Goal: Answer question/provide support: Share knowledge or assist other users

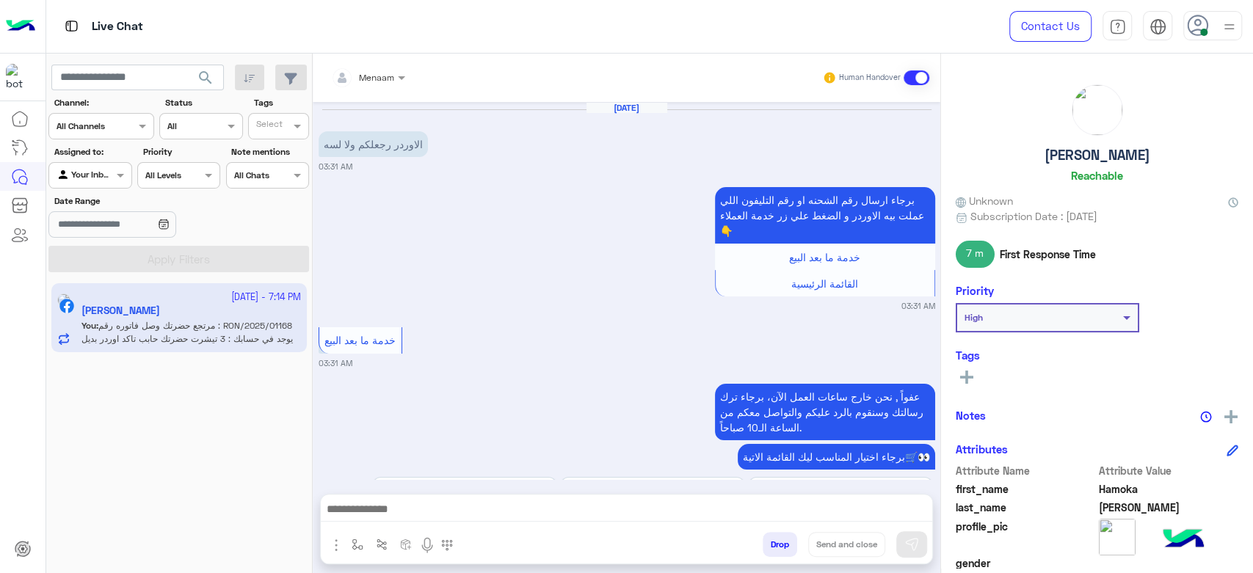
scroll to position [1689, 0]
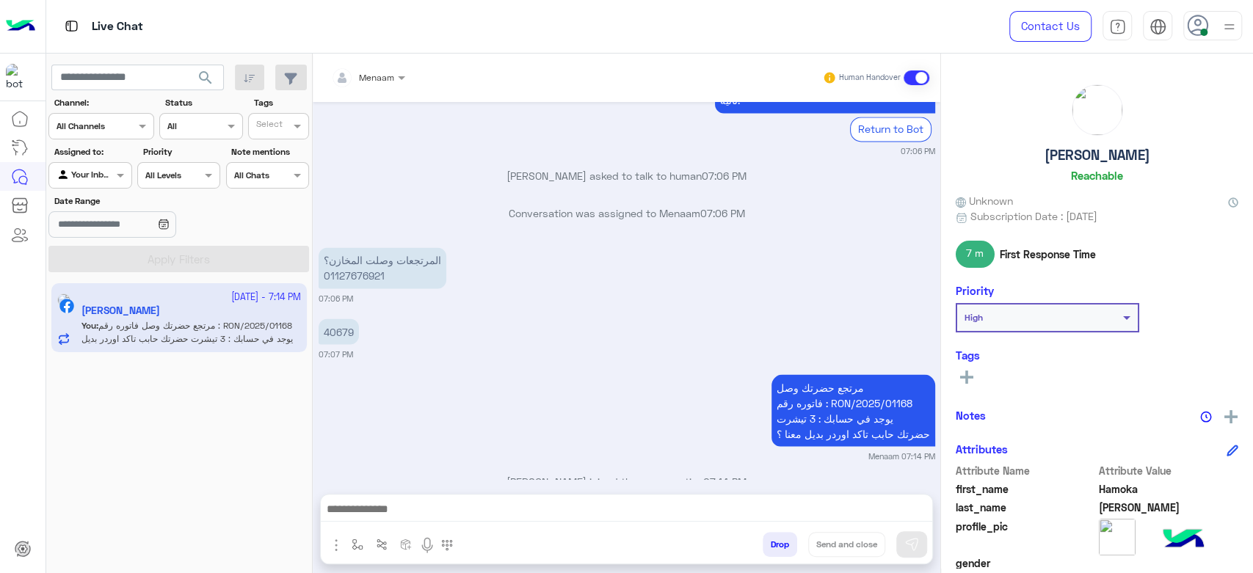
scroll to position [1689, 0]
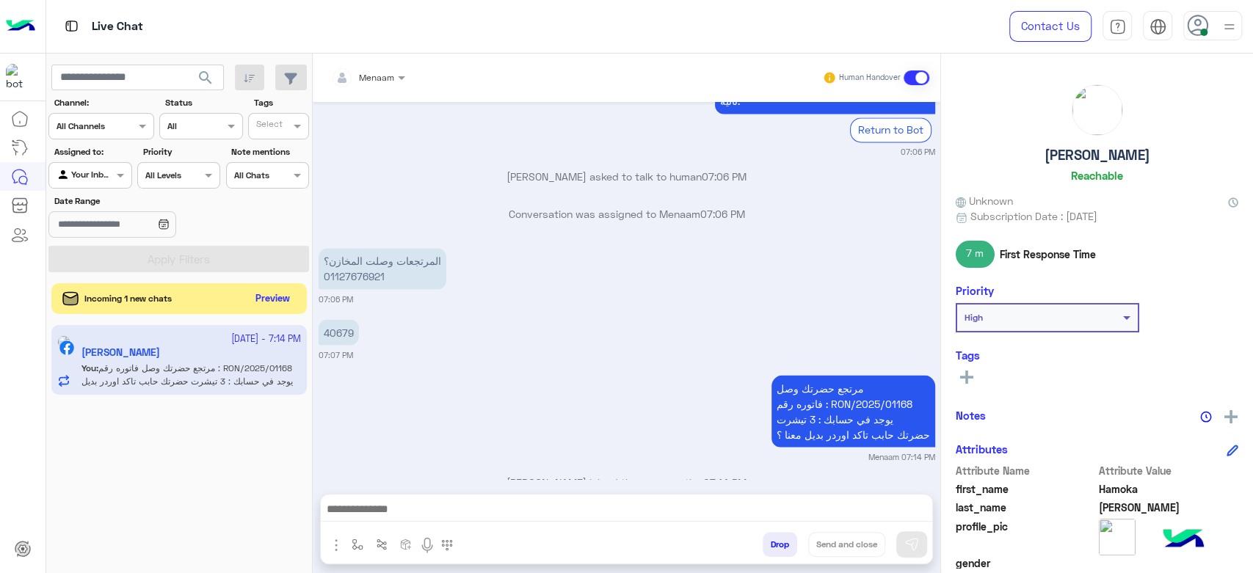
click at [258, 299] on button "Preview" at bounding box center [272, 299] width 45 height 20
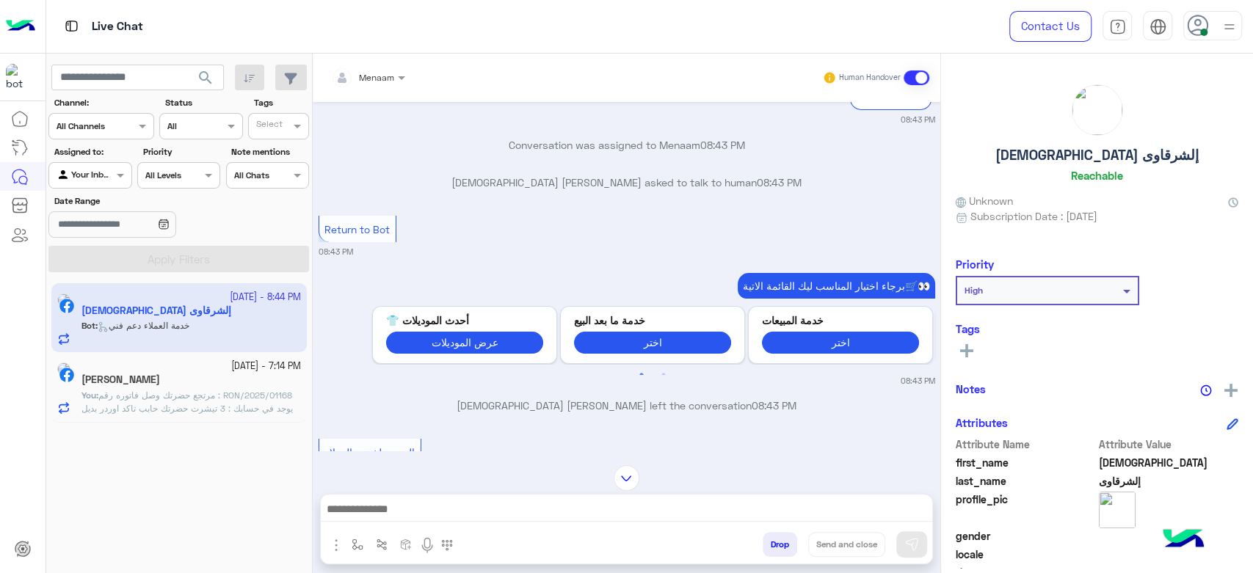
scroll to position [3472, 0]
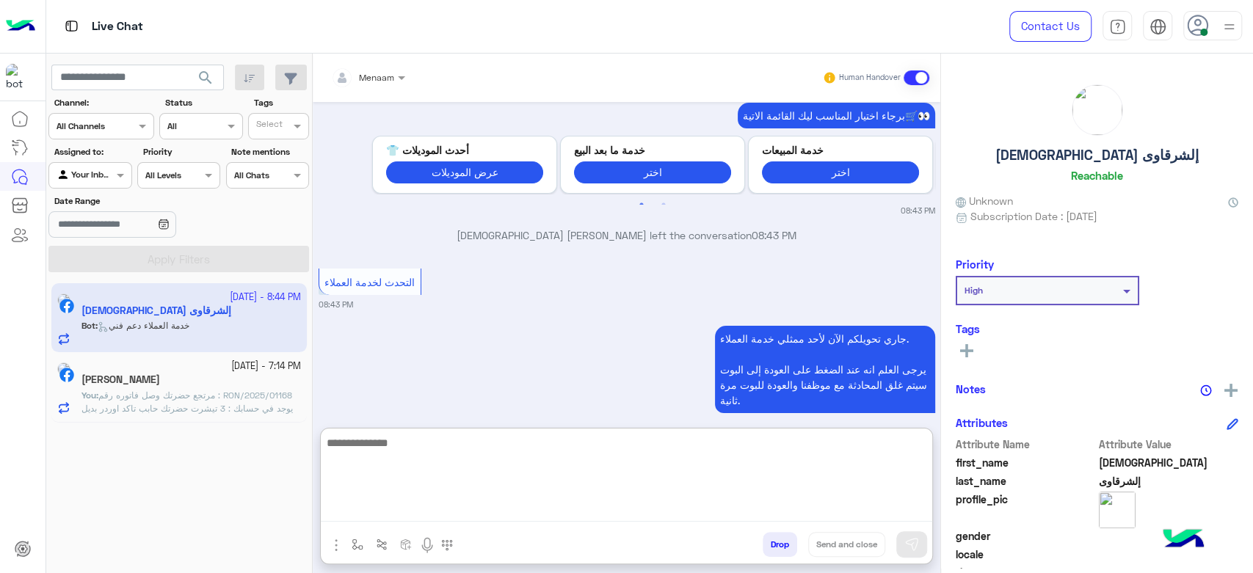
click at [418, 506] on textarea at bounding box center [626, 478] width 611 height 88
type textarea "*"
type textarea "**********"
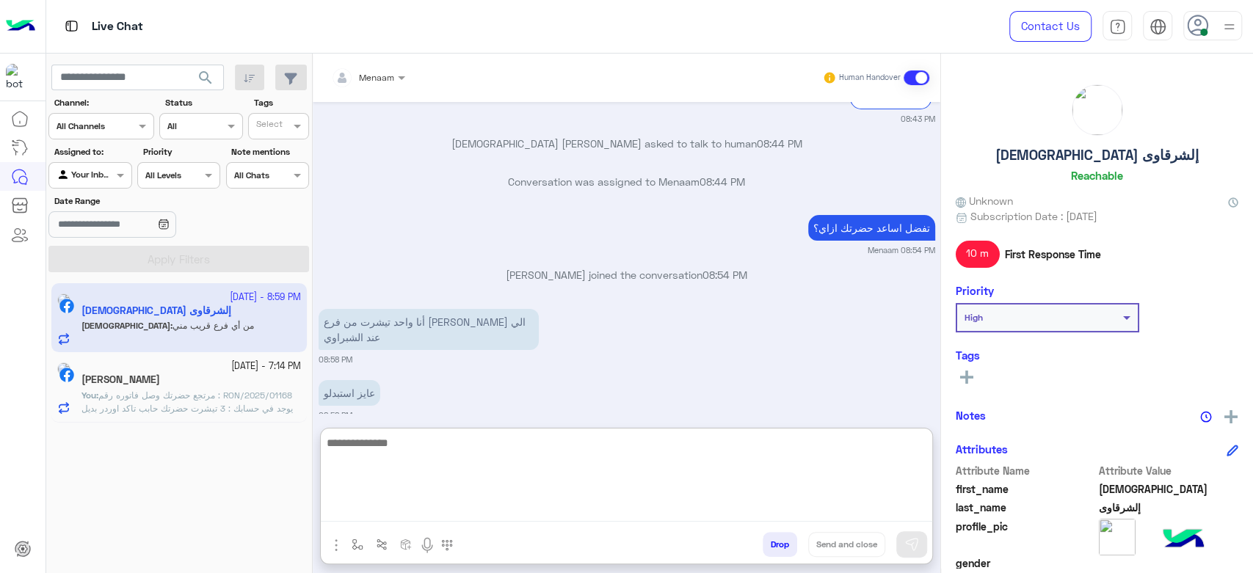
scroll to position [3816, 0]
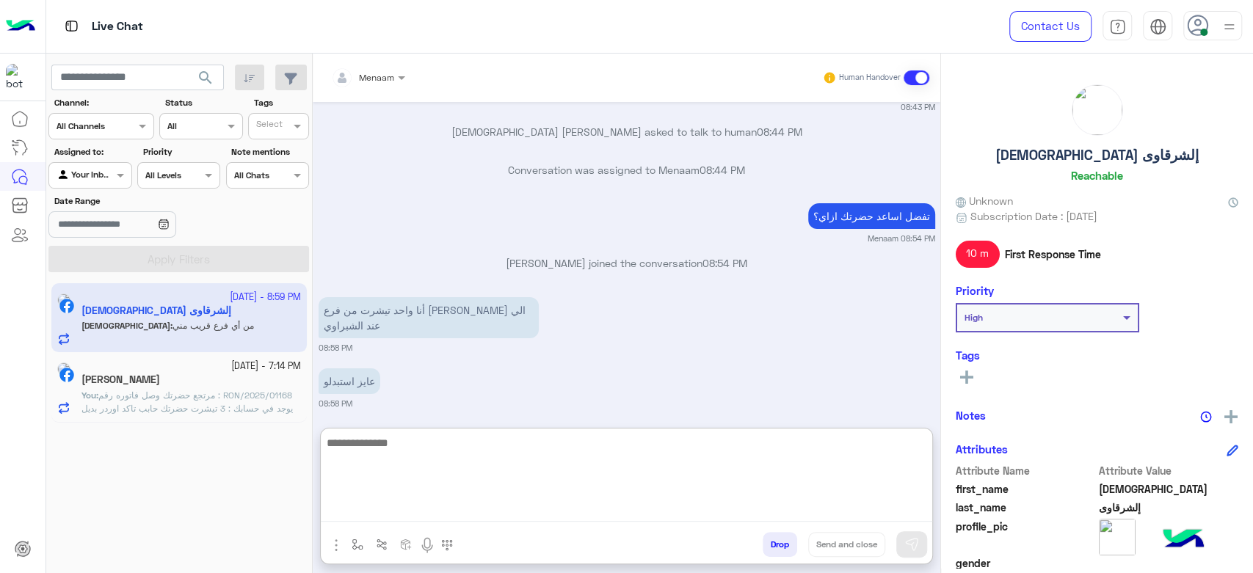
click at [405, 445] on textarea at bounding box center [626, 478] width 611 height 88
type textarea "*"
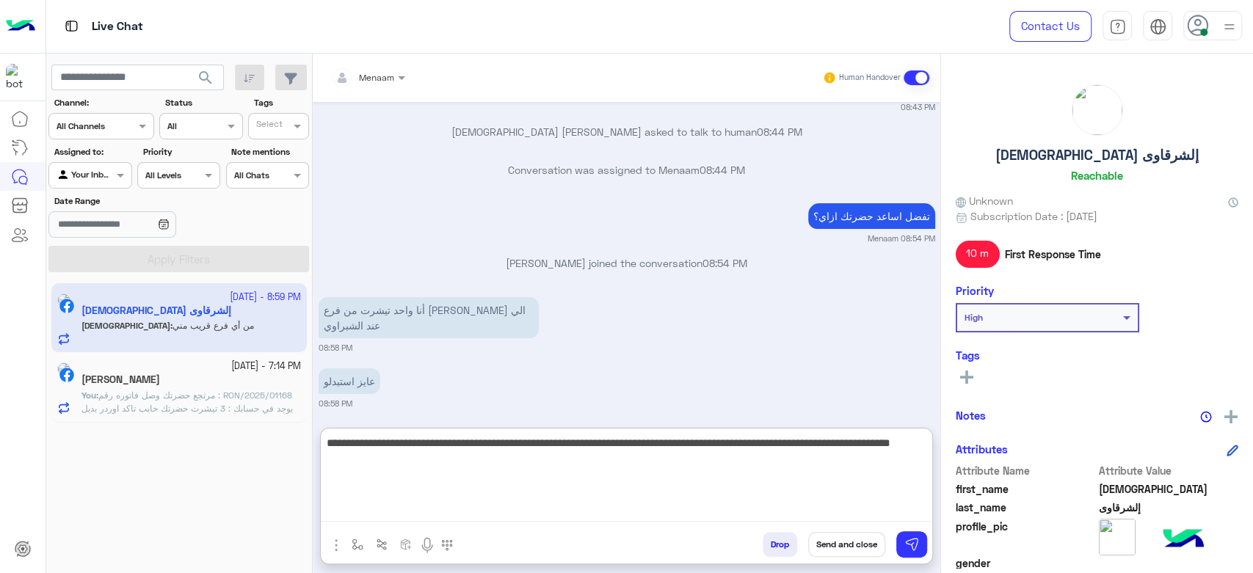
type textarea "**********"
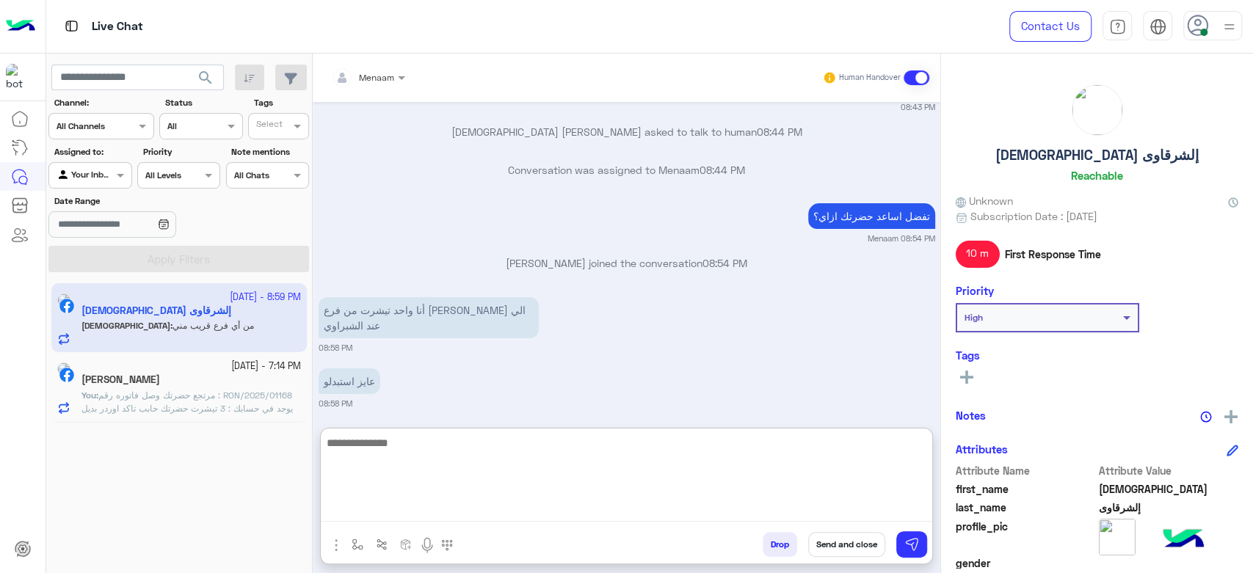
scroll to position [3902, 0]
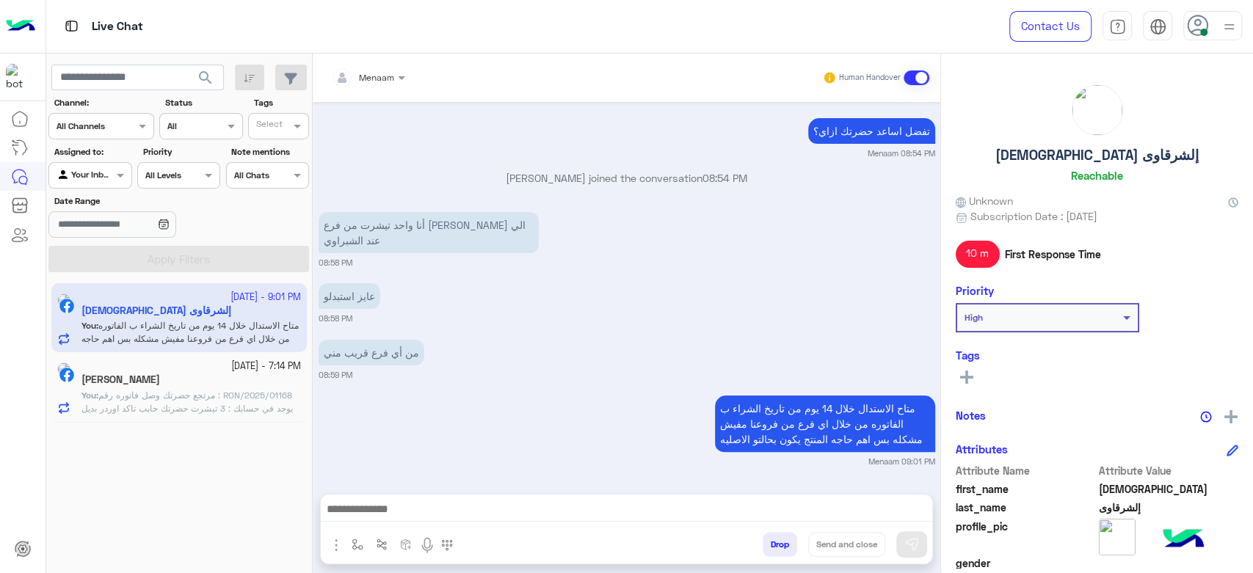
click at [1072, 158] on h5 "إسلام إلشرقاوى" at bounding box center [1096, 155] width 203 height 17
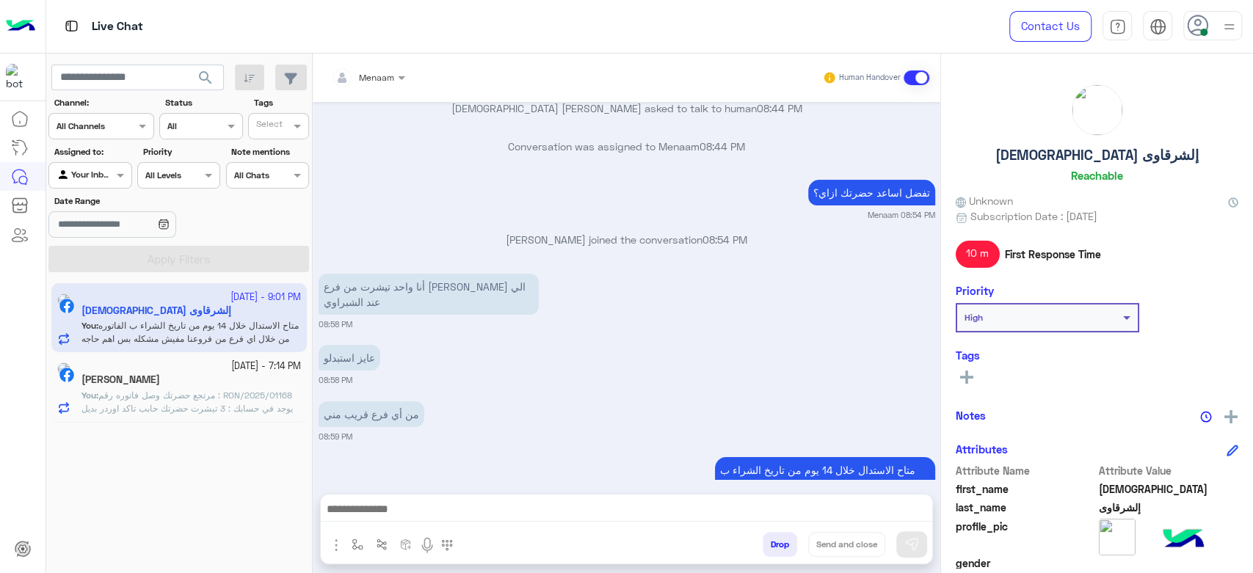
click at [1072, 158] on h5 "إسلام إلشرقاوى" at bounding box center [1096, 155] width 203 height 17
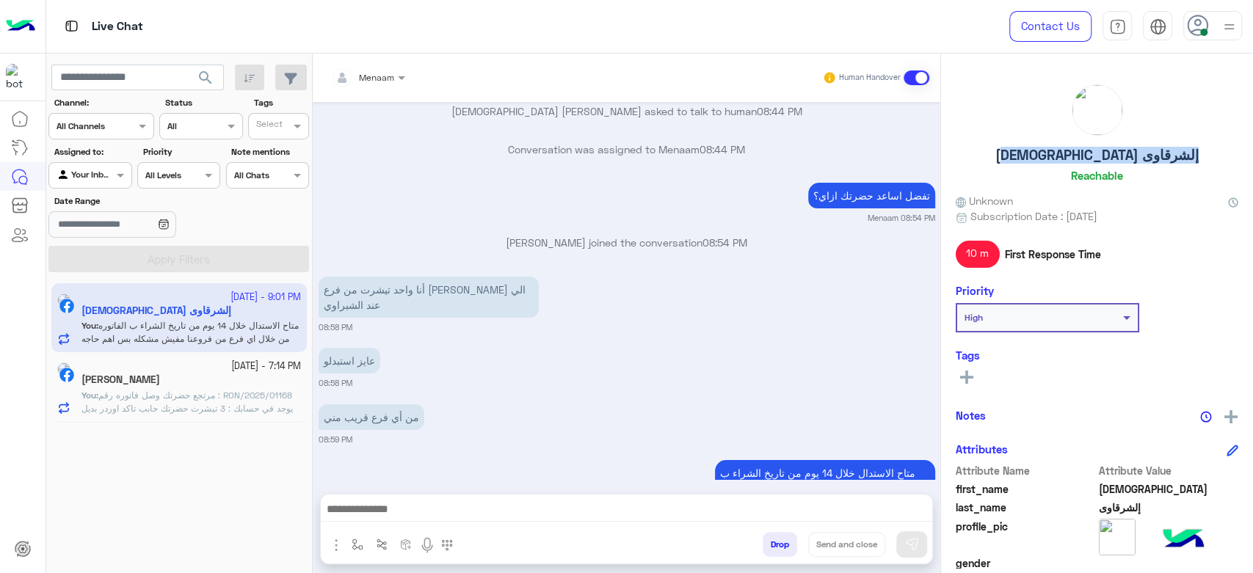
click at [1072, 158] on h5 "إسلام إلشرقاوى" at bounding box center [1096, 155] width 203 height 17
copy h5 "إسلام إلشرقاوى"
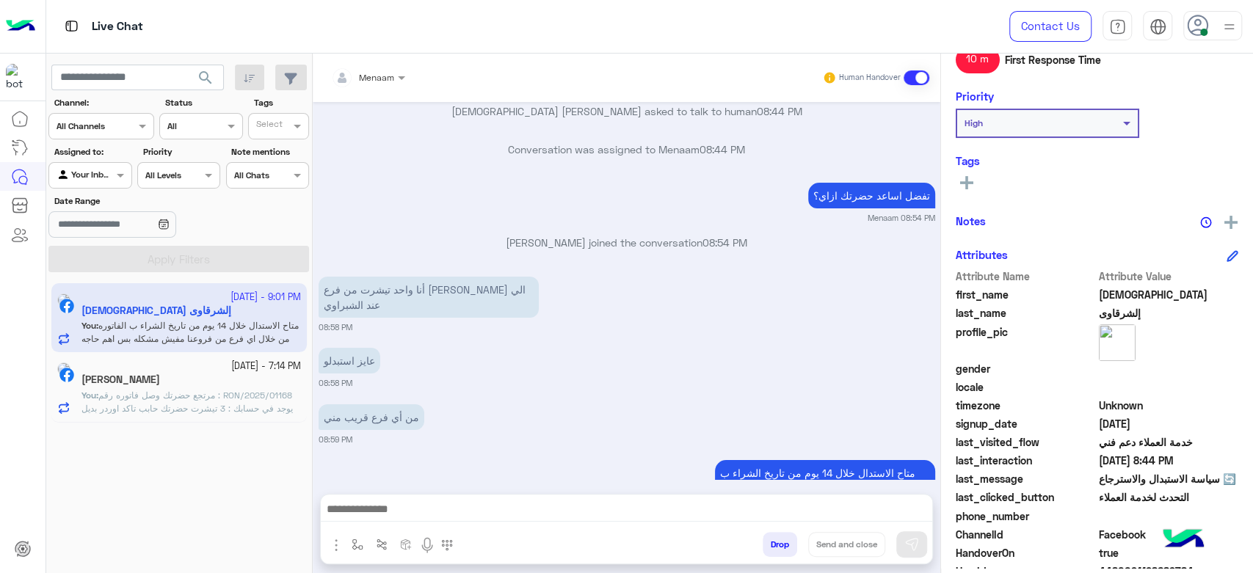
scroll to position [277, 0]
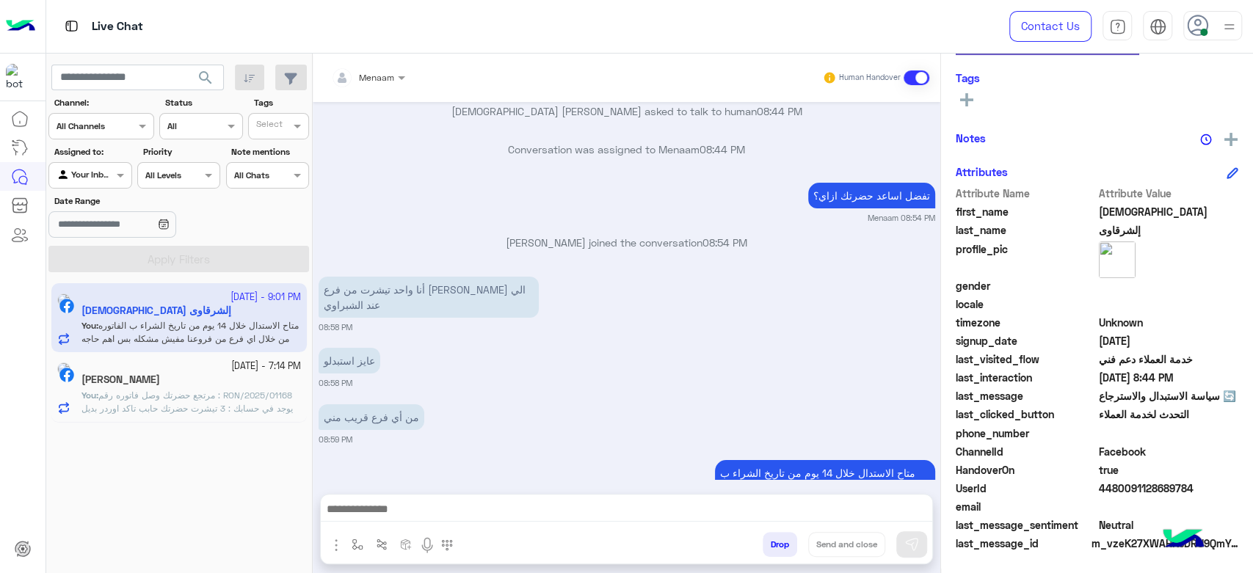
click at [1125, 496] on div "UserId 4480091128689784" at bounding box center [1096, 490] width 282 height 18
click at [1109, 473] on span "true" at bounding box center [1168, 469] width 140 height 15
click at [1120, 478] on div "HandoverOn true" at bounding box center [1096, 471] width 282 height 18
click at [1120, 491] on span "4480091128689784" at bounding box center [1168, 488] width 140 height 15
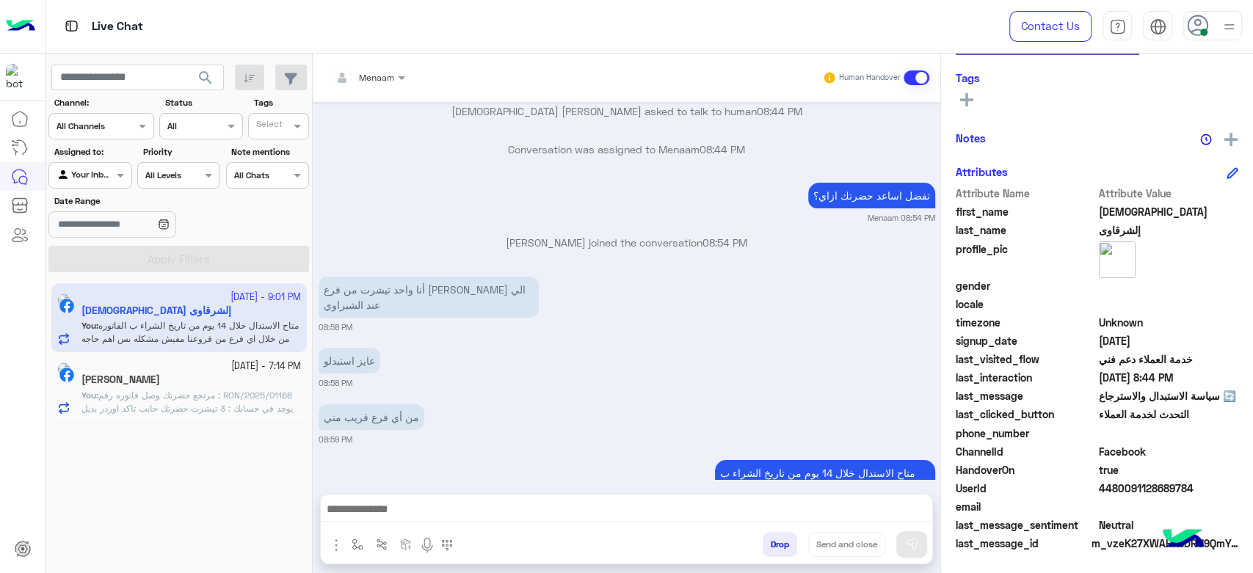
click at [1120, 491] on span "4480091128689784" at bounding box center [1168, 488] width 140 height 15
copy span "4480091128689784"
click at [196, 404] on span "مرتجع حضرتك وصل فاتوره رقم : RON/2025/01168 يوجد في حسابك : 3 تيشرت حضرتك حابب …" at bounding box center [186, 408] width 211 height 37
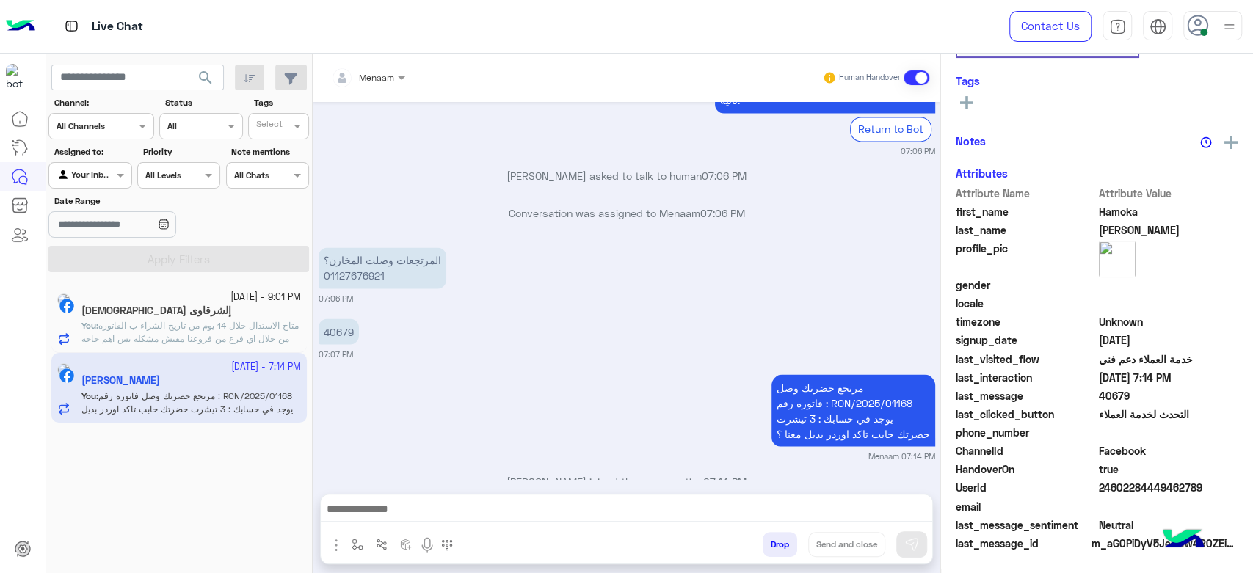
scroll to position [277, 0]
drag, startPoint x: 834, startPoint y: 374, endPoint x: 912, endPoint y: 373, distance: 78.5
click at [912, 374] on p "مرتجع حضرتك وصل فاتوره رقم : RON/2025/01168 يوجد في حسابك : 3 تيشرت حضرتك حابب …" at bounding box center [853, 410] width 164 height 72
copy p "RON/2025/01168"
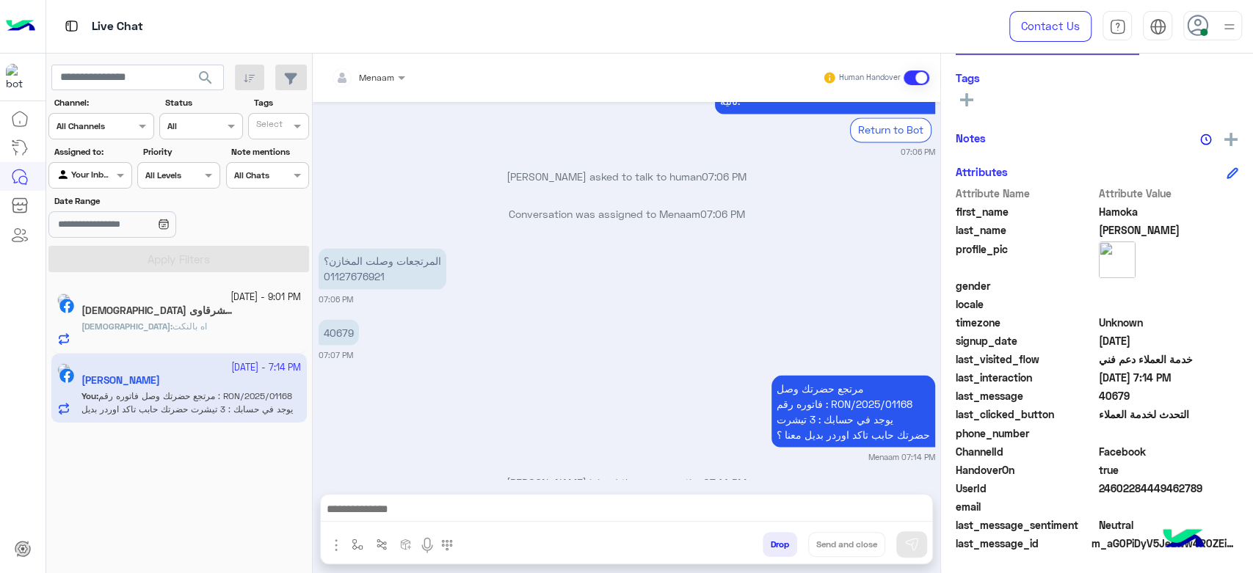
click at [153, 326] on span "إسلام" at bounding box center [125, 326] width 89 height 11
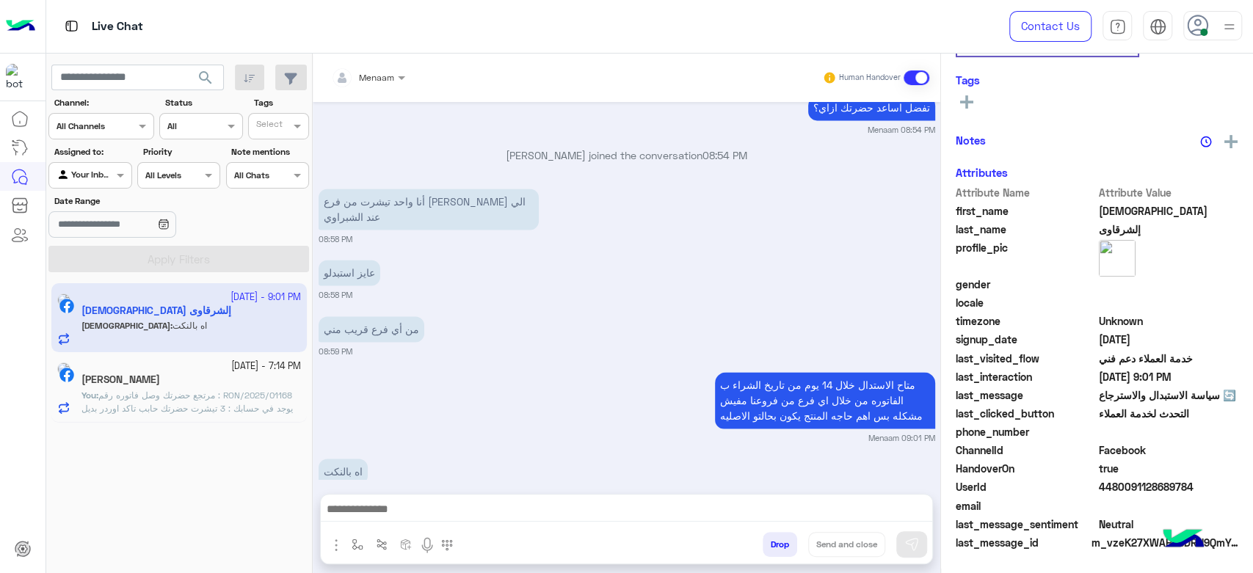
scroll to position [274, 0]
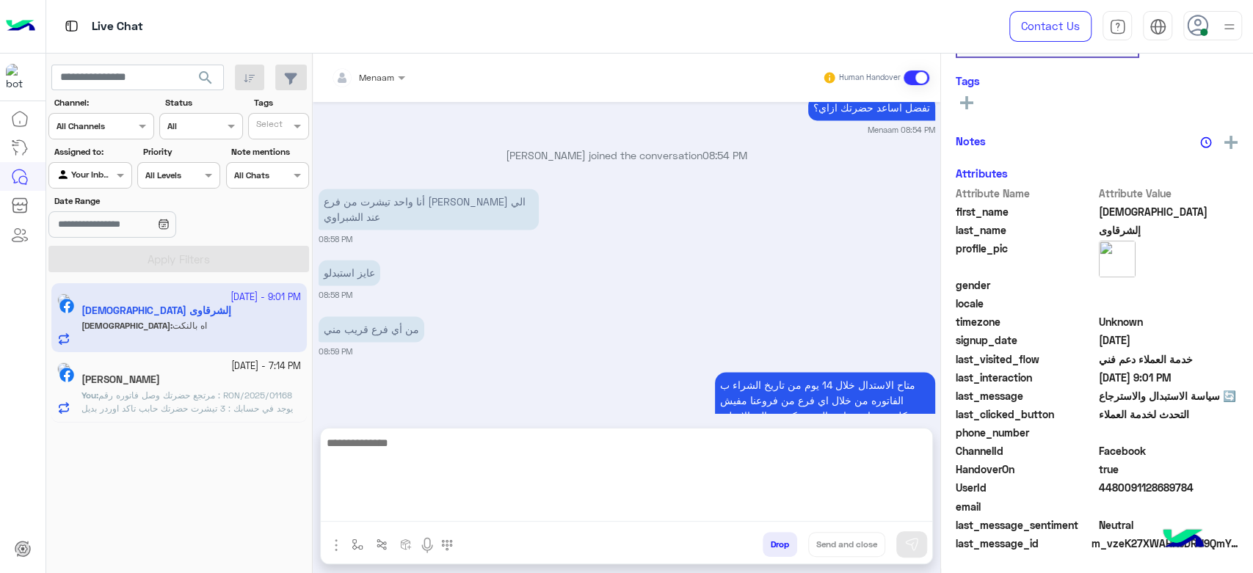
click at [426, 508] on textarea at bounding box center [626, 478] width 611 height 88
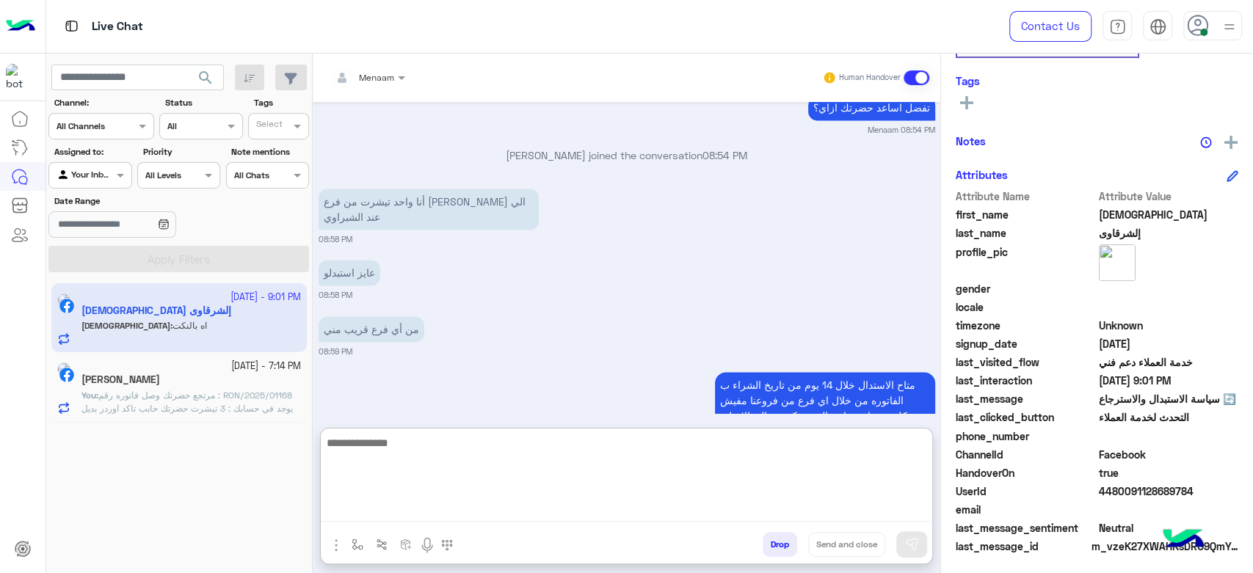
scroll to position [277, 0]
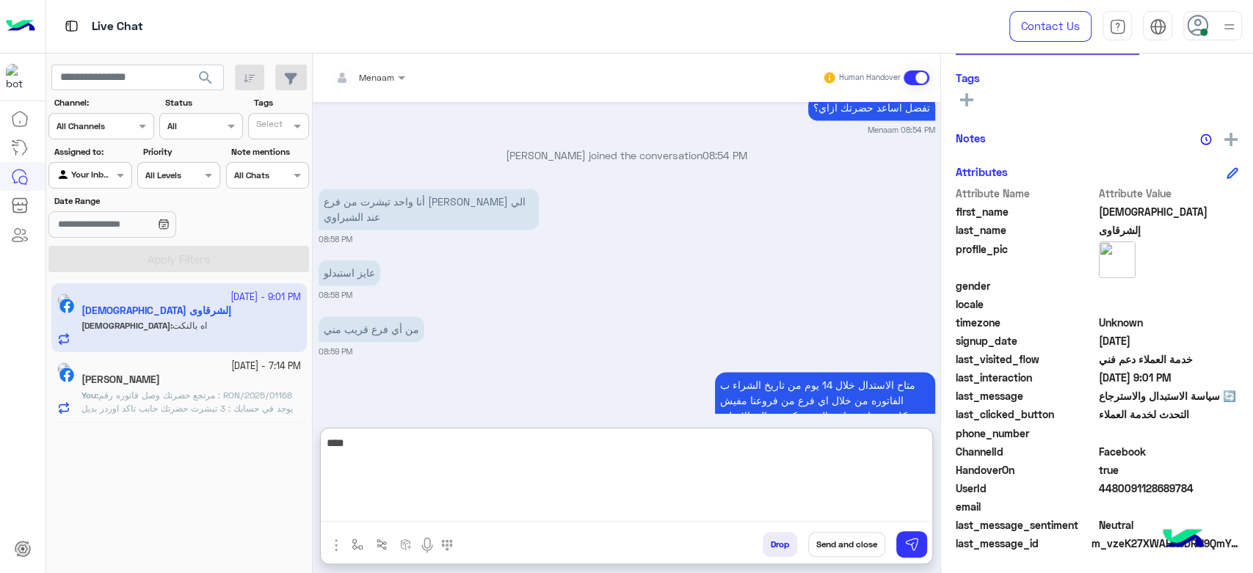
type textarea "****"
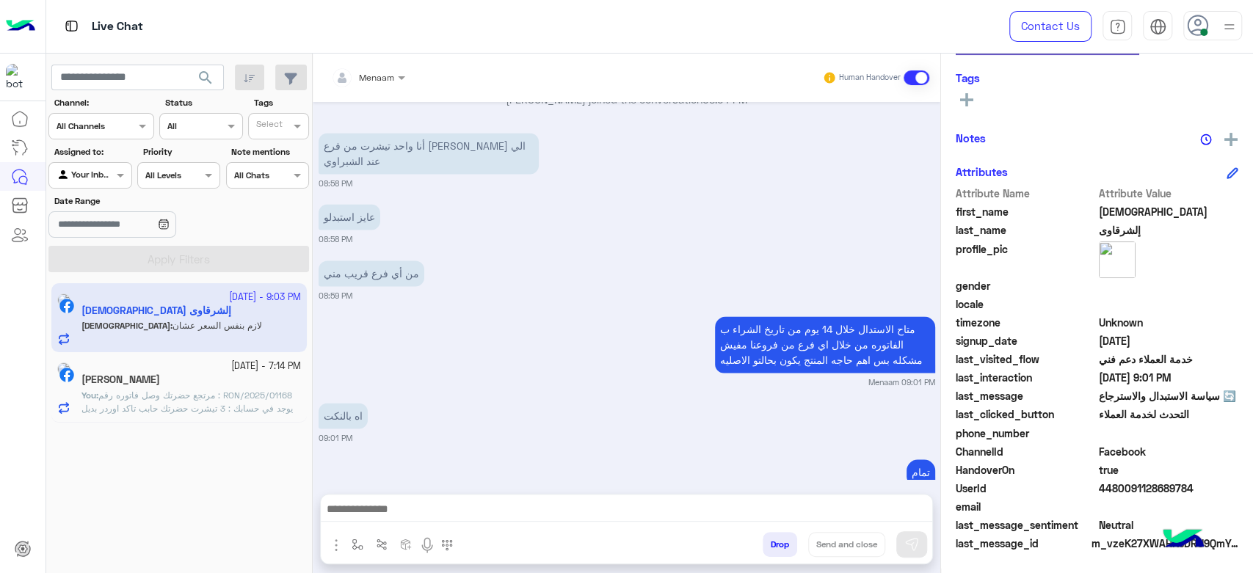
scroll to position [1507, 0]
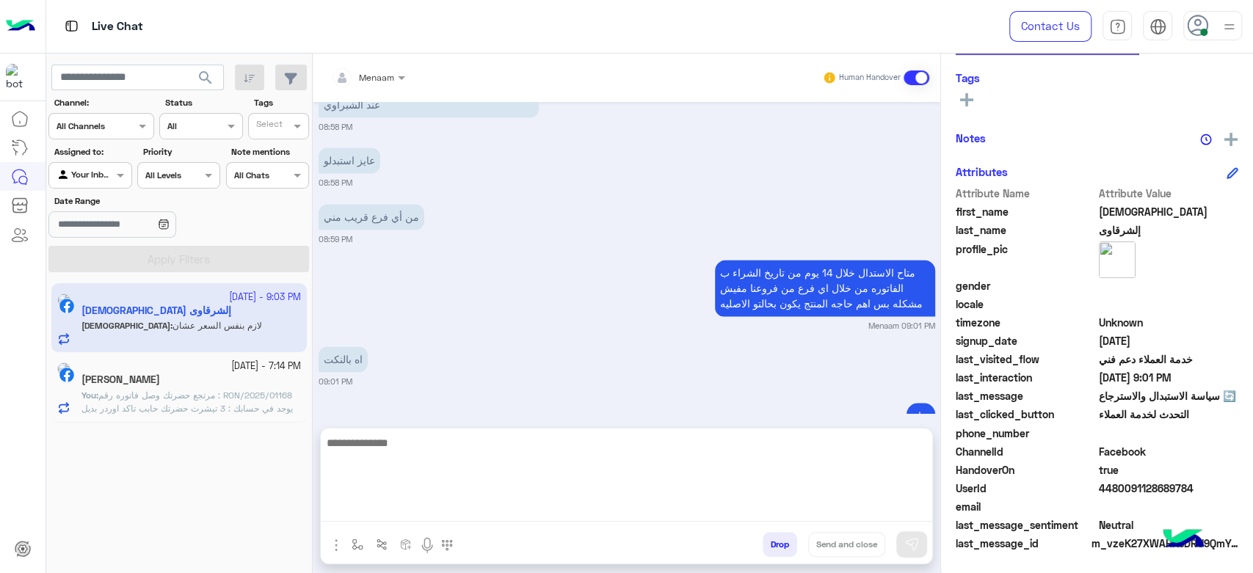
click at [390, 520] on textarea at bounding box center [626, 478] width 611 height 88
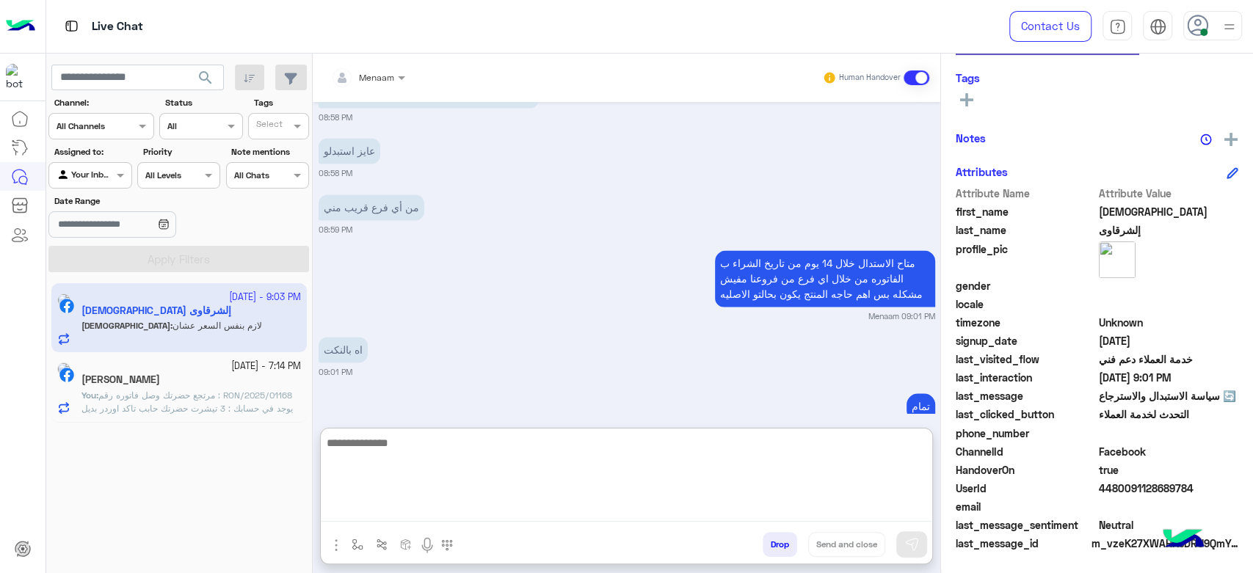
scroll to position [1573, 0]
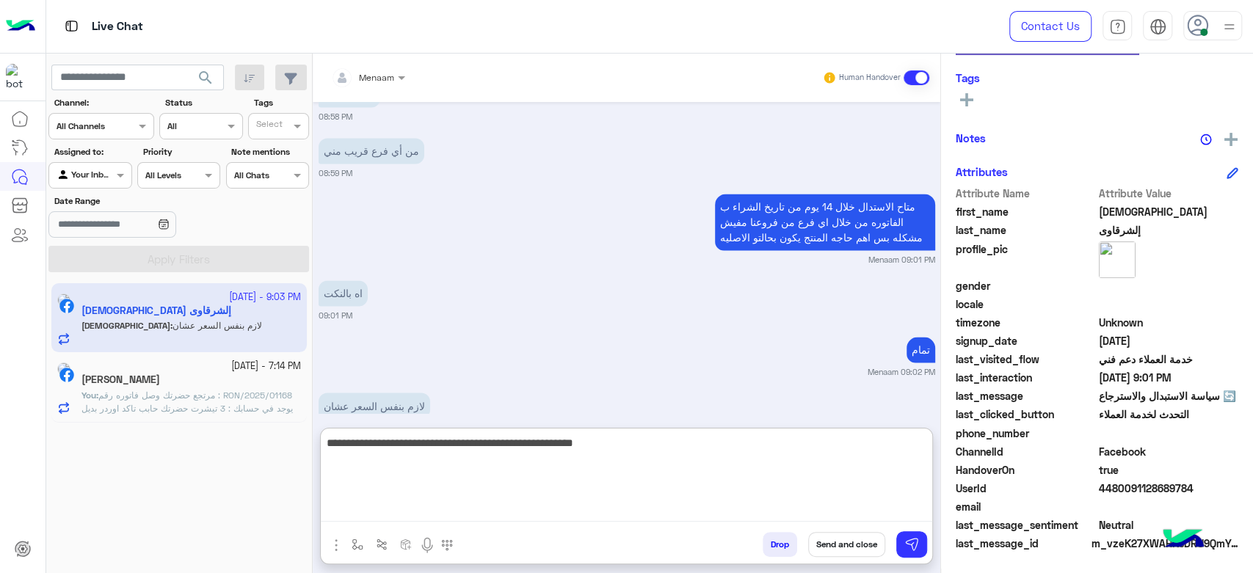
type textarea "**********"
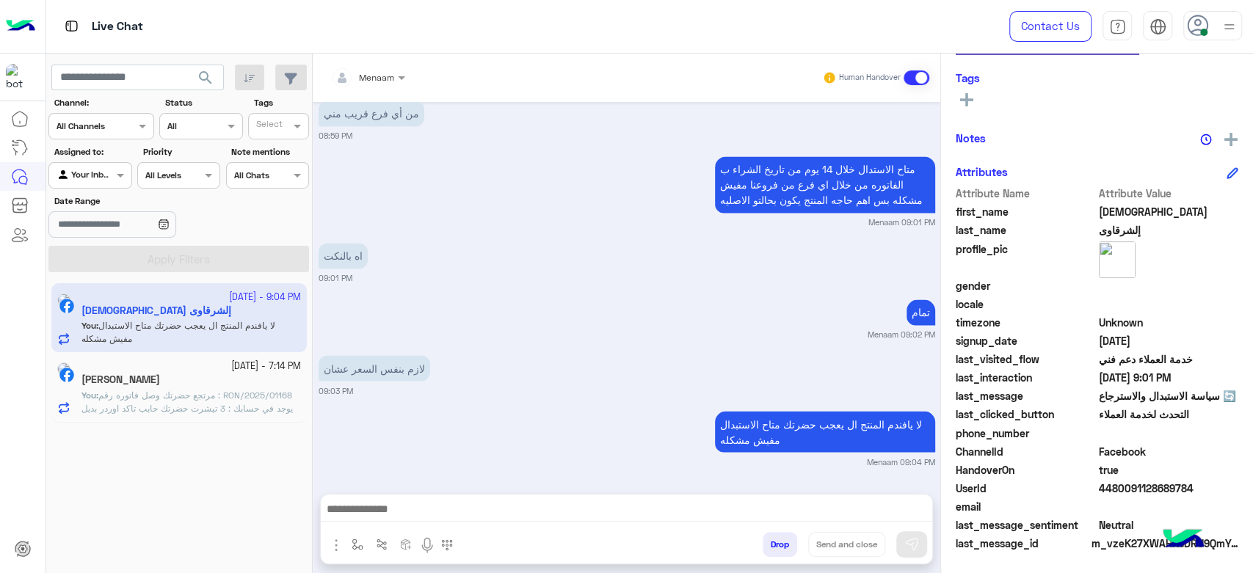
click at [209, 380] on div "[PERSON_NAME]" at bounding box center [190, 380] width 219 height 15
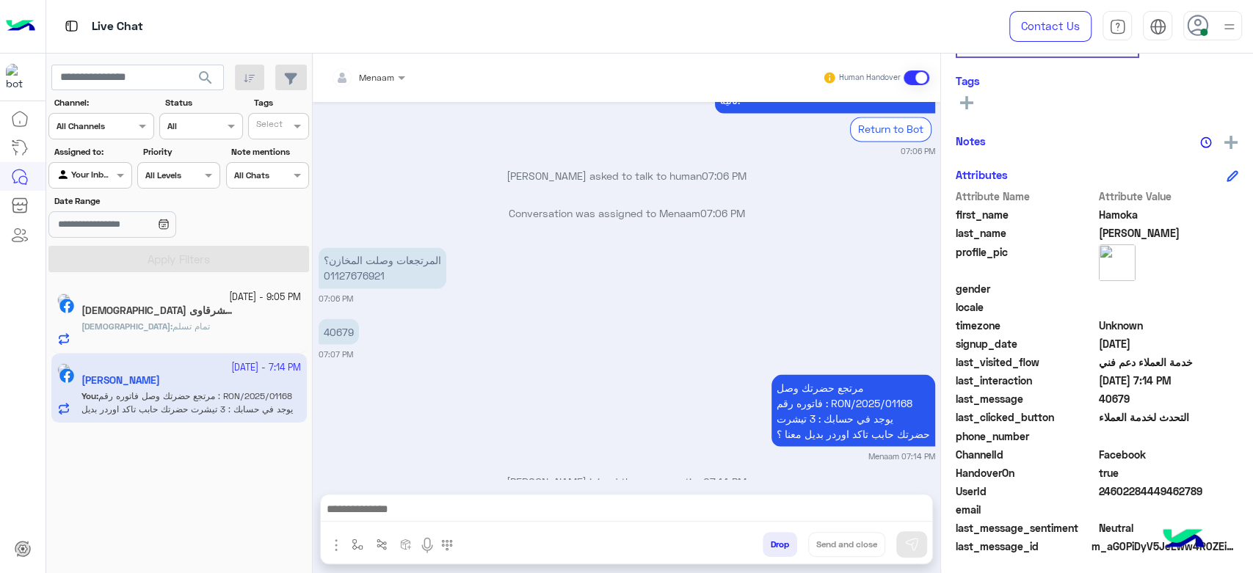
scroll to position [277, 0]
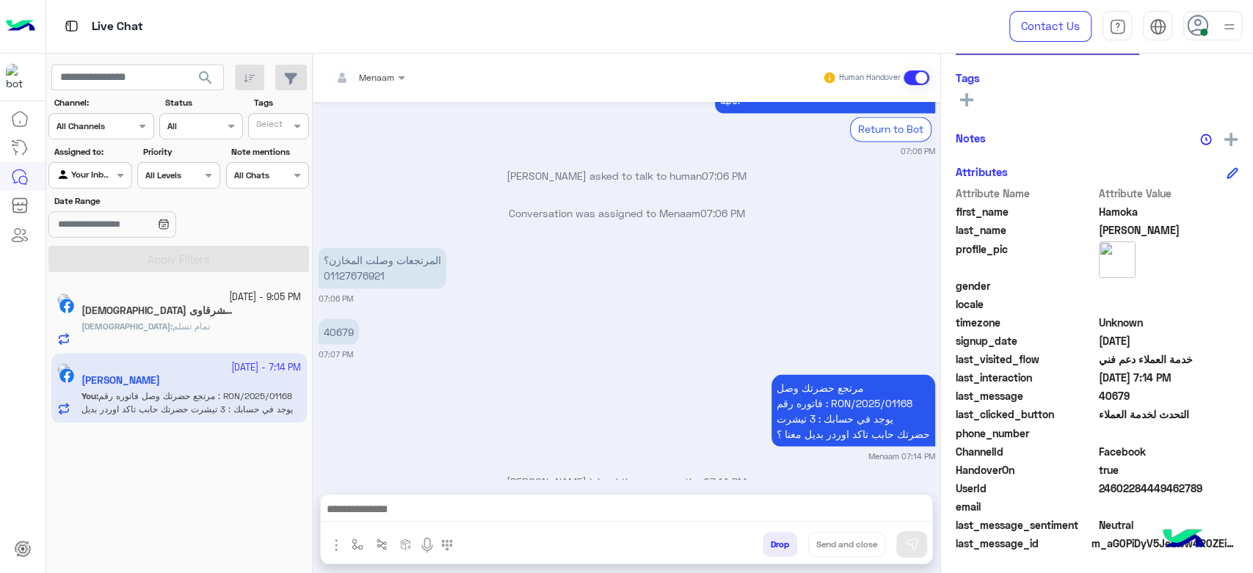
click at [171, 314] on h5 "إسلام إلشرقاوى 1" at bounding box center [157, 311] width 153 height 12
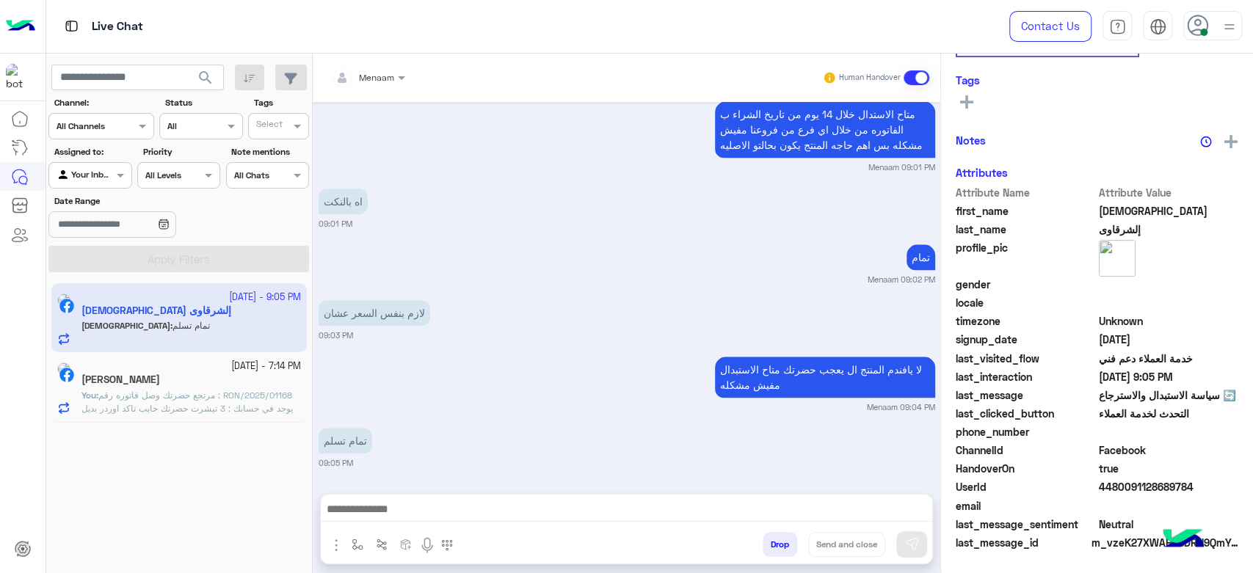
scroll to position [274, 0]
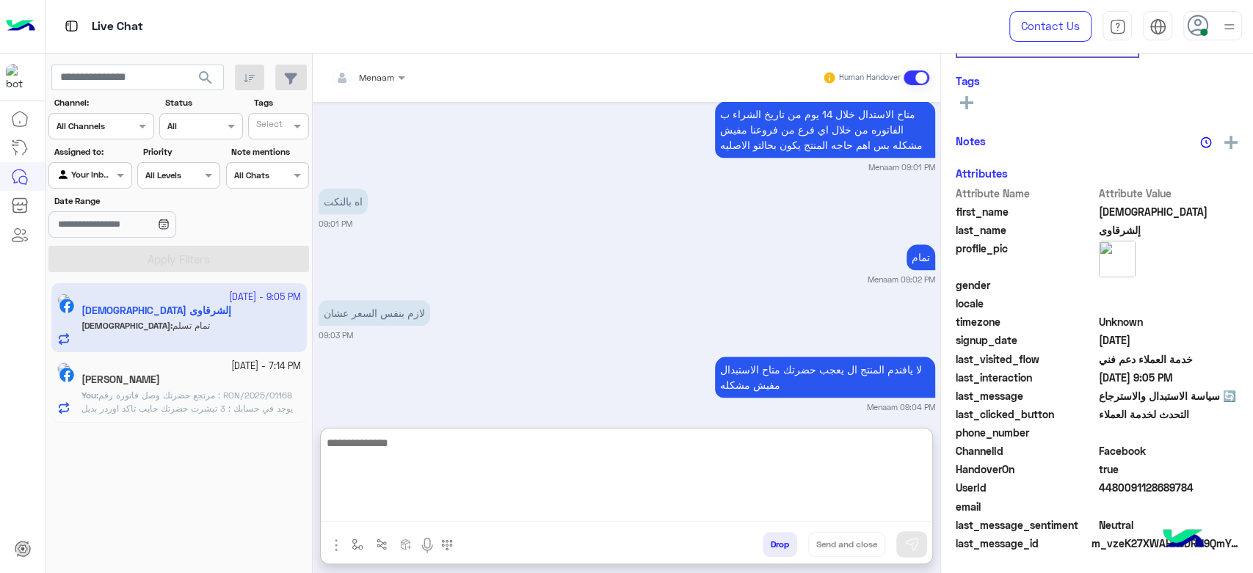
click at [453, 508] on textarea at bounding box center [626, 478] width 611 height 88
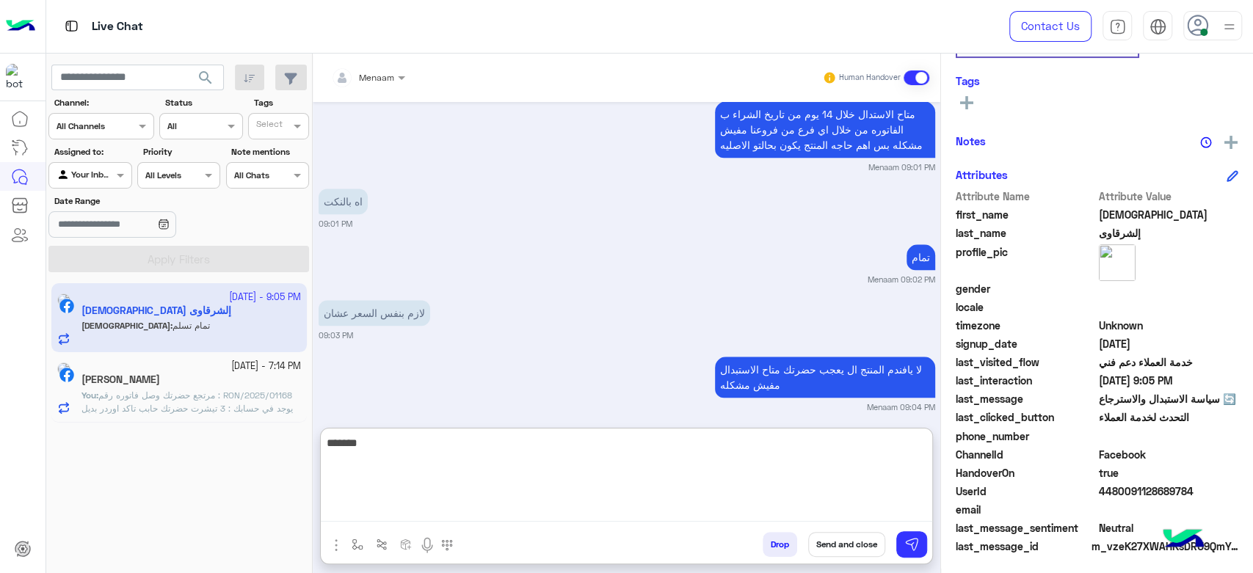
scroll to position [277, 0]
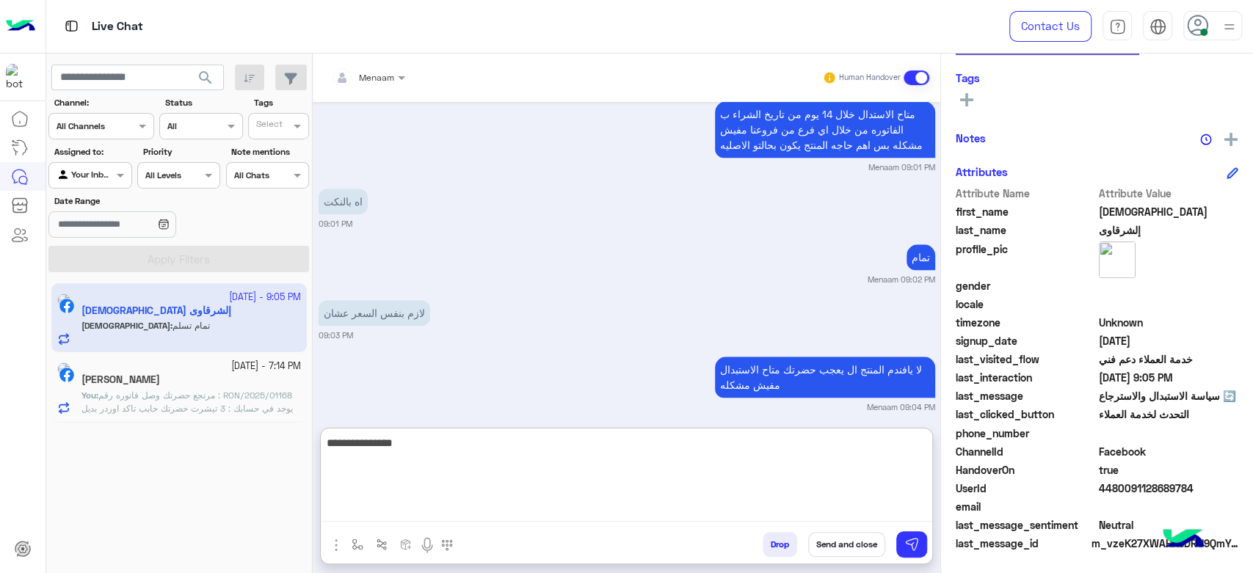
type textarea "**********"
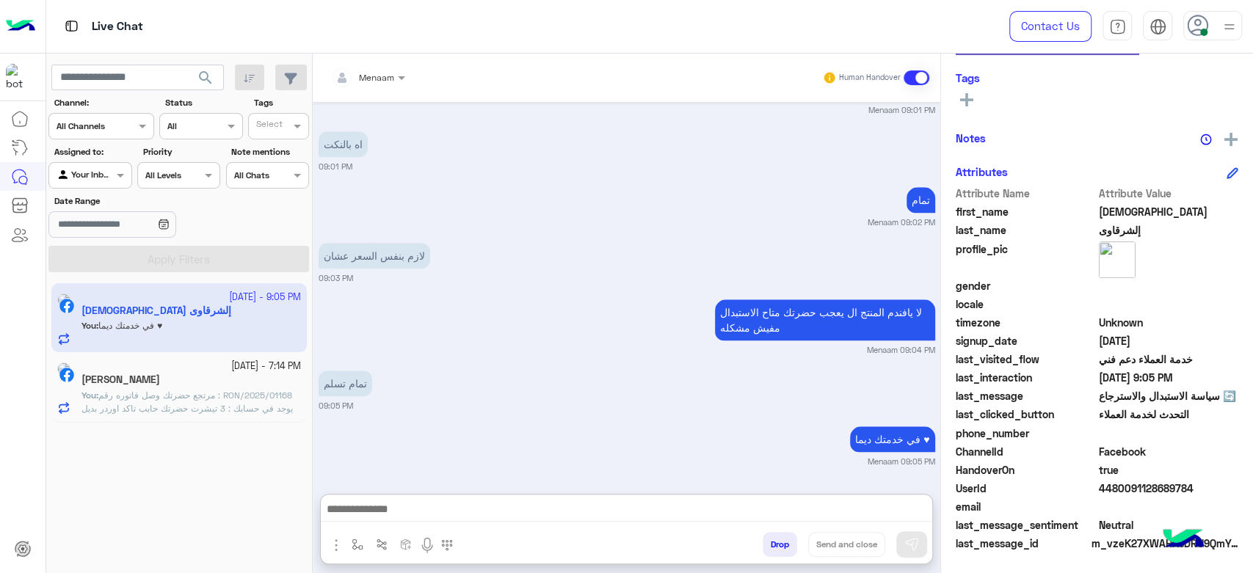
click at [788, 547] on button "Drop" at bounding box center [779, 544] width 34 height 25
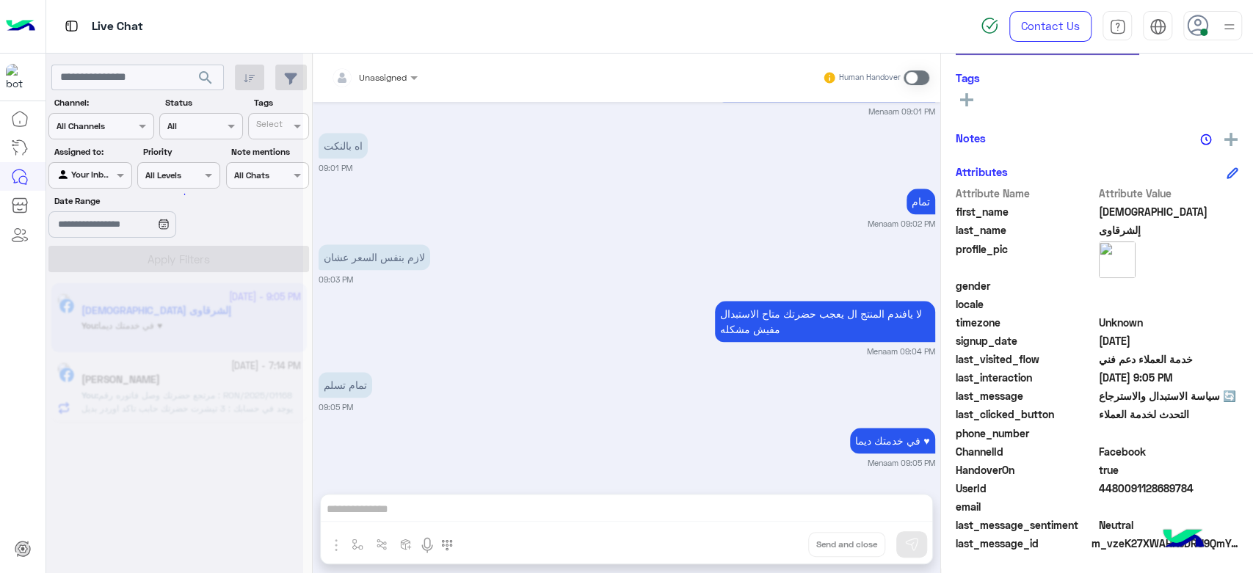
scroll to position [977, 0]
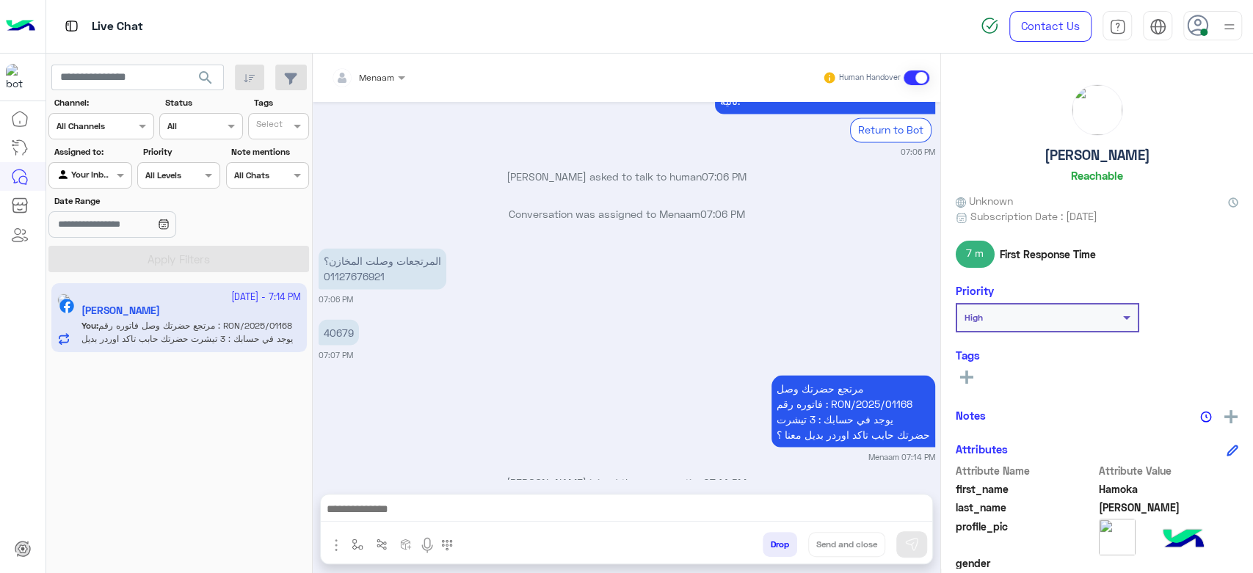
click at [775, 542] on button "Drop" at bounding box center [779, 544] width 34 height 25
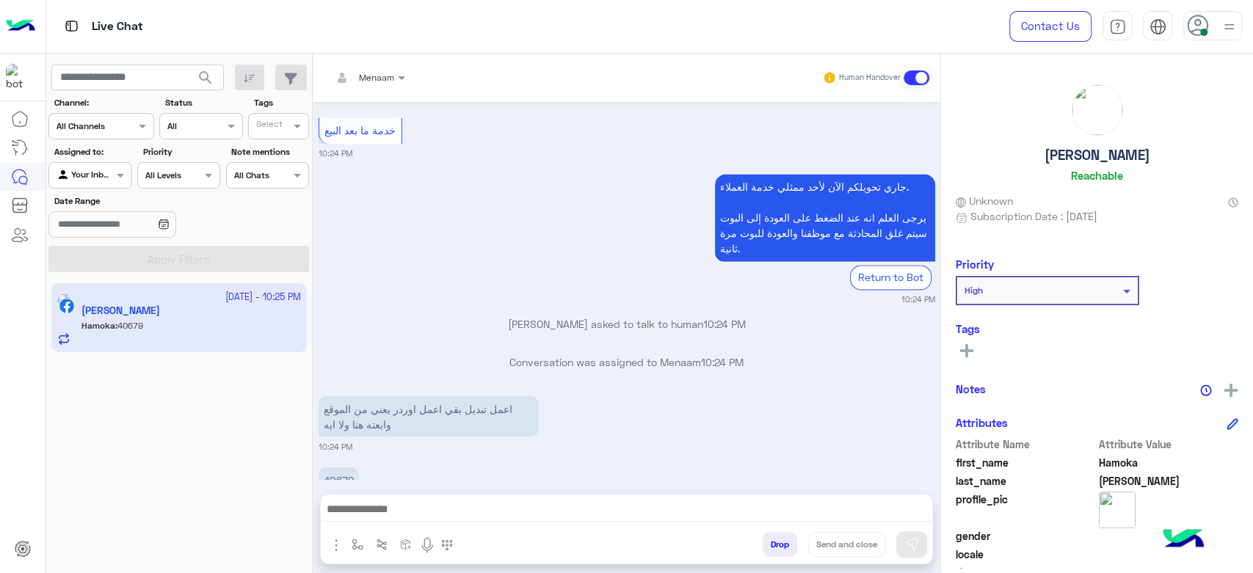
scroll to position [1677, 0]
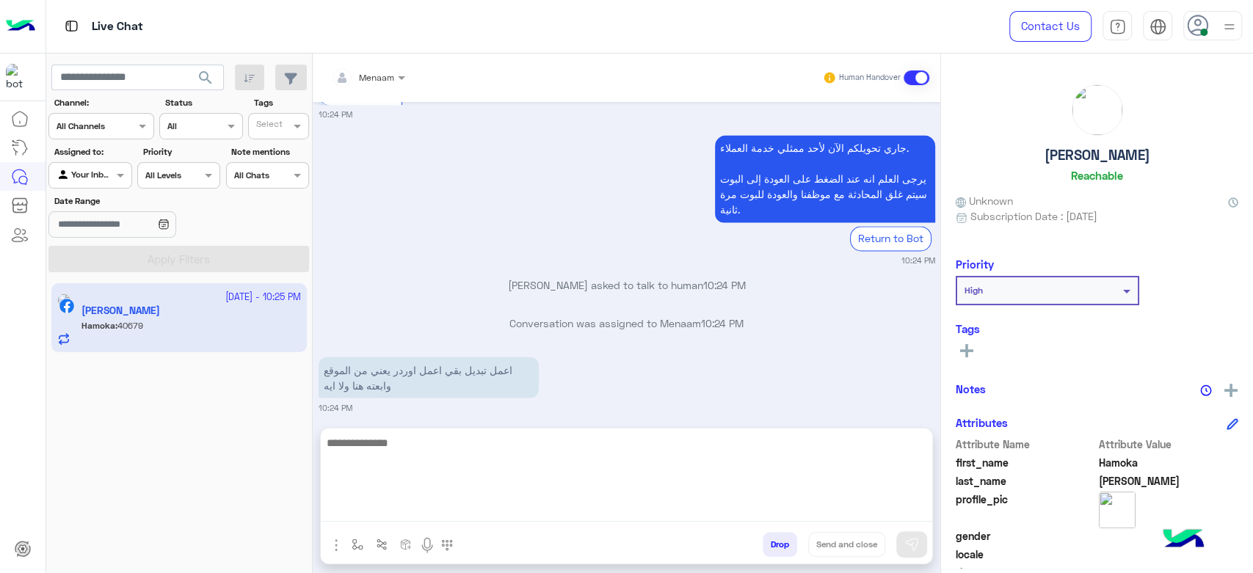
click at [393, 505] on textarea at bounding box center [626, 478] width 611 height 88
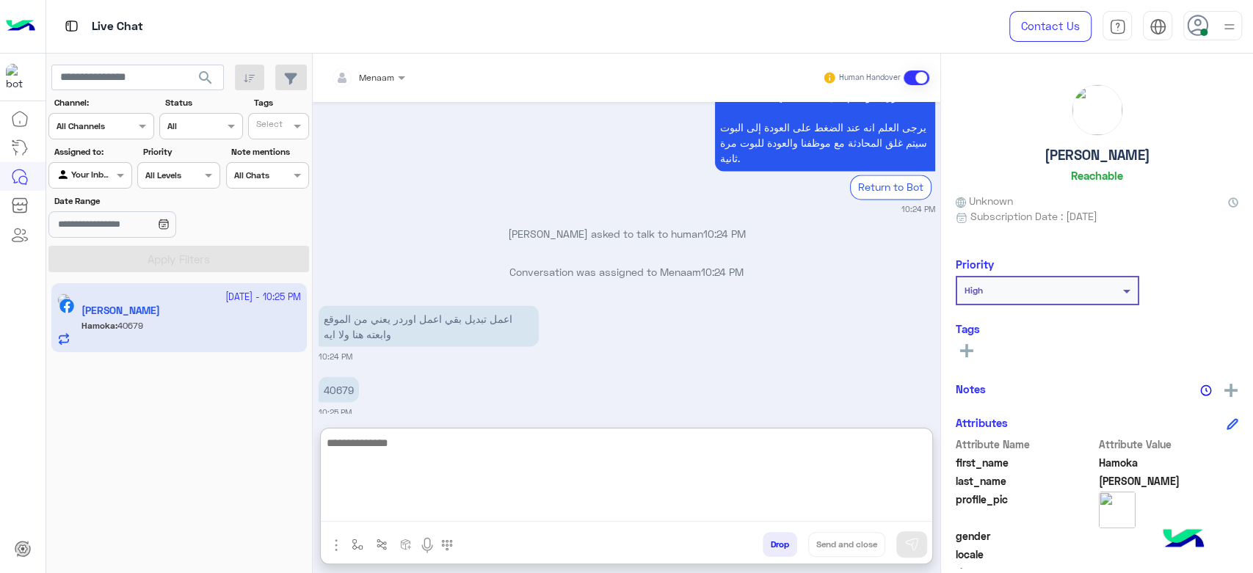
scroll to position [1743, 0]
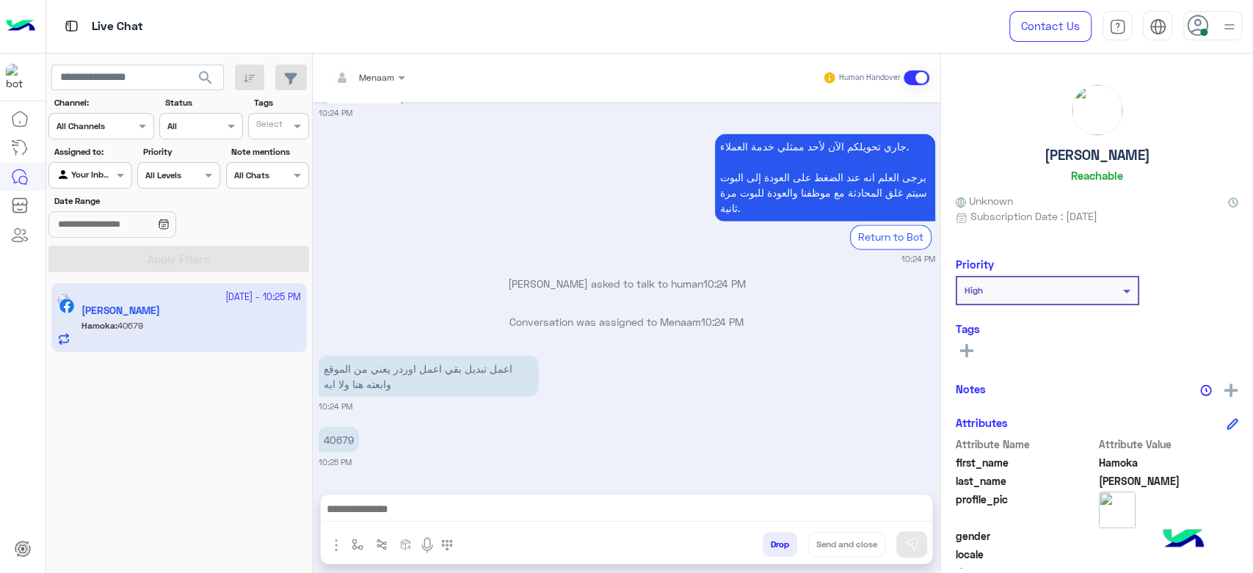
click at [337, 426] on p "40679" at bounding box center [338, 439] width 40 height 26
click at [337, 379] on p "اعمل تبديل بقي اعمل اوردر يعني من الموقع وابعته هنا ولا ايه" at bounding box center [428, 377] width 220 height 41
click at [338, 446] on p "40679" at bounding box center [338, 441] width 40 height 26
click at [339, 446] on p "40679" at bounding box center [338, 441] width 40 height 26
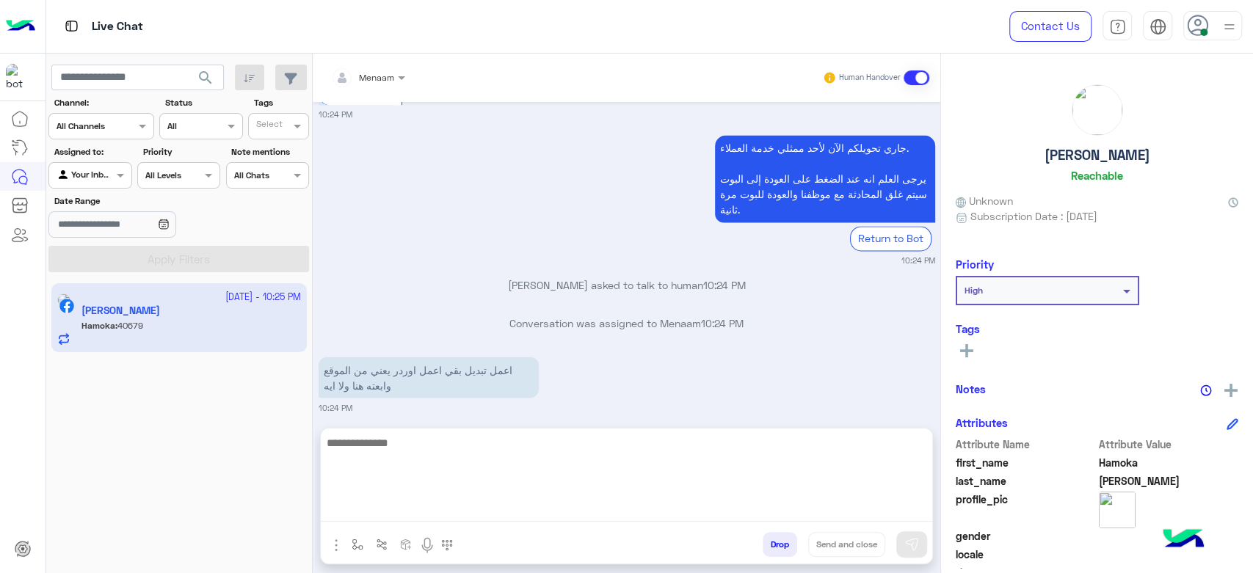
click at [404, 507] on textarea at bounding box center [626, 478] width 611 height 88
drag, startPoint x: 387, startPoint y: 522, endPoint x: 395, endPoint y: 519, distance: 9.3
click at [387, 522] on div at bounding box center [626, 480] width 611 height 103
click at [395, 513] on textarea at bounding box center [626, 478] width 611 height 88
paste textarea "**********"
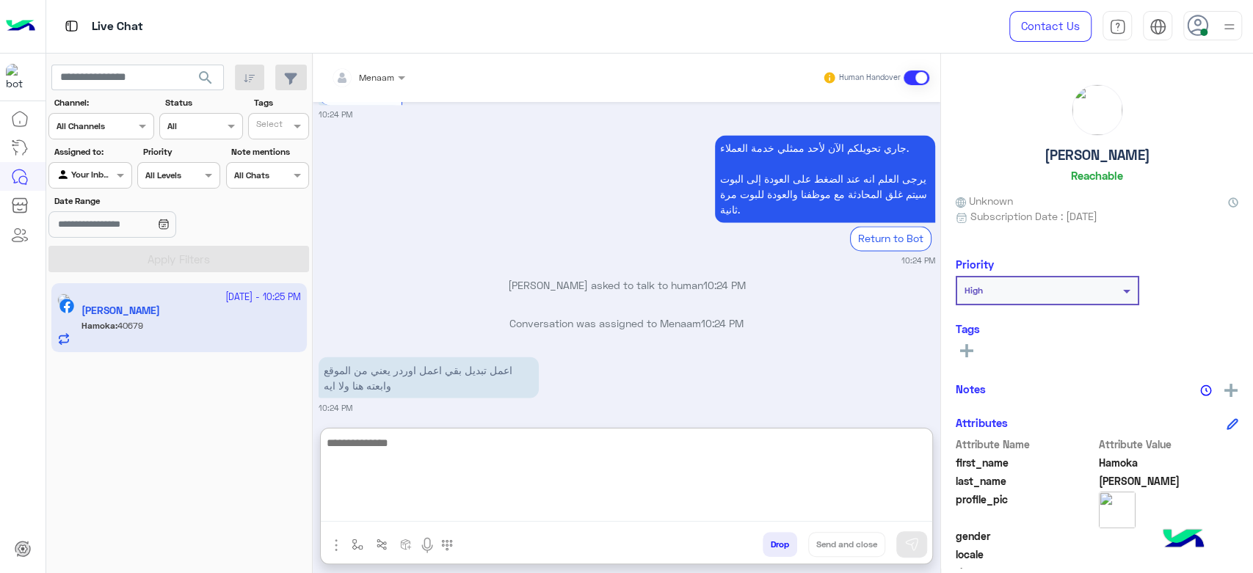
type textarea "**********"
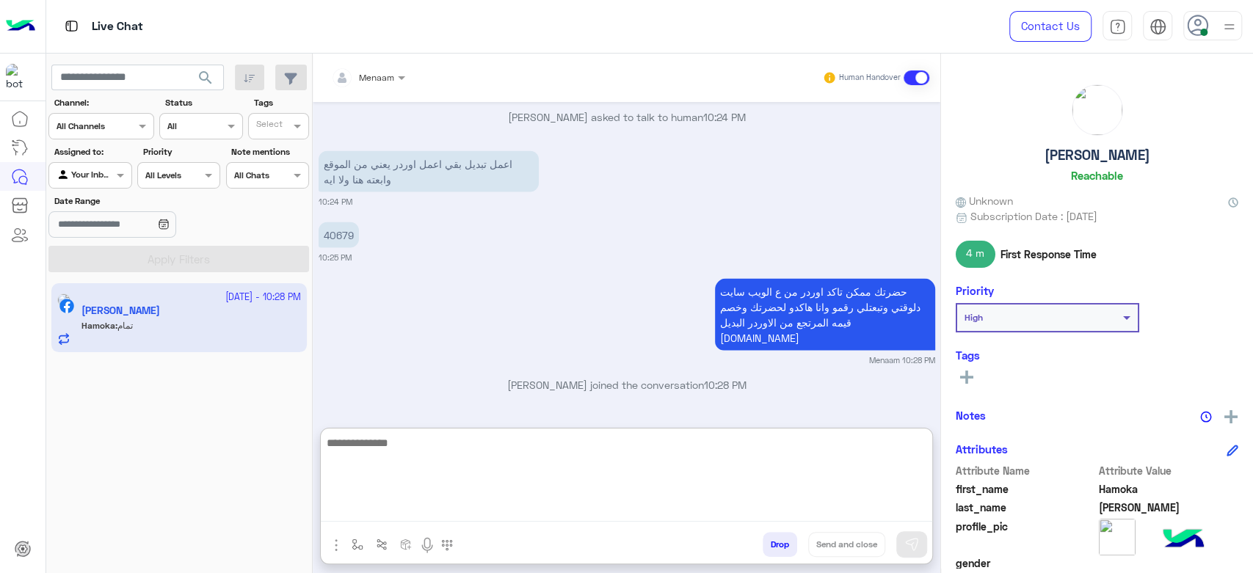
scroll to position [1938, 0]
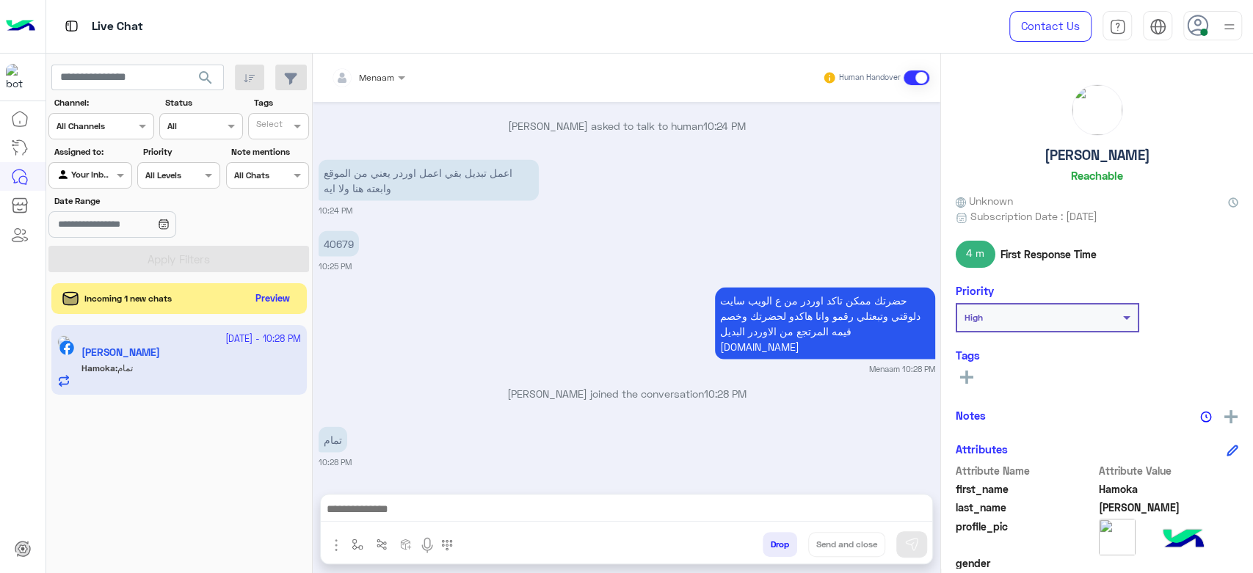
click at [285, 296] on button "Preview" at bounding box center [272, 299] width 45 height 20
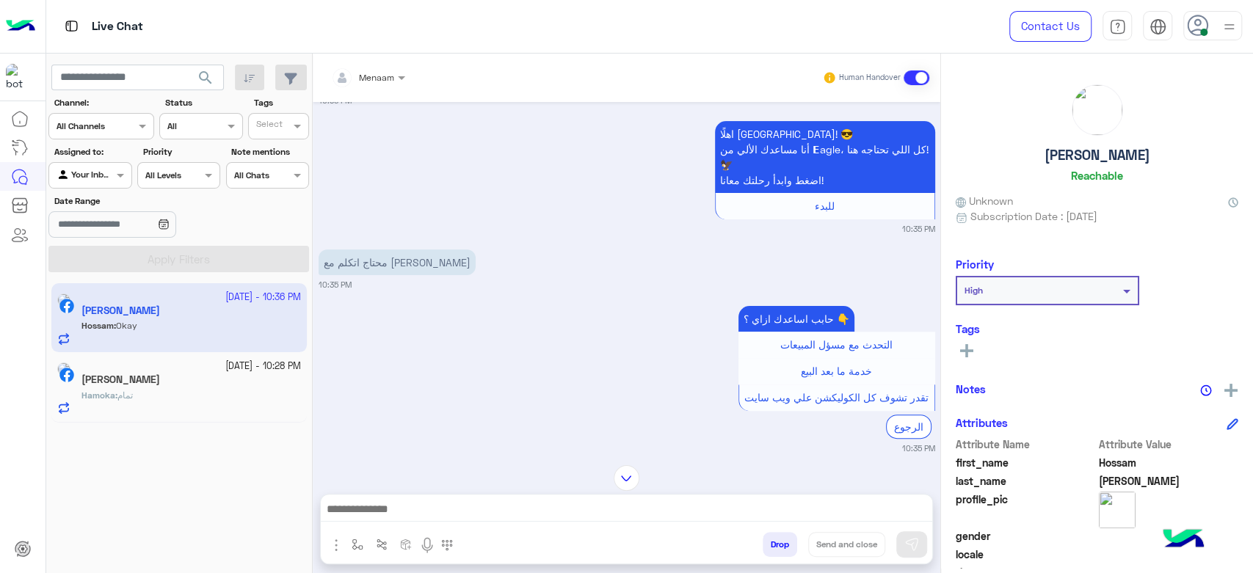
scroll to position [489, 0]
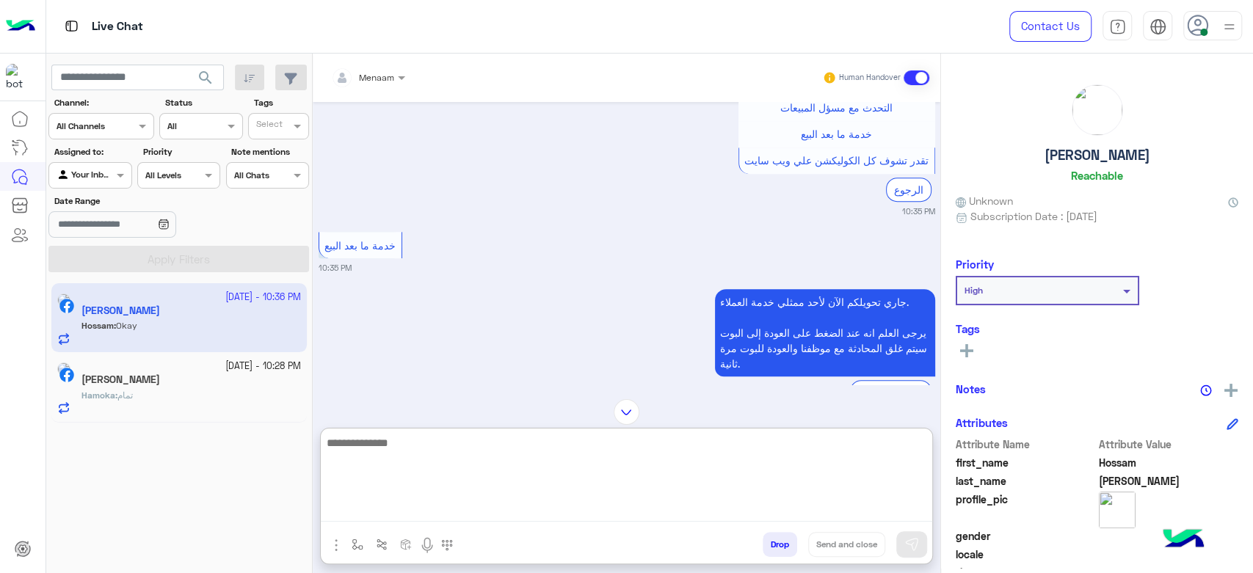
click at [415, 512] on textarea at bounding box center [626, 478] width 611 height 88
type textarea "*"
type textarea "**********"
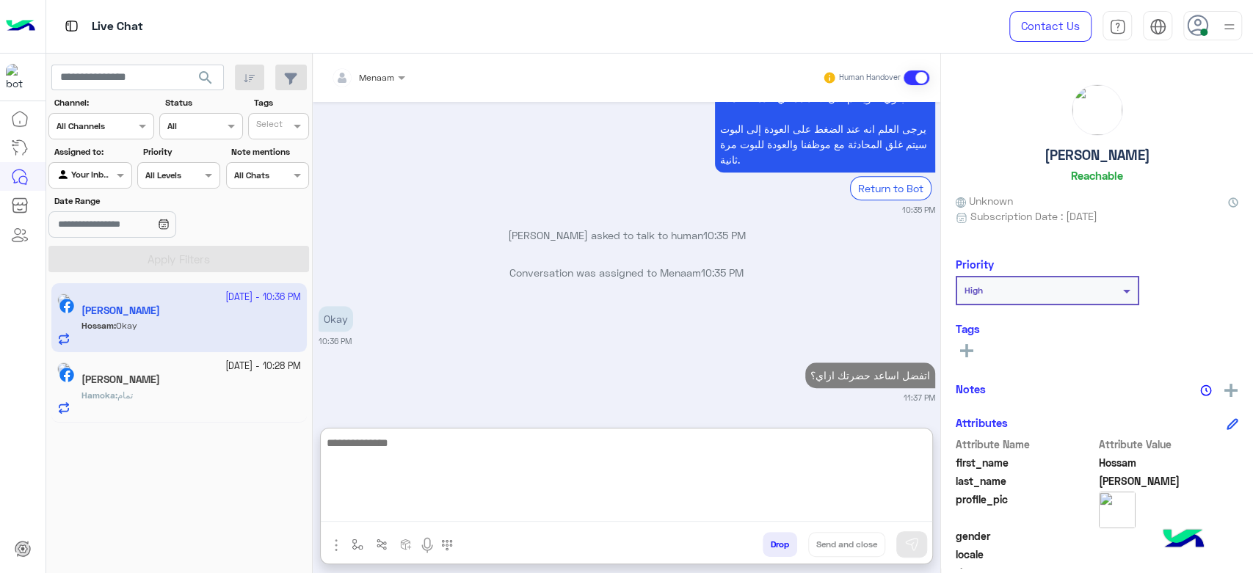
scroll to position [731, 0]
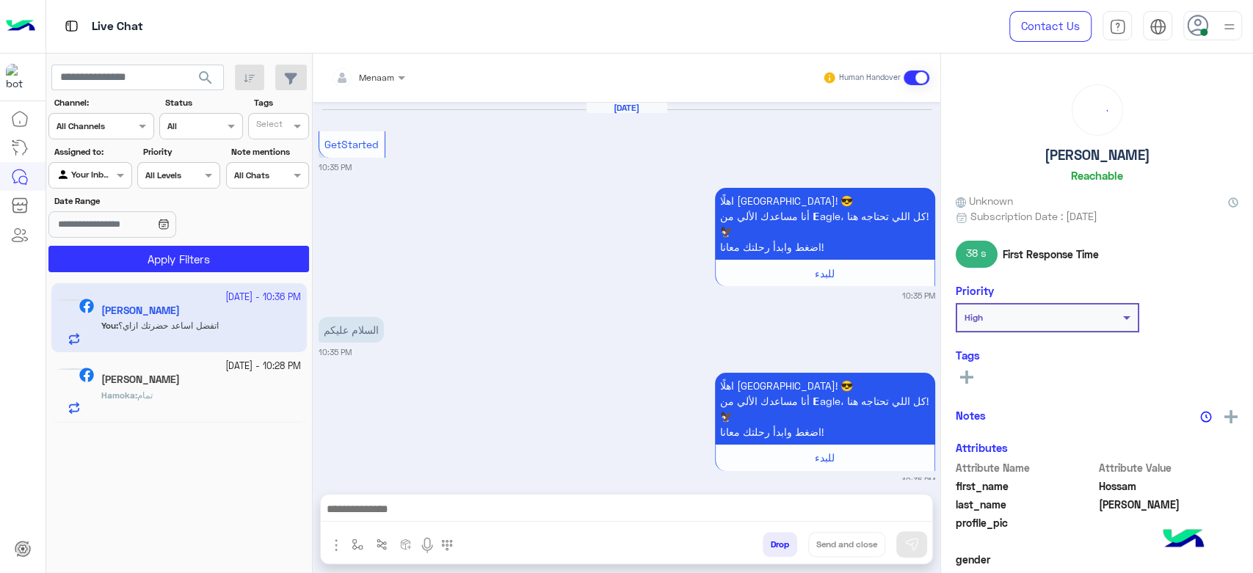
scroll to position [665, 0]
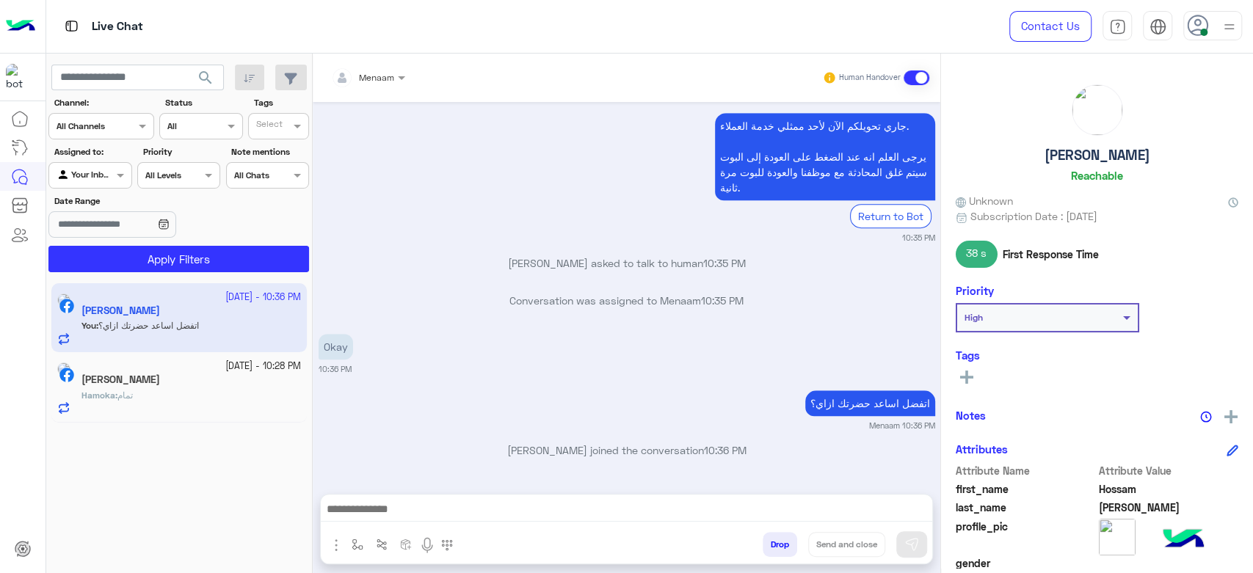
click at [175, 389] on div "Hamoka : تمام" at bounding box center [190, 402] width 219 height 26
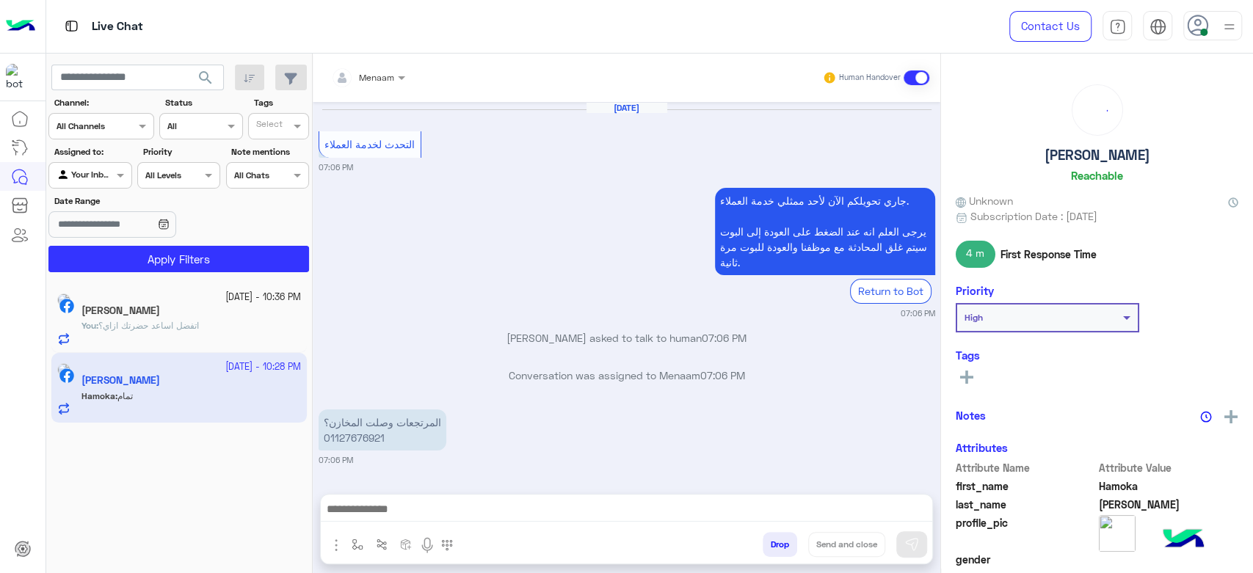
scroll to position [1028, 0]
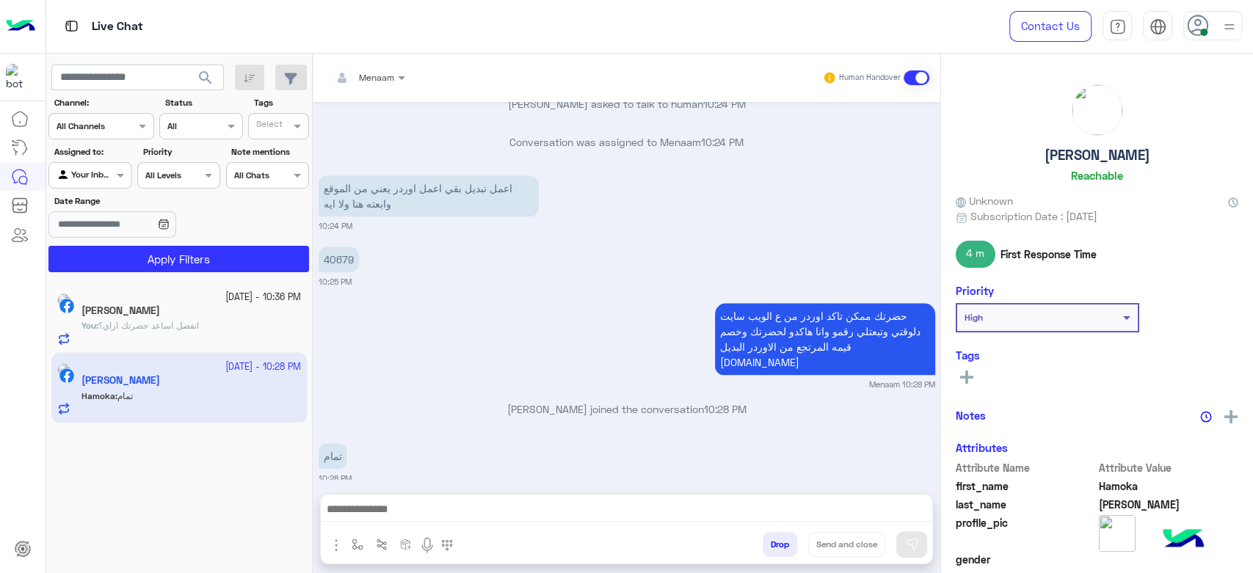
click at [124, 318] on div "Hossam Mohamed" at bounding box center [190, 312] width 219 height 15
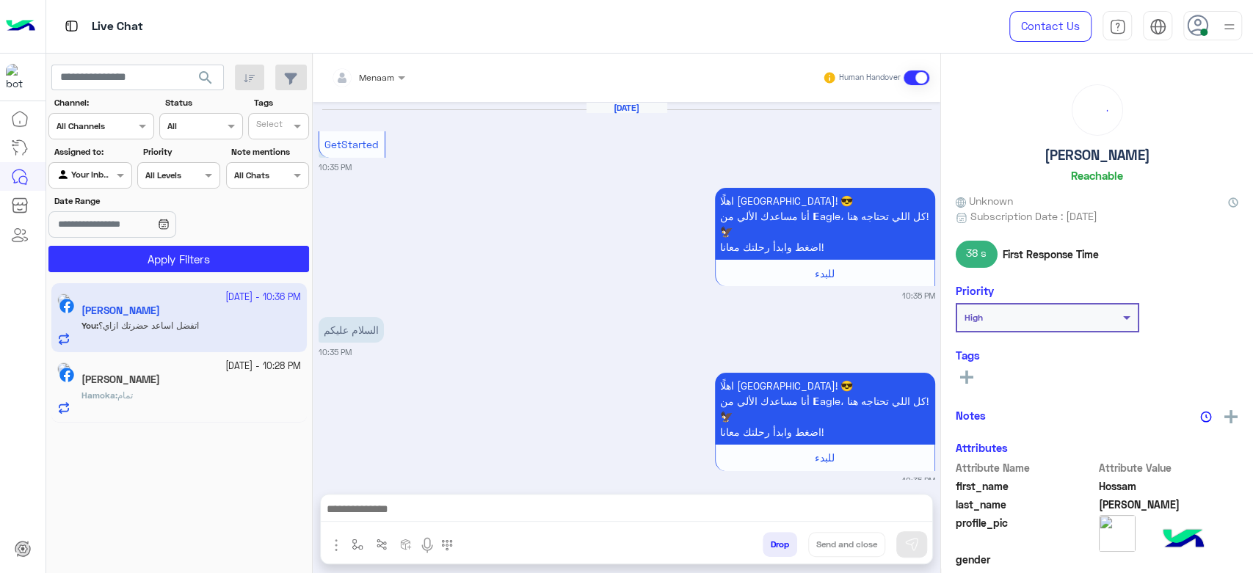
scroll to position [665, 0]
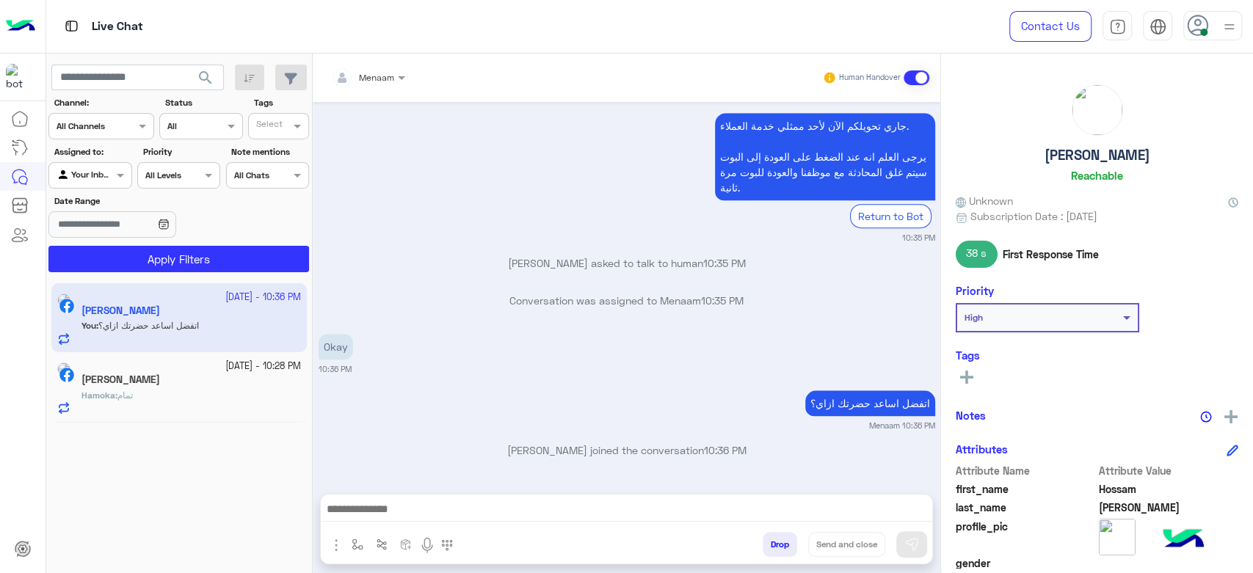
click at [499, 154] on div "جاري تحويلكم الآن لأحد ممثلي خدمة العملاء. يرجى العلم انه عند الضغط على العودة …" at bounding box center [626, 176] width 616 height 135
click at [160, 380] on h5 "[PERSON_NAME]" at bounding box center [120, 379] width 79 height 12
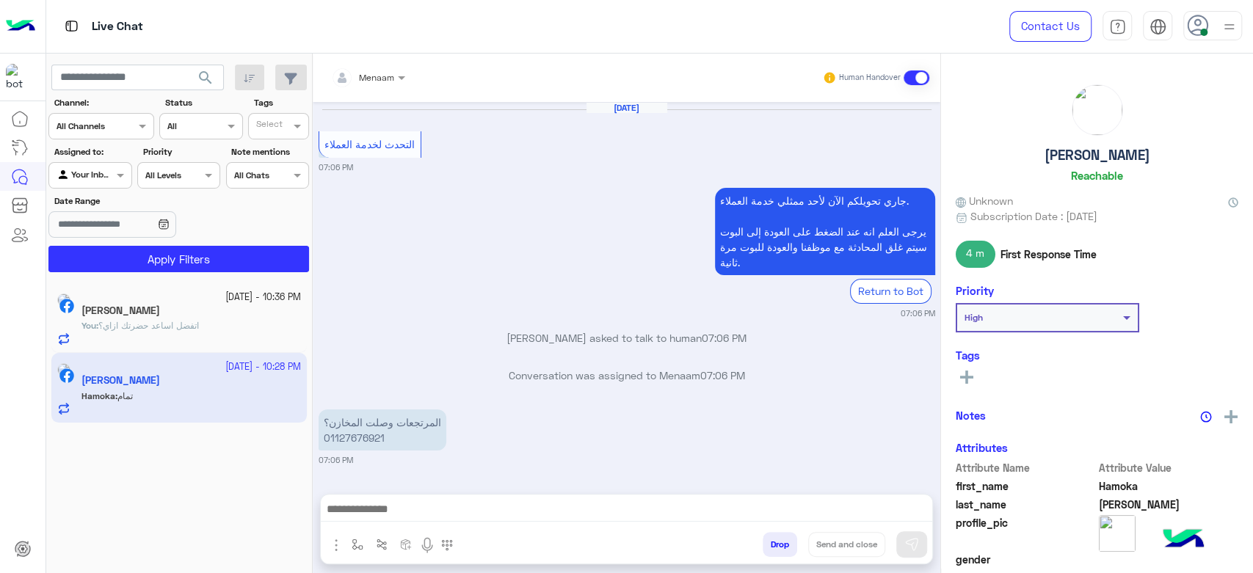
scroll to position [1028, 0]
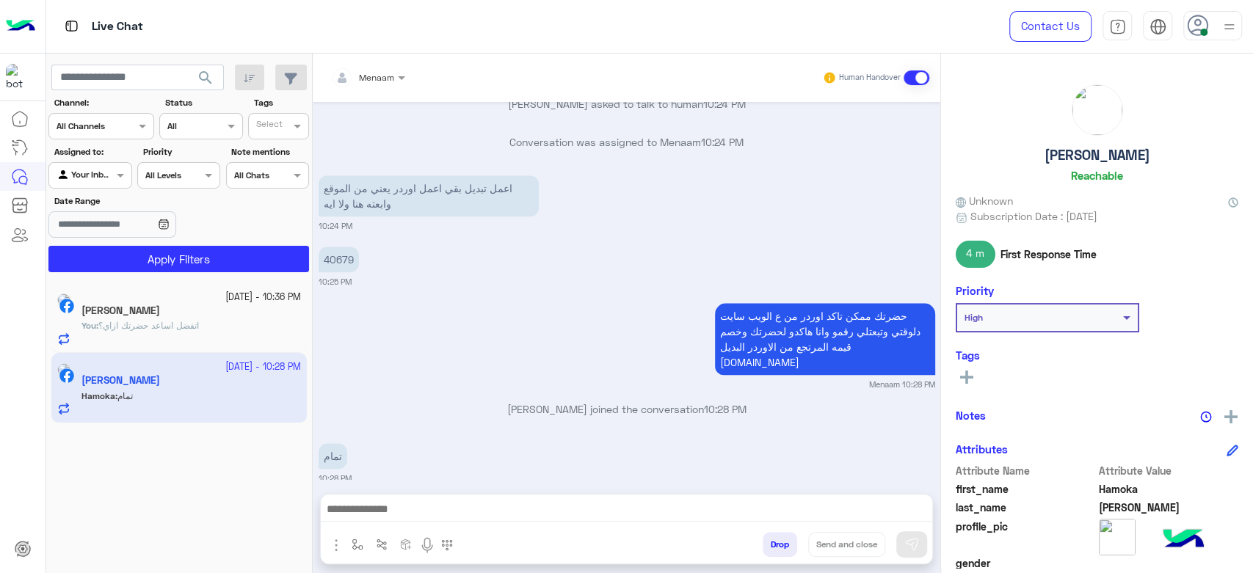
click at [178, 343] on div "You : اتفضل اساعد حضرتك ازاي؟" at bounding box center [190, 332] width 219 height 26
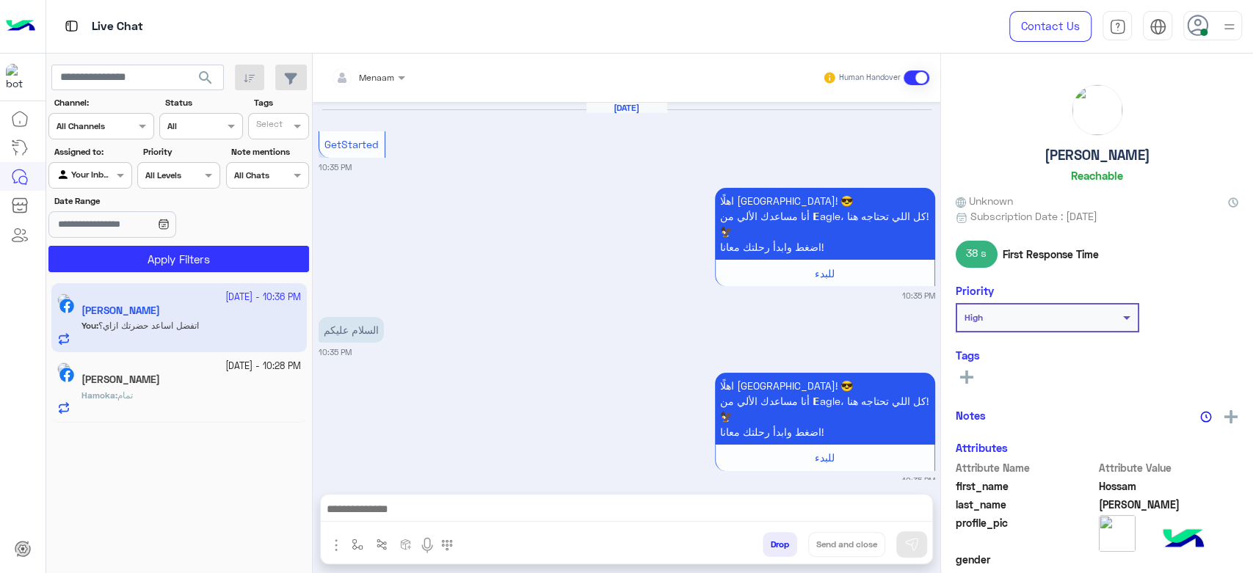
scroll to position [665, 0]
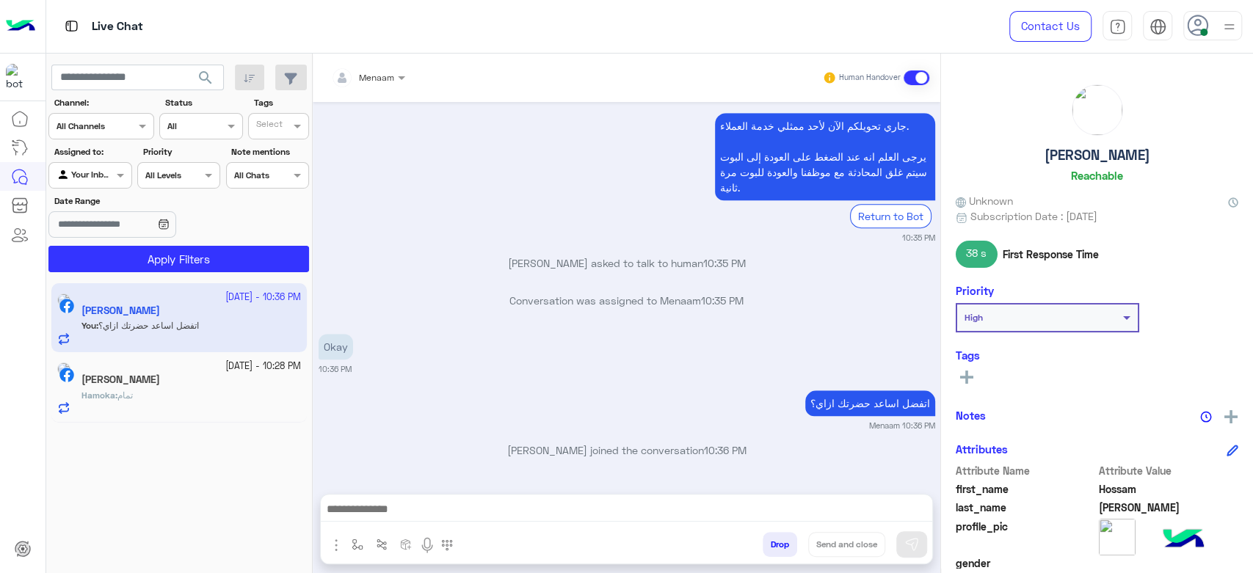
click at [462, 152] on div "جاري تحويلكم الآن لأحد ممثلي خدمة العملاء. يرجى العلم انه عند الضغط على العودة …" at bounding box center [626, 176] width 616 height 135
click at [194, 384] on div "[PERSON_NAME]" at bounding box center [190, 380] width 219 height 15
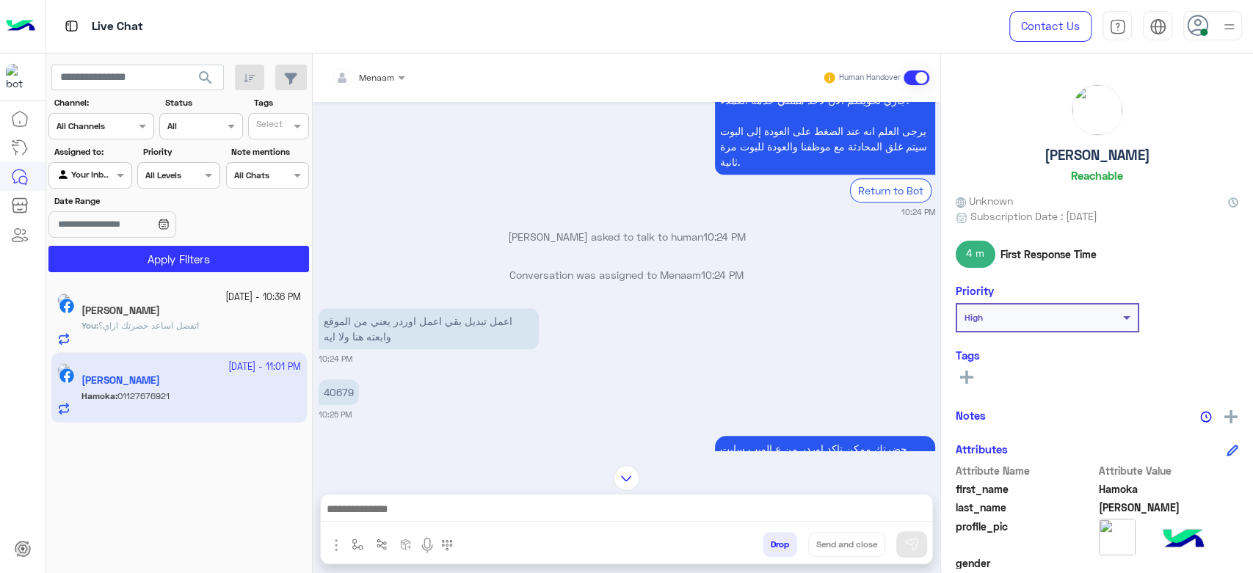
scroll to position [1140, 0]
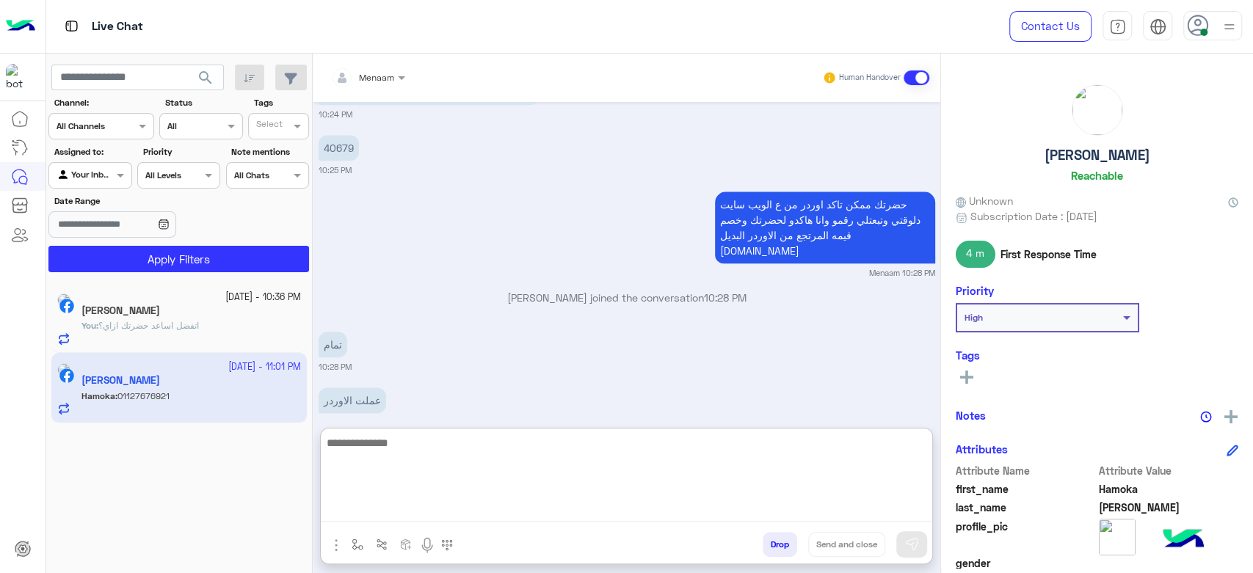
click at [412, 511] on textarea at bounding box center [626, 478] width 611 height 88
type textarea "**********"
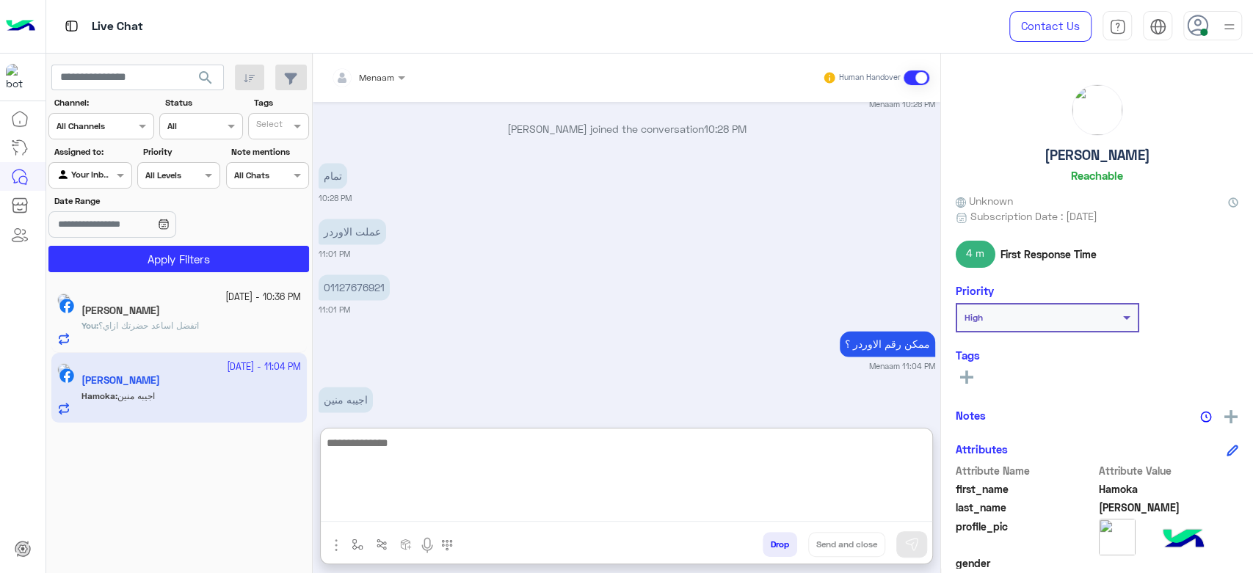
scroll to position [1318, 0]
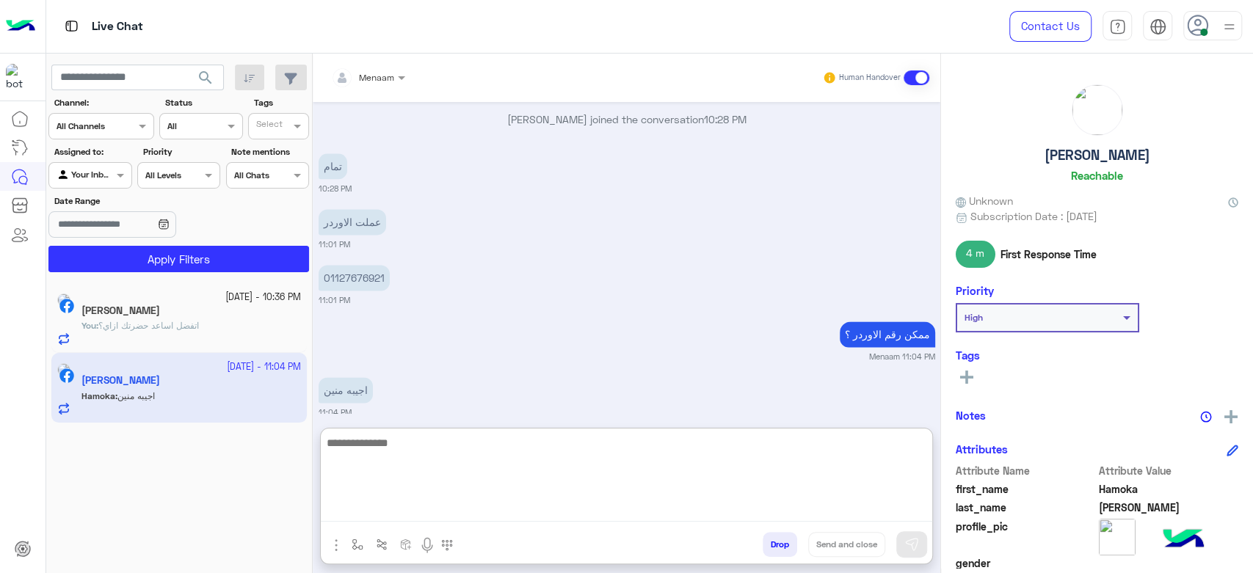
click at [403, 442] on textarea at bounding box center [626, 478] width 611 height 88
type textarea "*********"
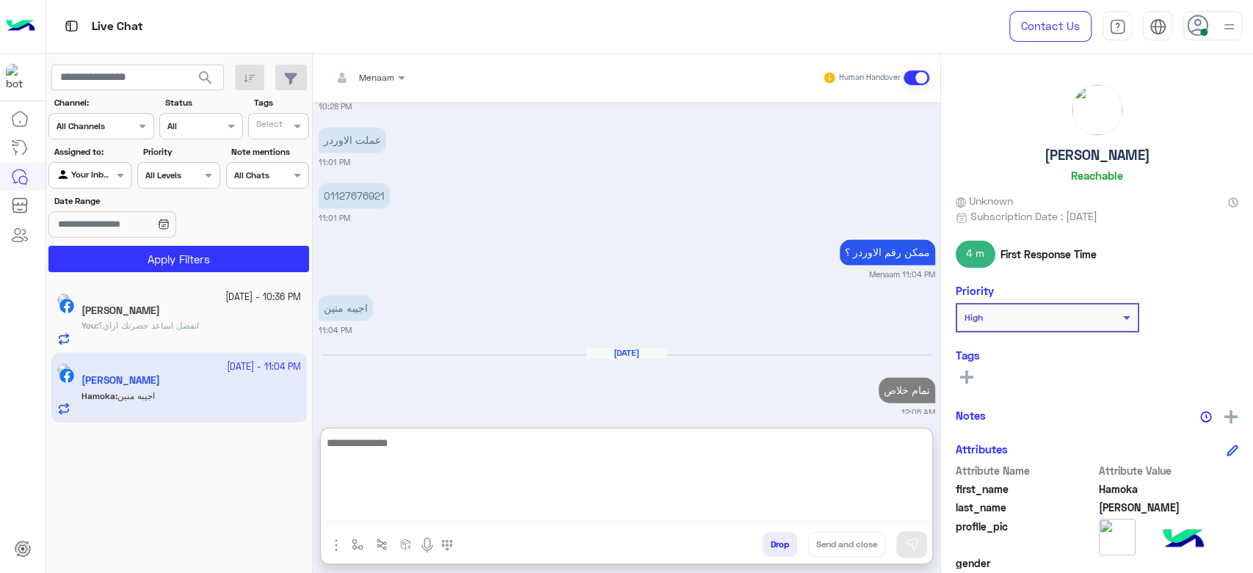
scroll to position [1374, 0]
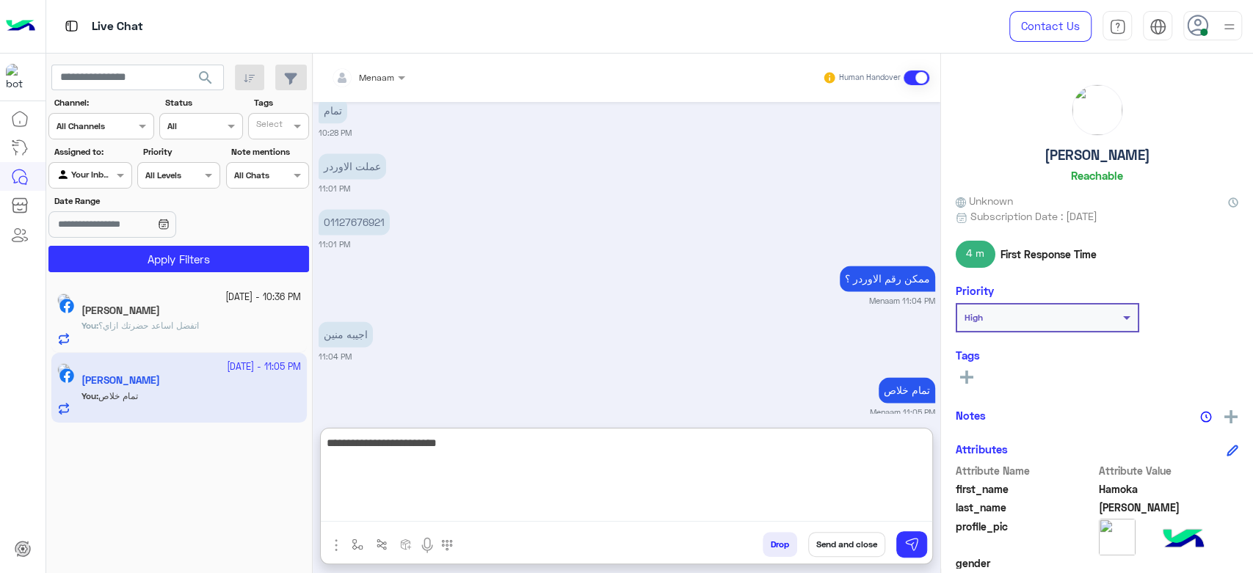
type textarea "**********"
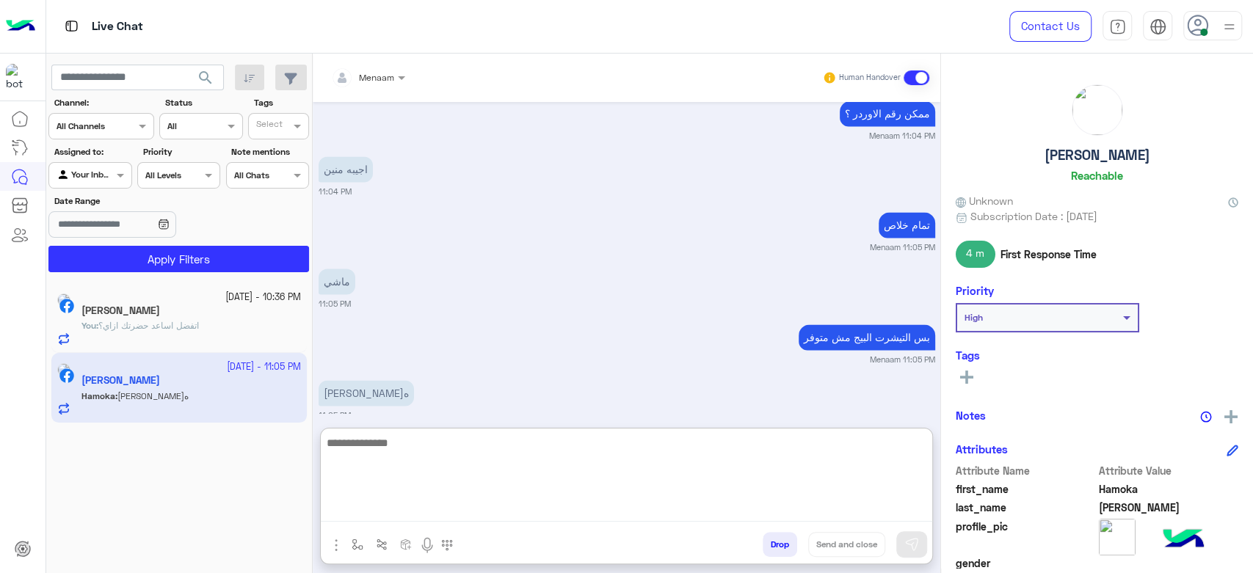
scroll to position [1542, 0]
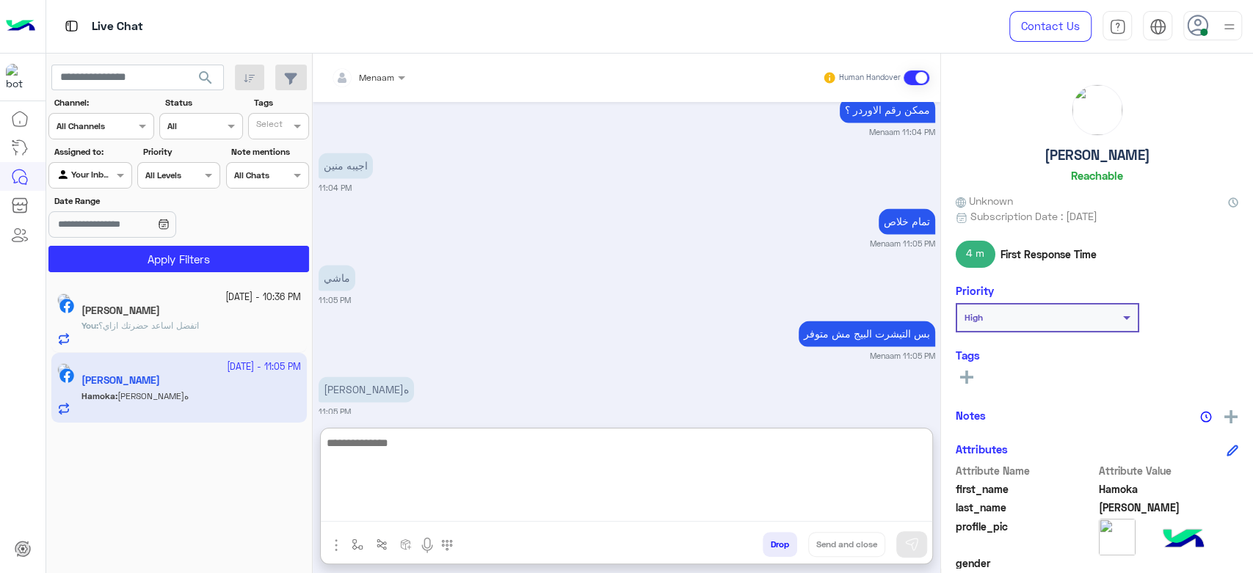
click at [398, 449] on textarea at bounding box center [626, 478] width 611 height 88
type textarea "****"
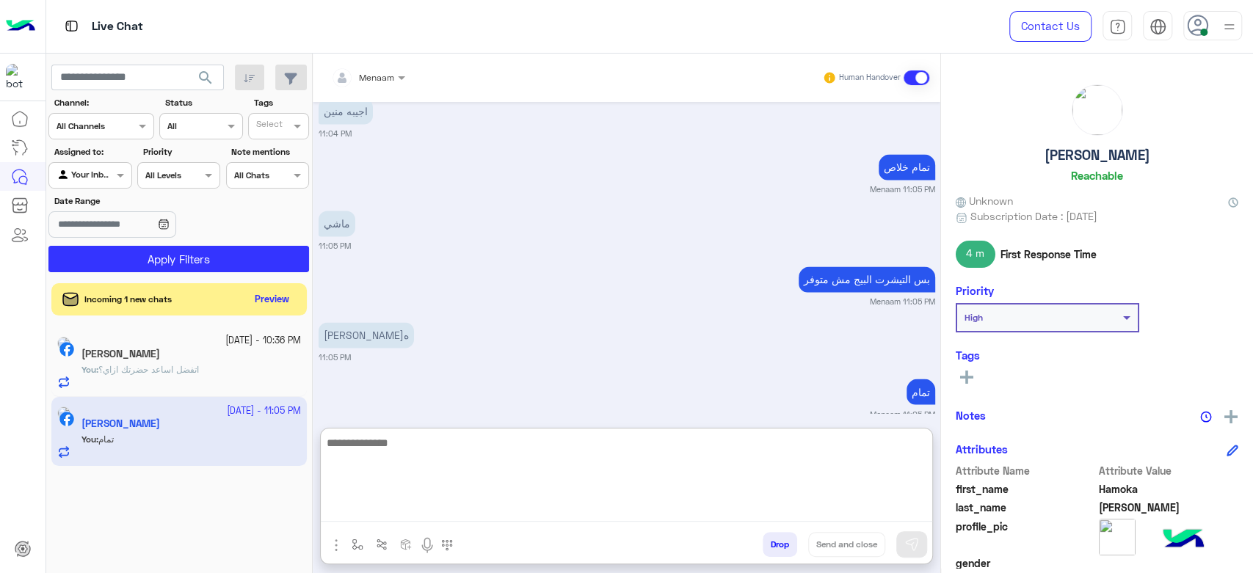
scroll to position [1598, 0]
click at [433, 451] on textarea at bounding box center [626, 478] width 611 height 88
paste textarea "**********"
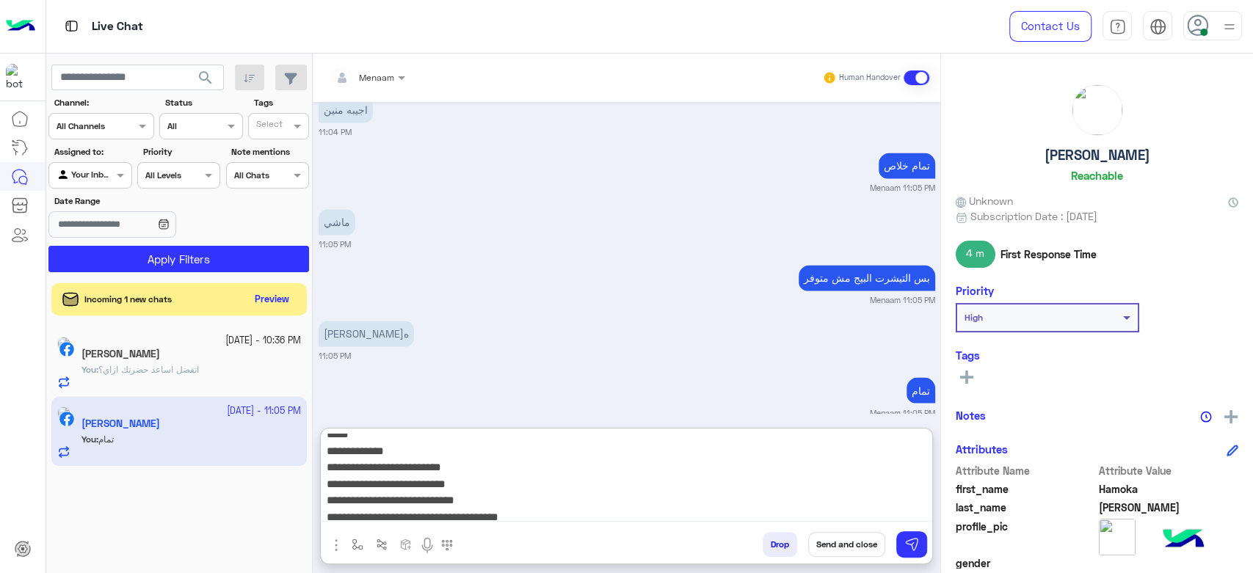
scroll to position [0, 0]
click at [908, 447] on textarea "**********" at bounding box center [626, 478] width 611 height 88
type textarea "**********"
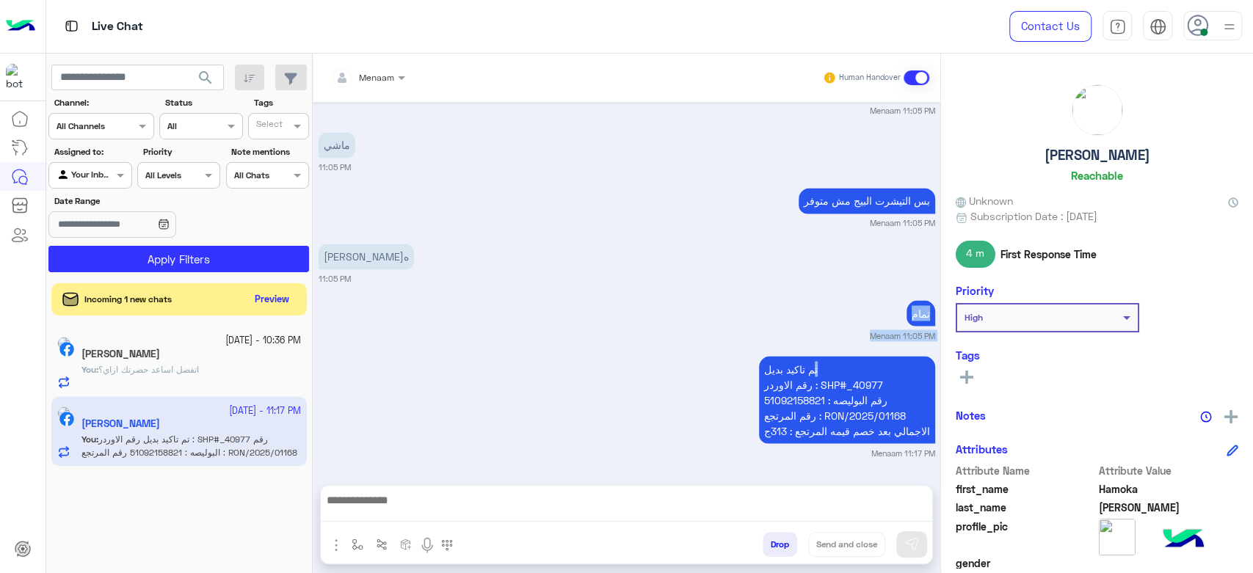
scroll to position [1649, 0]
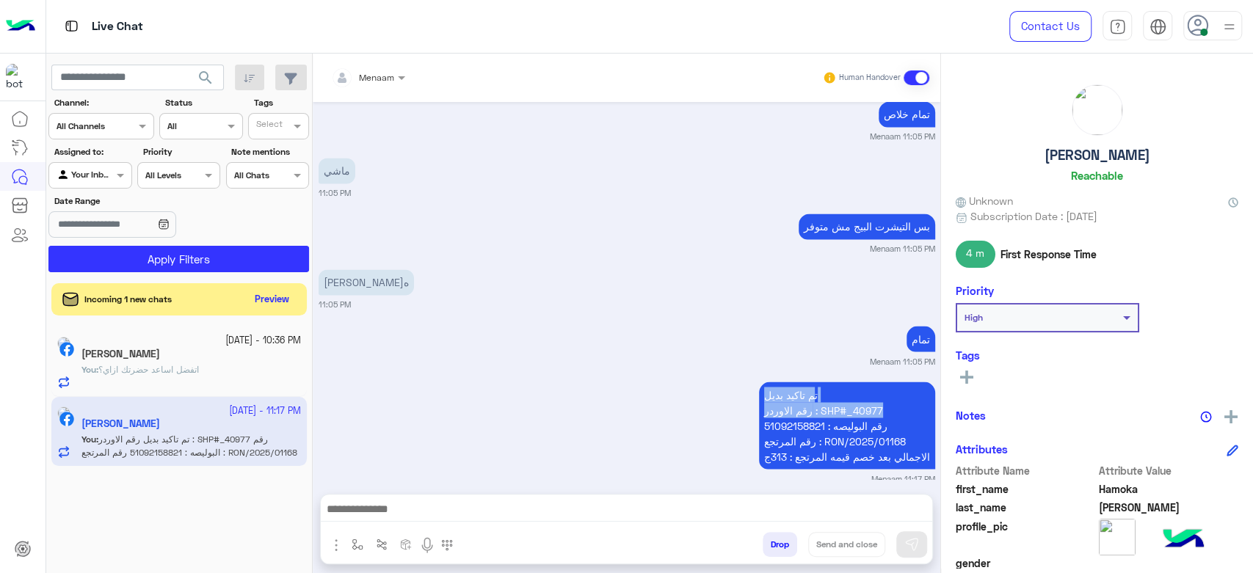
drag, startPoint x: 809, startPoint y: 326, endPoint x: 872, endPoint y: 395, distance: 94.5
click at [872, 395] on p "تم تاكيد بديل رقم الاوردر : SHP#_40977 رقم البوليصه : 51092158821 رقم المرتجع :…" at bounding box center [847, 425] width 176 height 87
click at [875, 395] on p "تم تاكيد بديل رقم الاوردر : SHP#_40977 رقم البوليصه : 51092158821 رقم المرتجع :…" at bounding box center [847, 425] width 176 height 87
drag, startPoint x: 865, startPoint y: 395, endPoint x: 814, endPoint y: 393, distance: 51.4
click at [811, 390] on p "تم تاكيد بديل رقم الاوردر : SHP#_40977 رقم البوليصه : 51092158821 رقم المرتجع :…" at bounding box center [847, 425] width 176 height 87
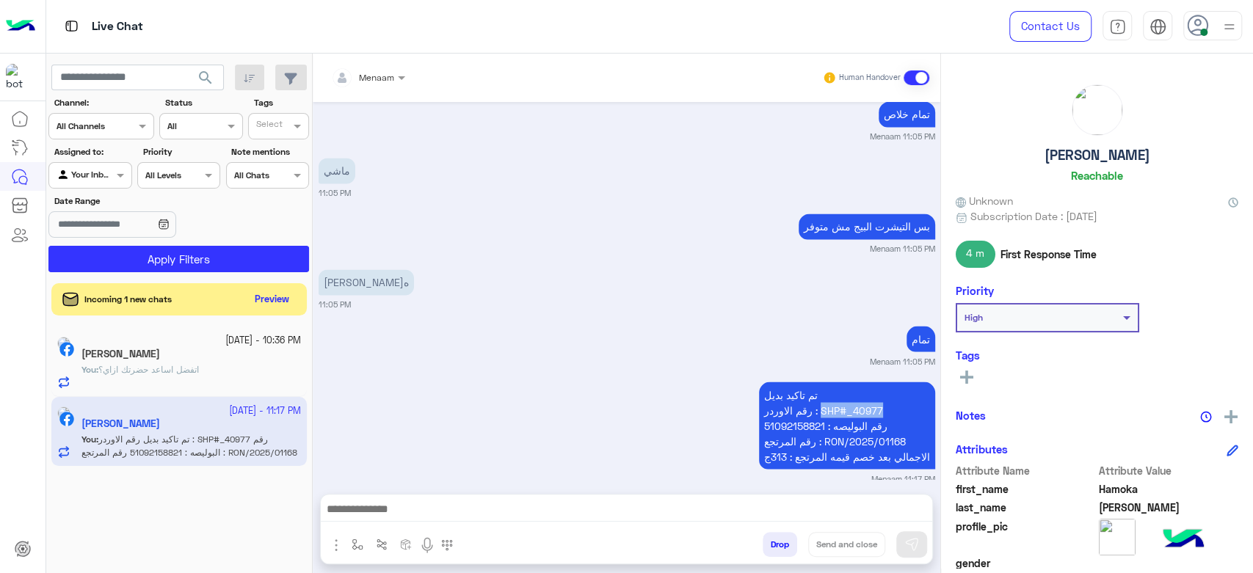
copy p "SHP#_40977"
click at [208, 350] on div "Hossam Mohamed" at bounding box center [190, 355] width 219 height 15
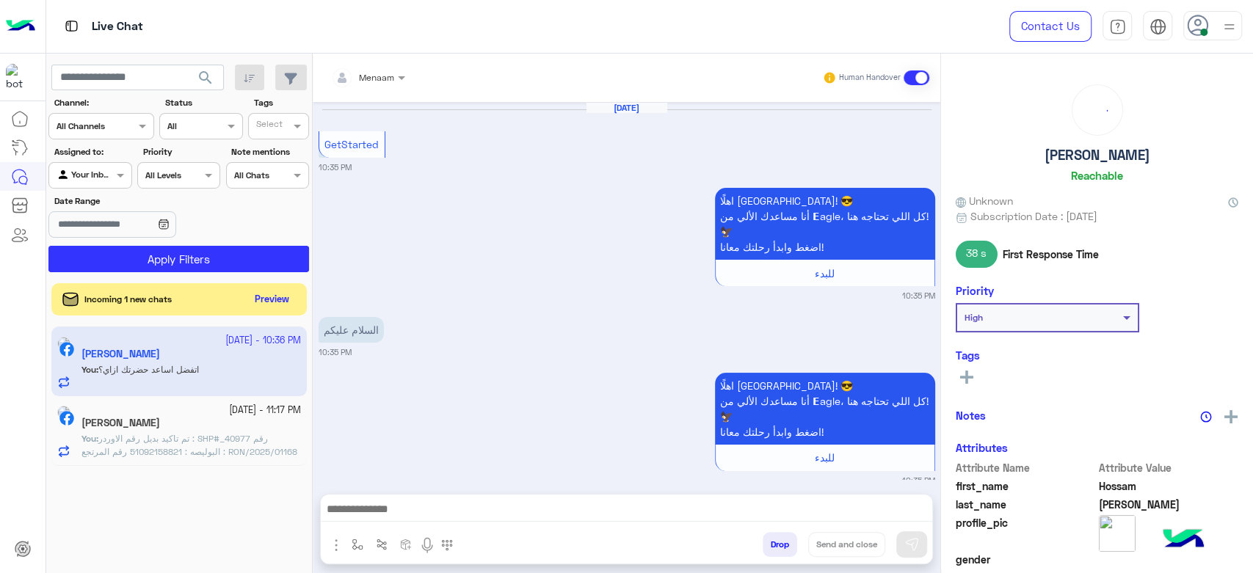
scroll to position [665, 0]
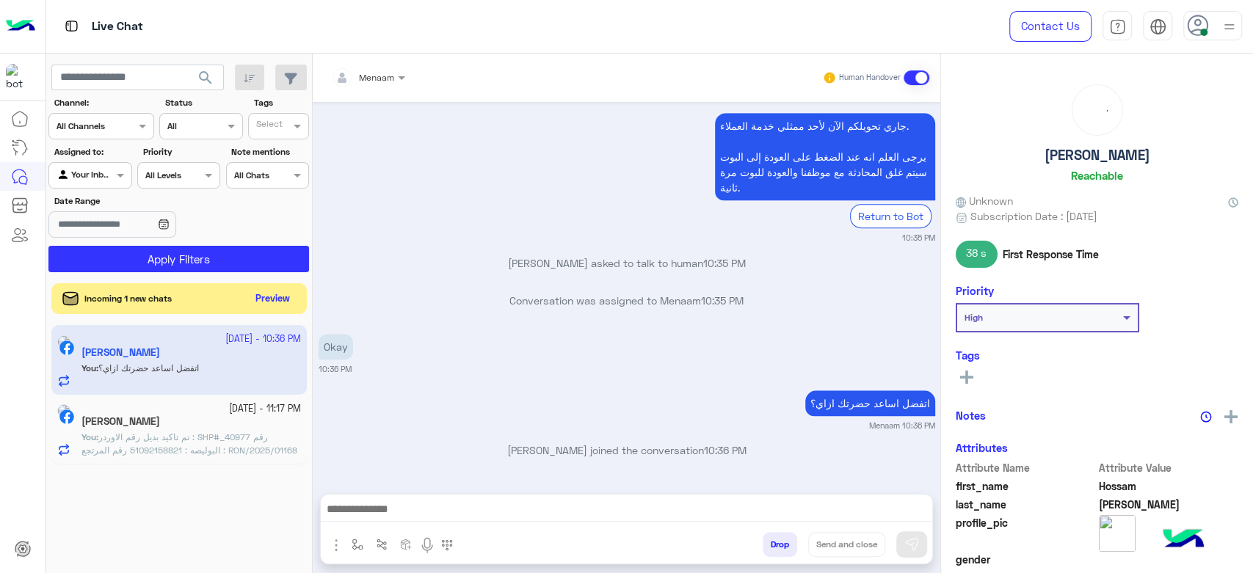
click at [276, 300] on button "Preview" at bounding box center [272, 299] width 45 height 20
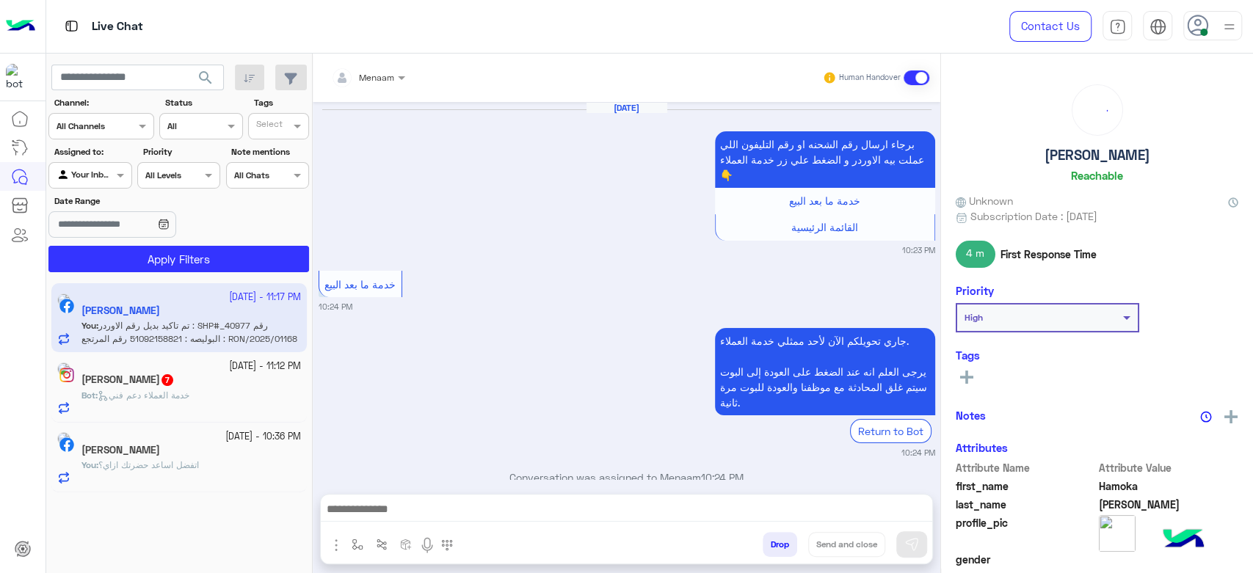
scroll to position [1011, 0]
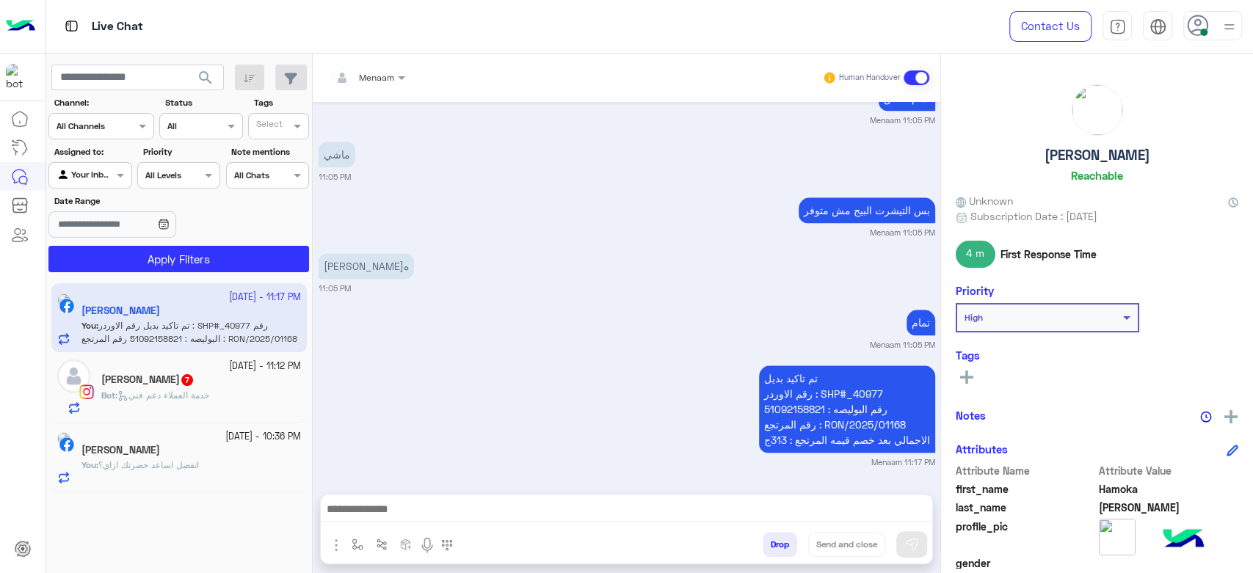
click at [186, 394] on span "خدمة العملاء دعم فني" at bounding box center [163, 395] width 92 height 11
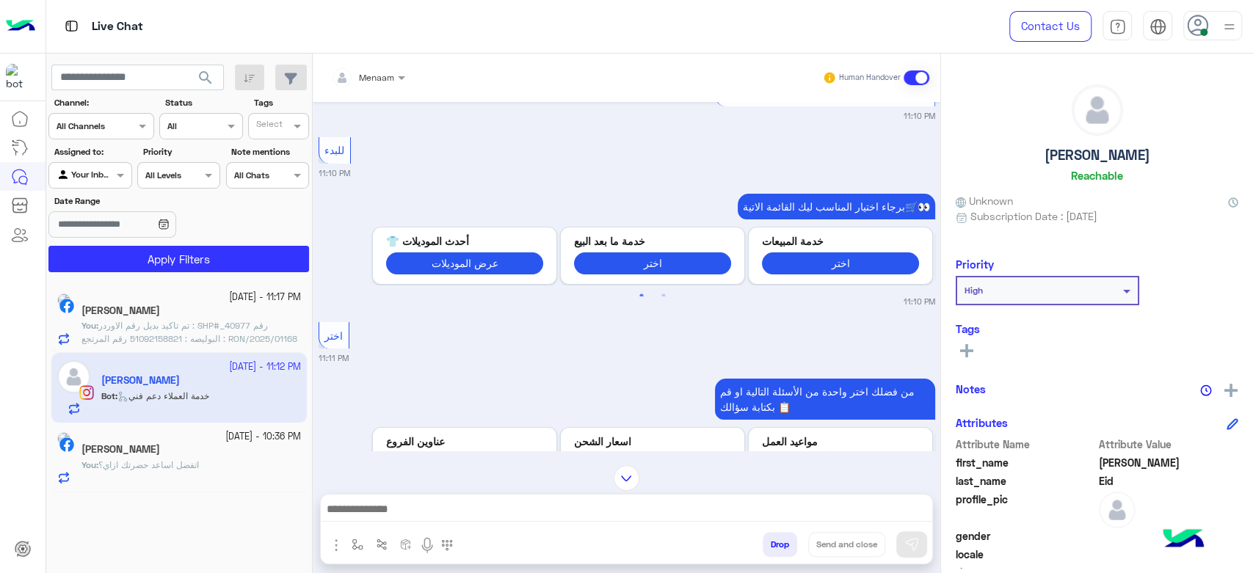
scroll to position [617, 0]
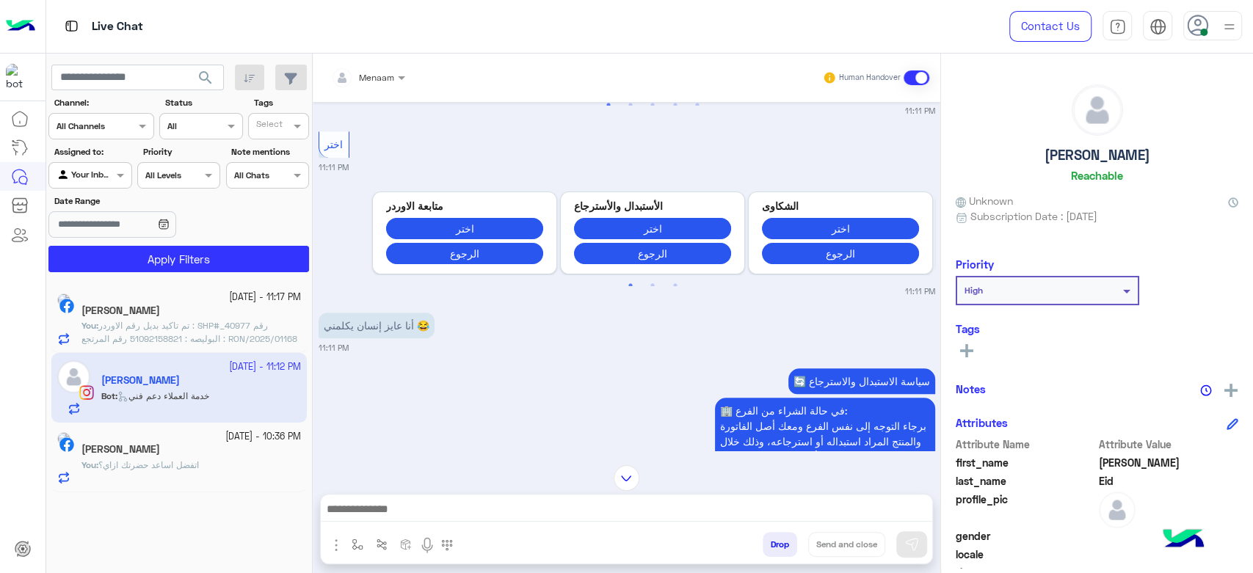
click at [376, 523] on div at bounding box center [626, 513] width 611 height 37
click at [373, 503] on textarea at bounding box center [626, 511] width 611 height 22
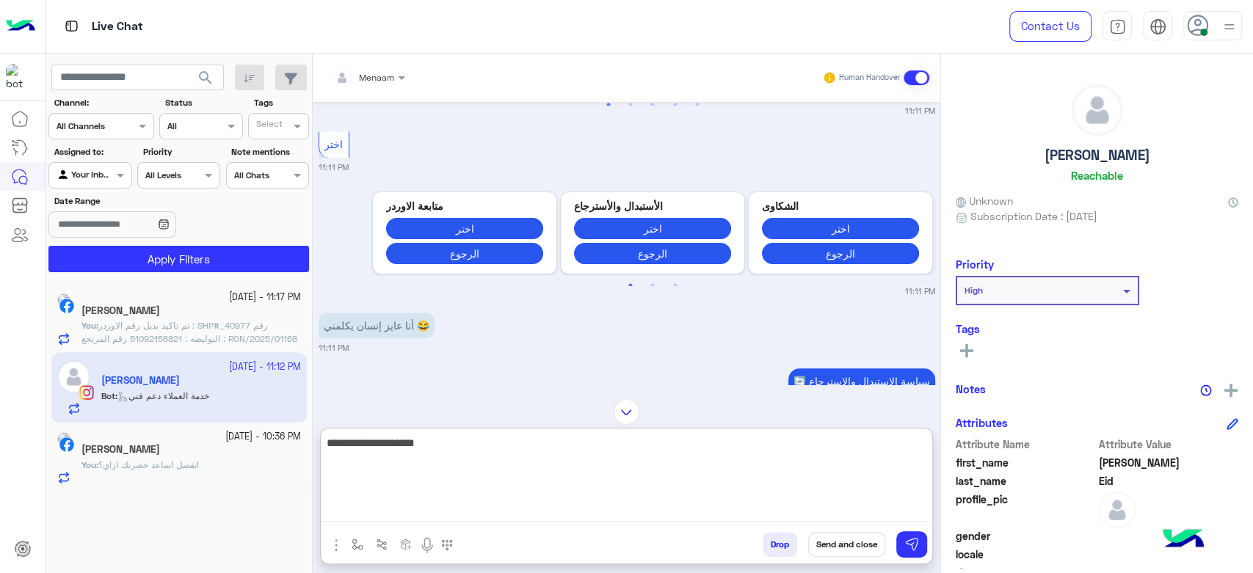
type textarea "**********"
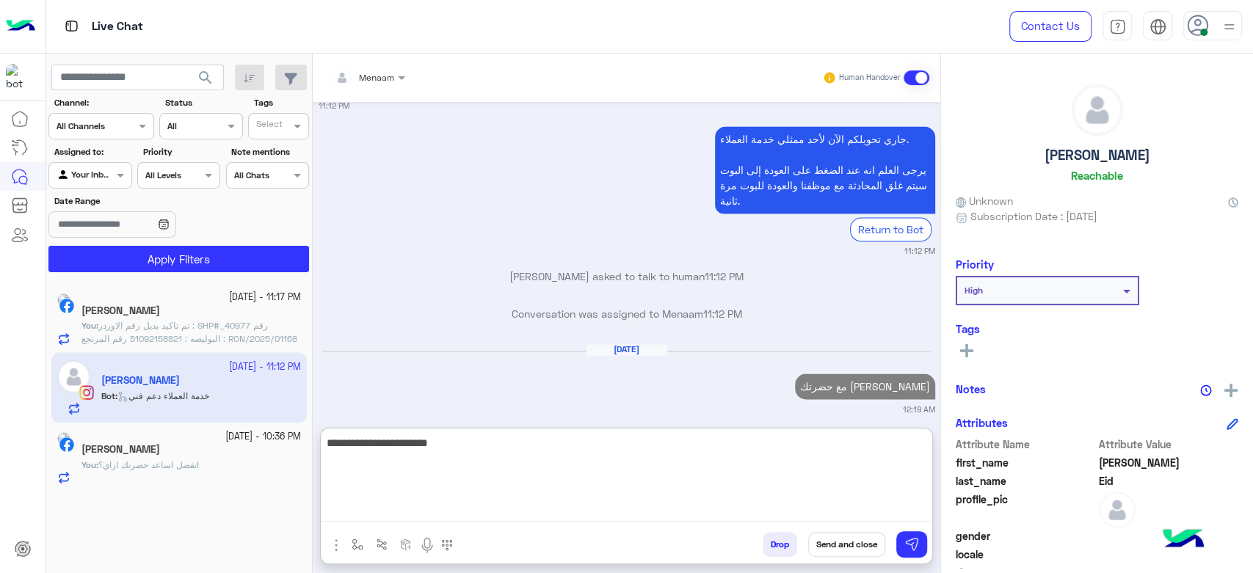
type textarea "**********"
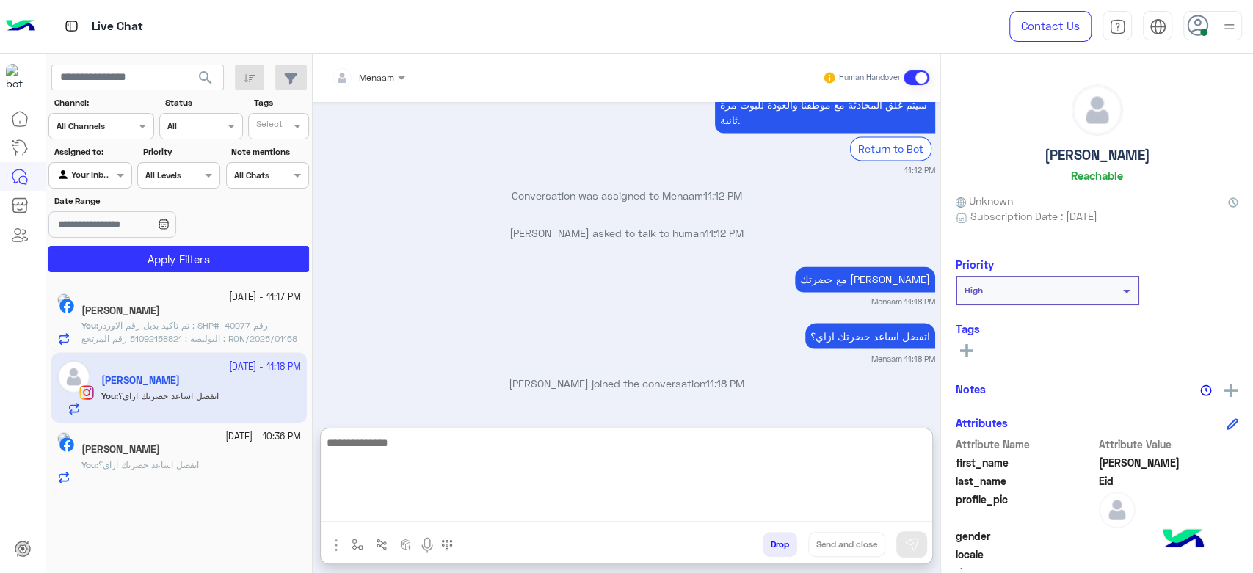
scroll to position [1649, 0]
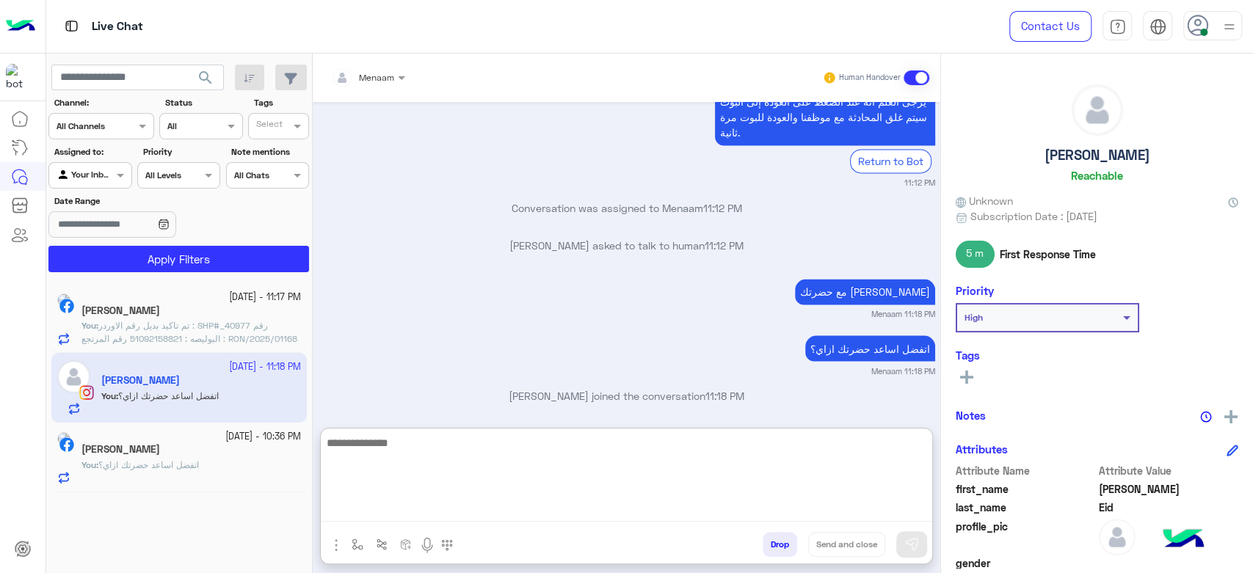
click at [160, 445] on h5 "Hossam Mohamed" at bounding box center [120, 449] width 79 height 12
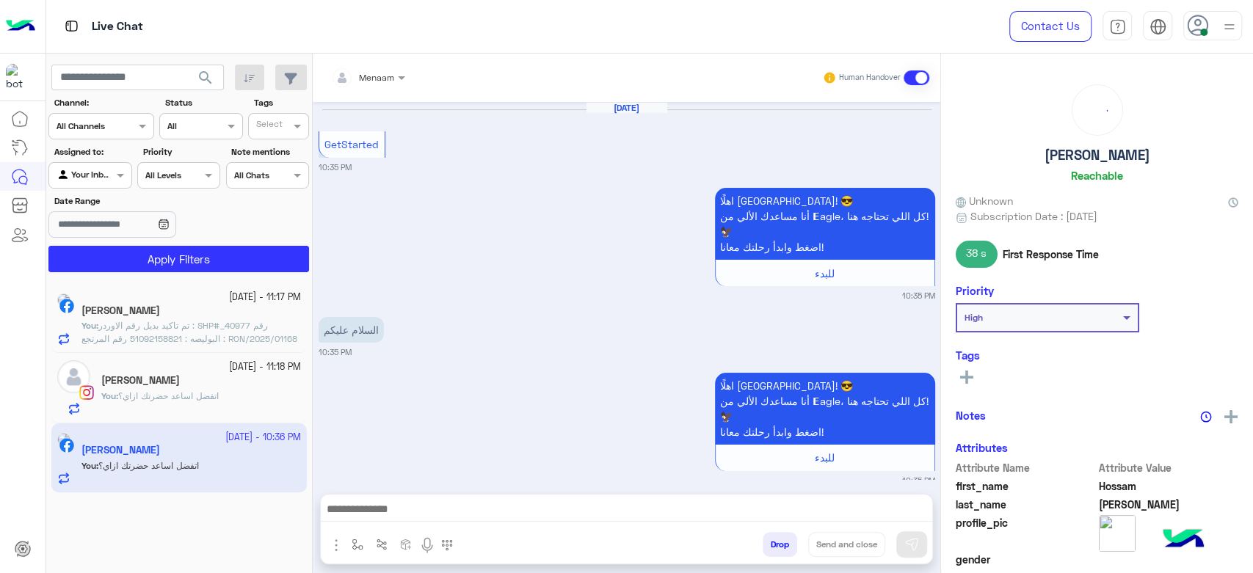
scroll to position [665, 0]
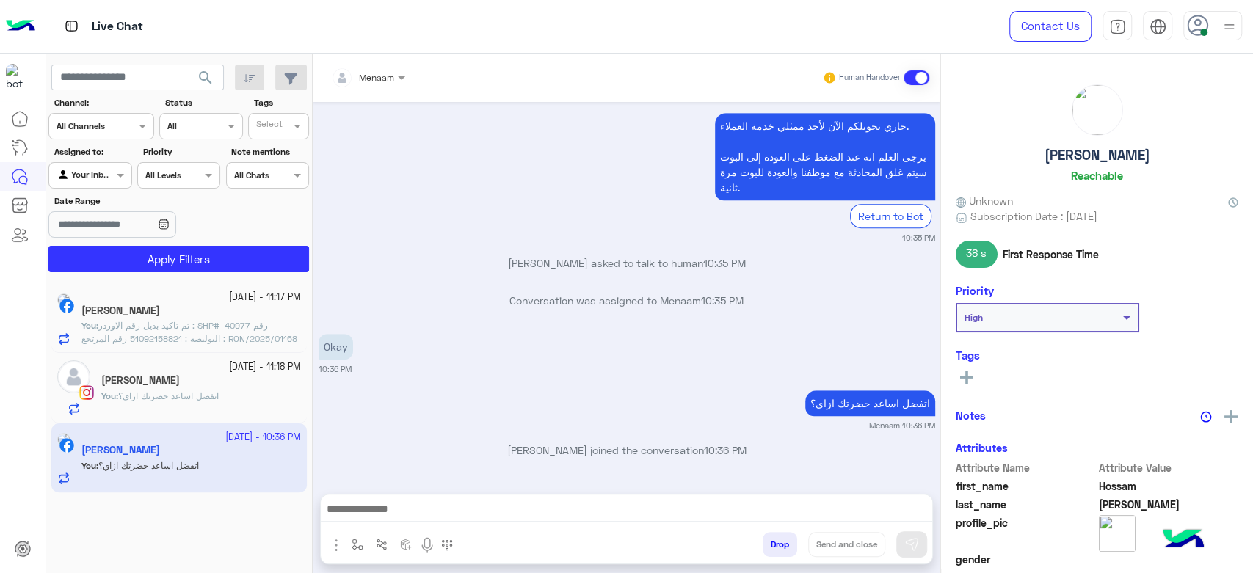
click at [178, 398] on span "اتفضل اساعد حضرتك ازاي؟" at bounding box center [168, 395] width 101 height 11
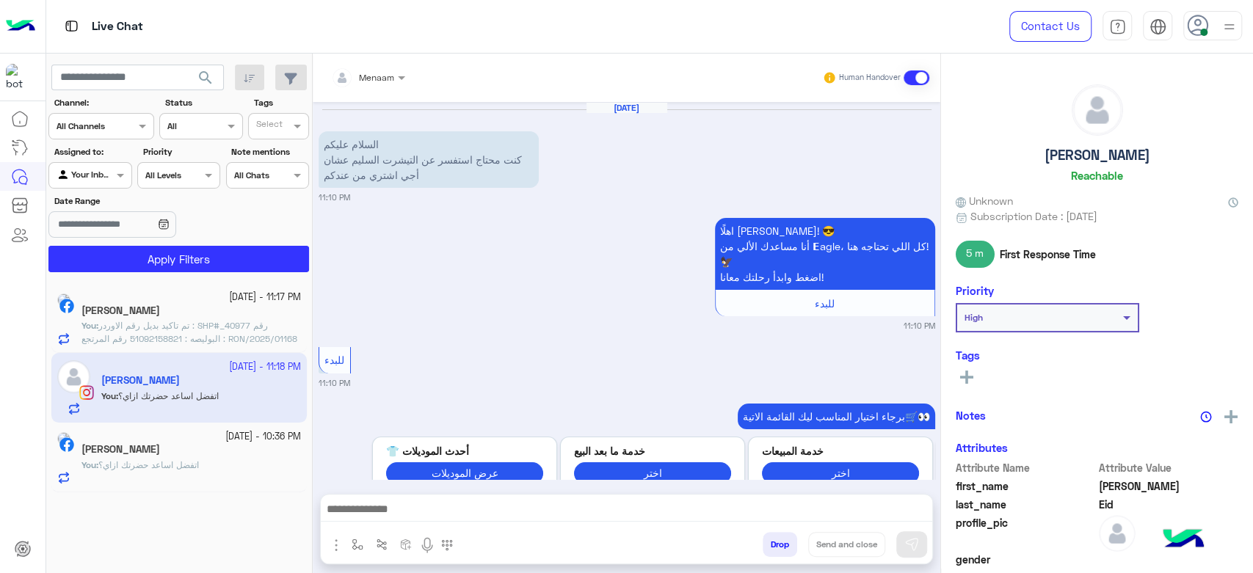
scroll to position [1583, 0]
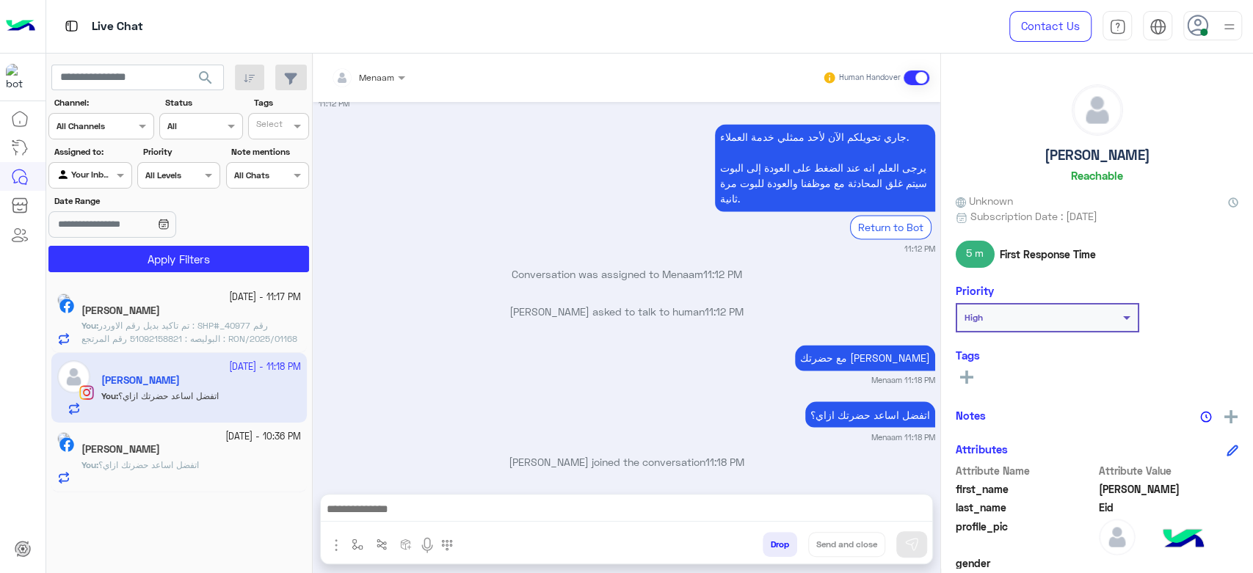
click at [188, 279] on div "23 September - 11:17 PM Hamoka Mohamed You : تم تاكيد بديل رقم الاوردر : SHP#_4…" at bounding box center [179, 428] width 266 height 301
click at [189, 320] on span "تم تاكيد بديل رقم الاوردر : SHP#_40977 رقم البوليصه : 51092158821 رقم المرتجع :…" at bounding box center [189, 338] width 216 height 37
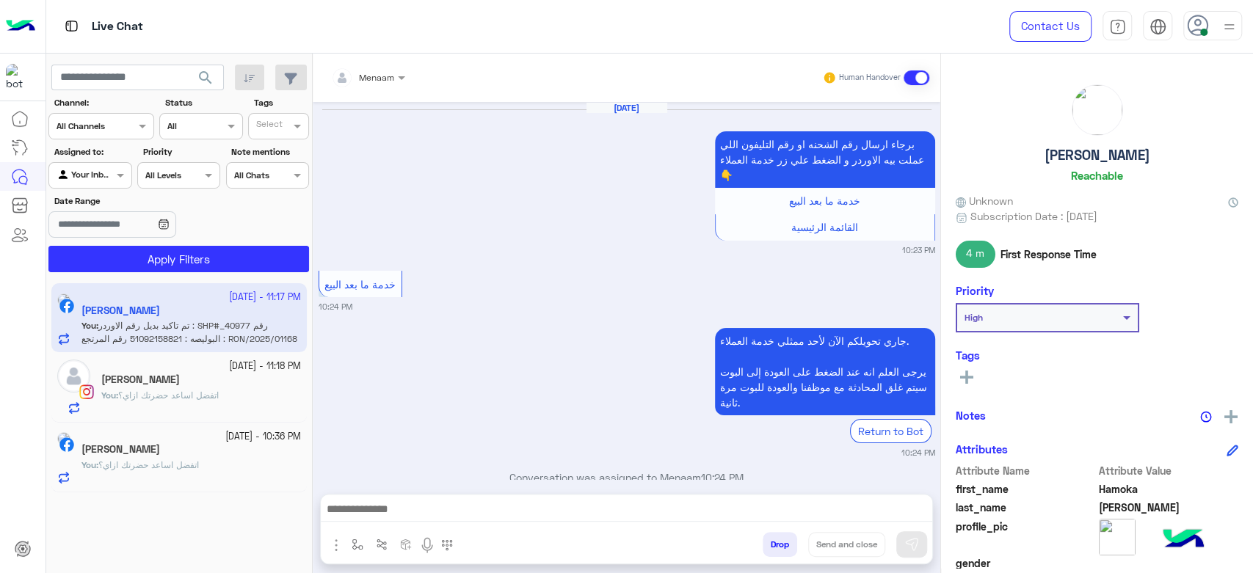
scroll to position [1011, 0]
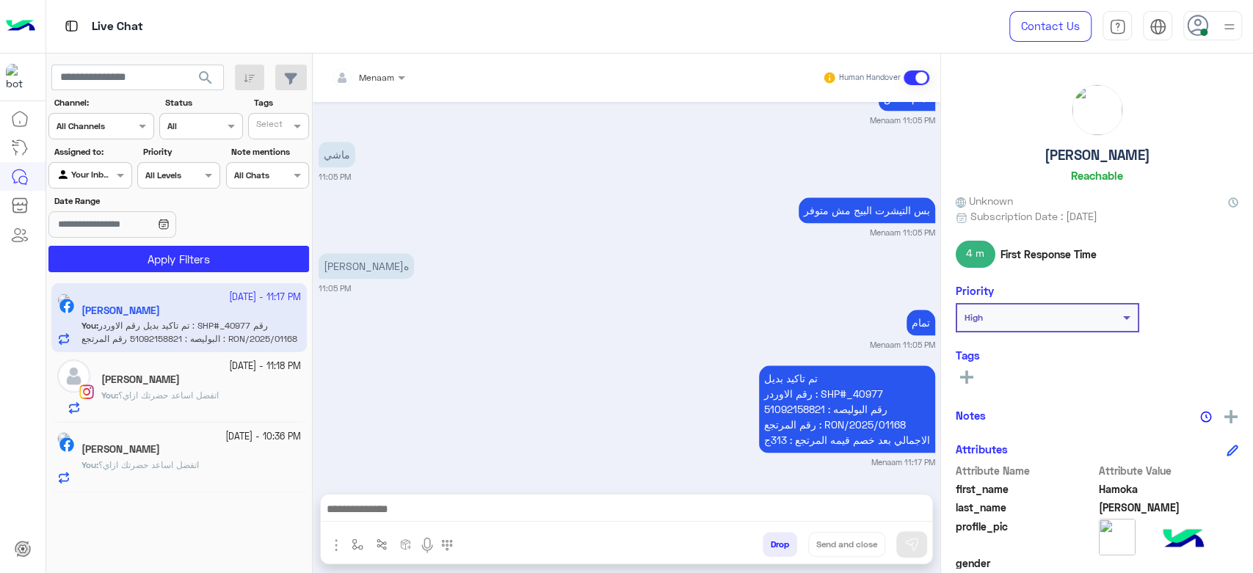
click at [198, 392] on span "اتفضل اساعد حضرتك ازاي؟" at bounding box center [168, 395] width 101 height 11
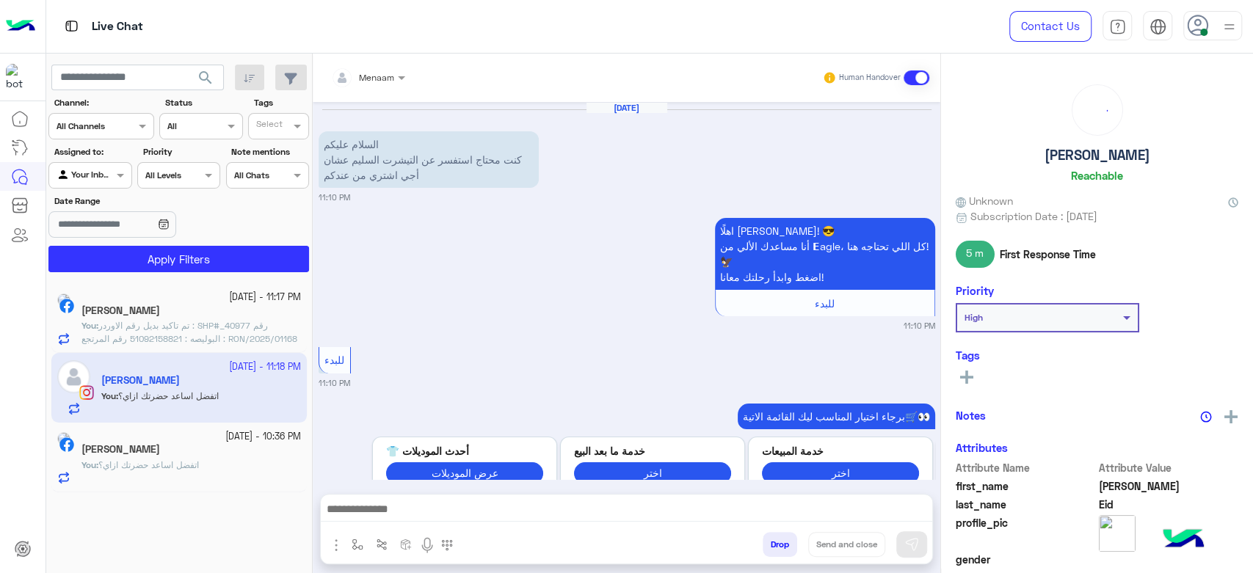
scroll to position [1583, 0]
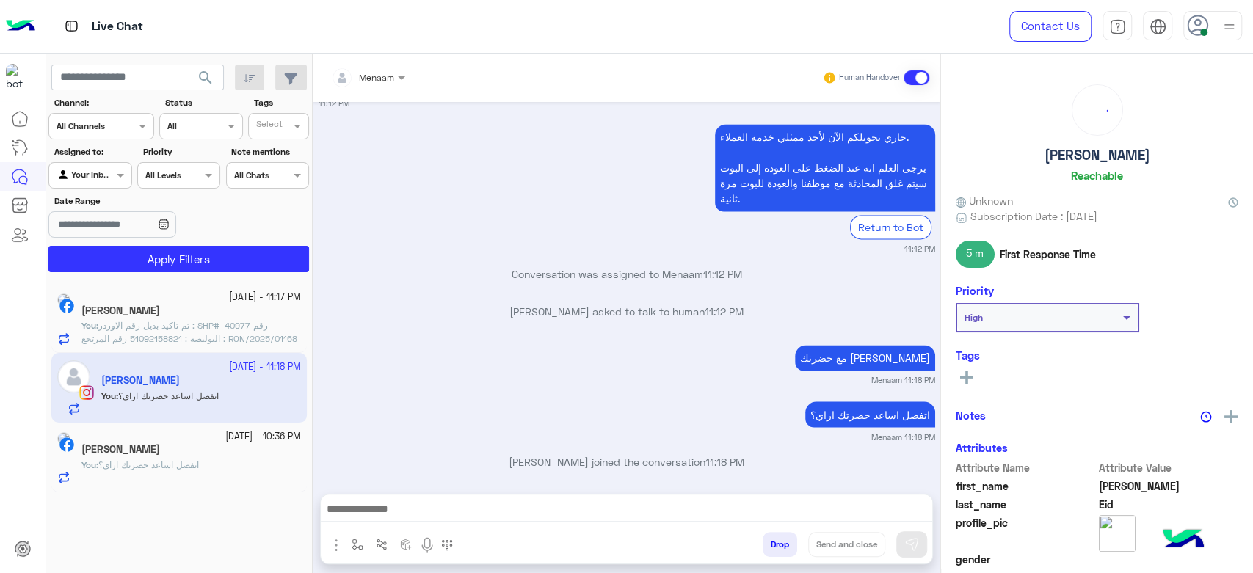
click at [193, 454] on div "Hossam Mohamed" at bounding box center [190, 450] width 219 height 15
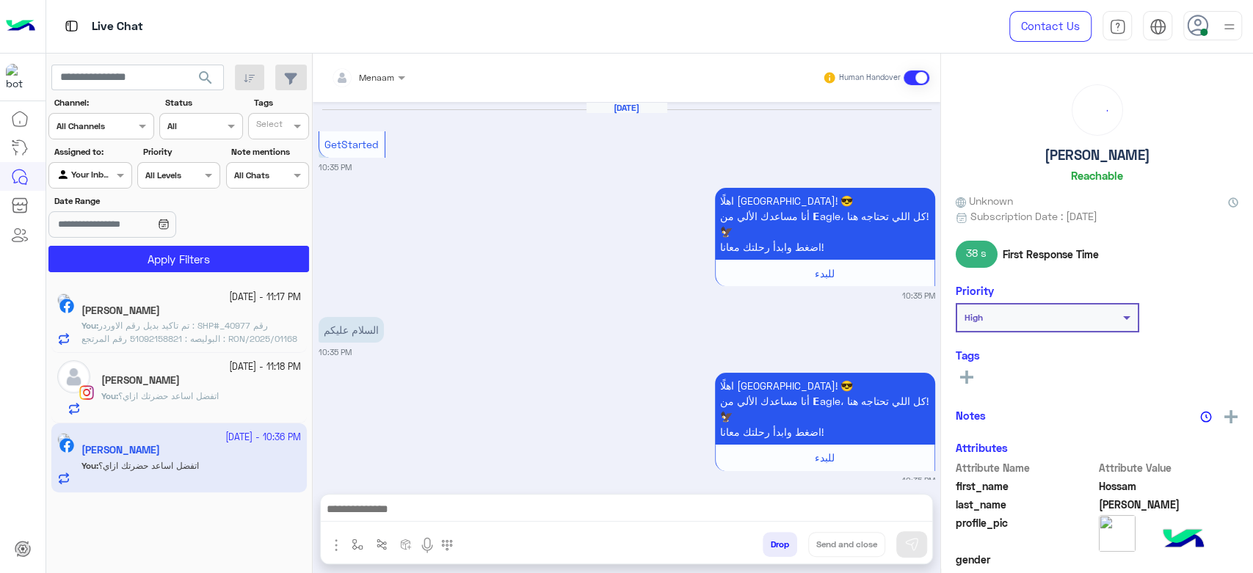
scroll to position [665, 0]
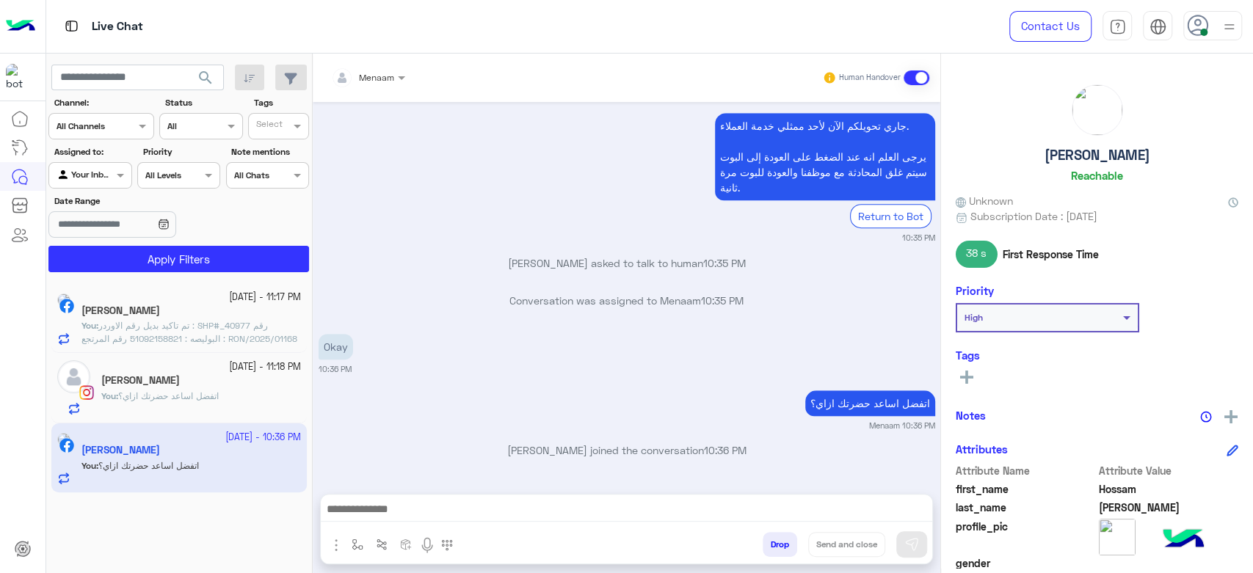
click at [147, 383] on div "John Eid" at bounding box center [201, 381] width 200 height 15
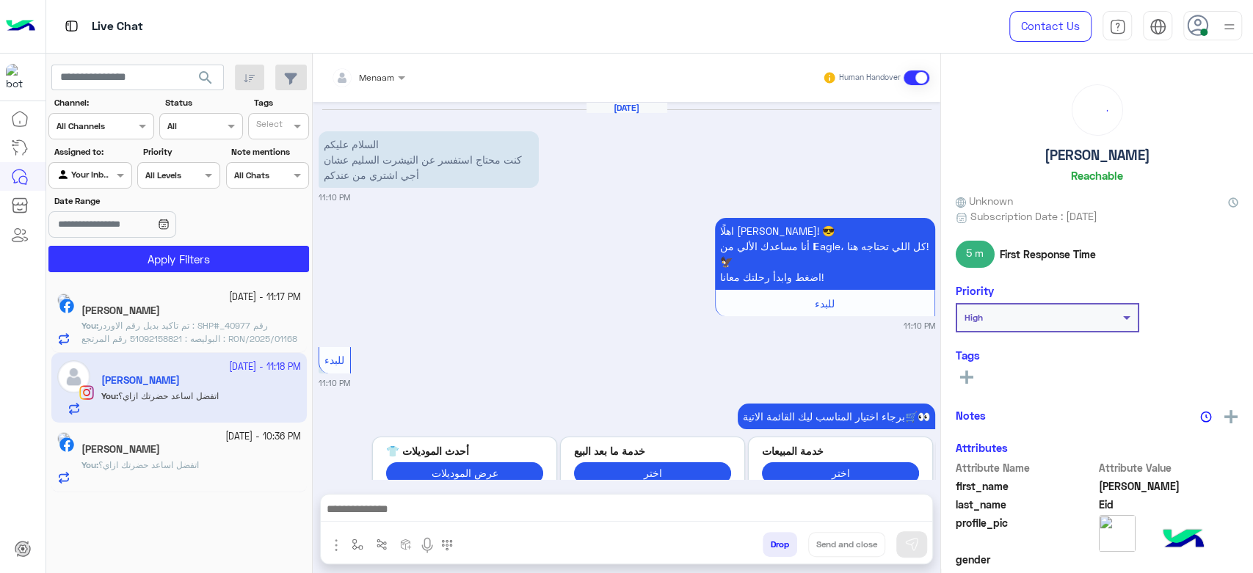
scroll to position [1583, 0]
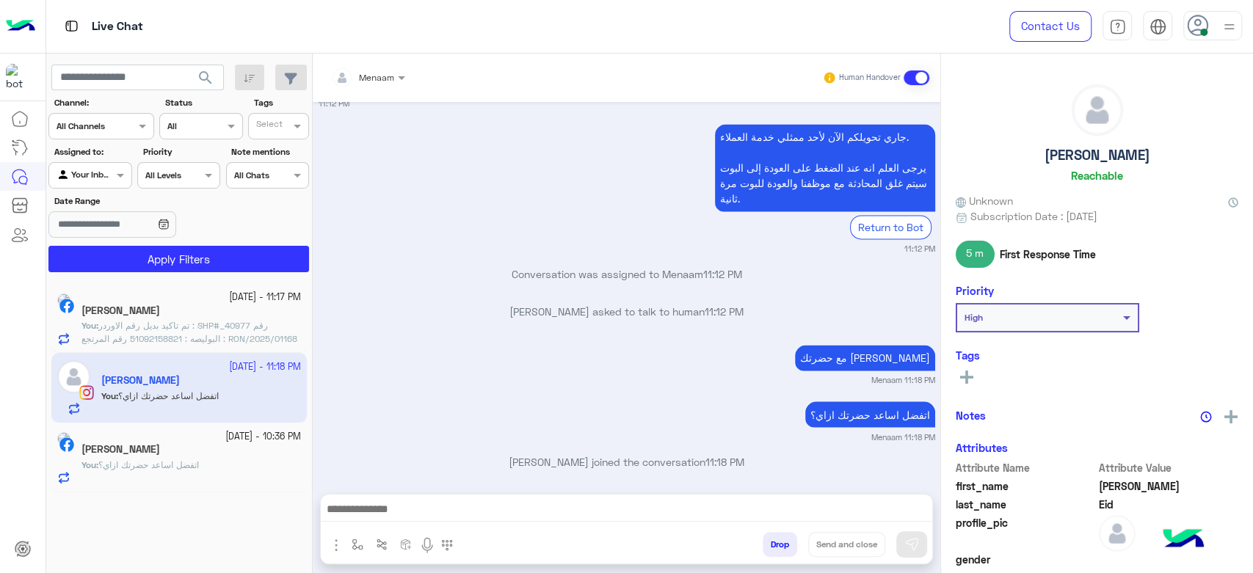
click at [202, 325] on span "تم تاكيد بديل رقم الاوردر : SHP#_40977 رقم البوليصه : 51092158821 رقم المرتجع :…" at bounding box center [189, 338] width 216 height 37
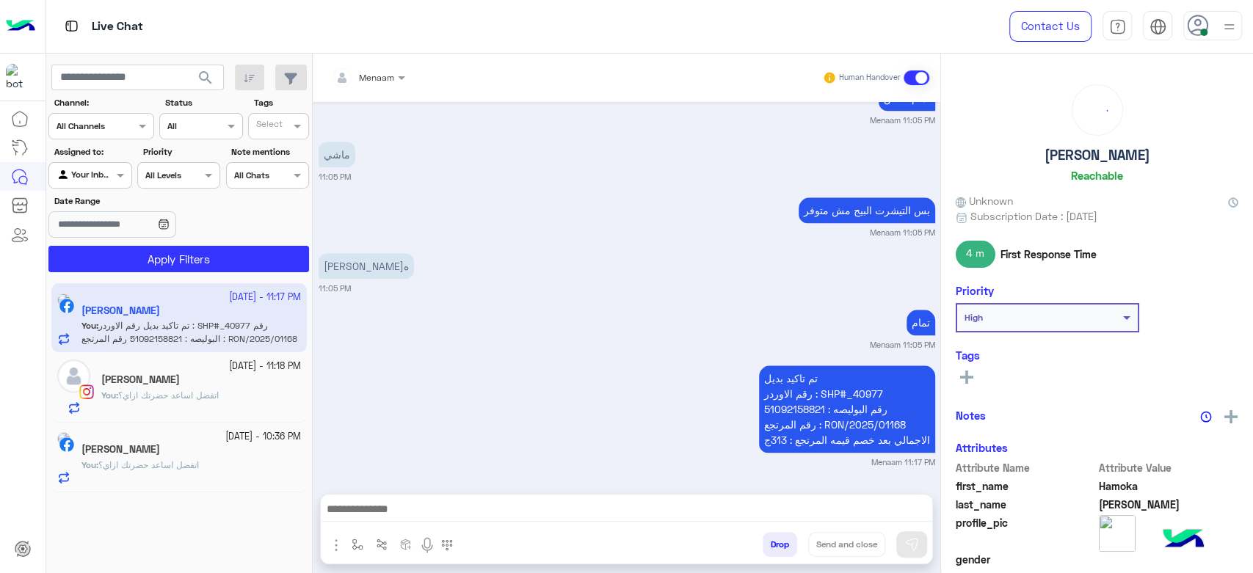
scroll to position [1010, 0]
click at [797, 409] on p "تم تاكيد بديل رقم الاوردر : SHP#_40977 رقم البوليصه : 51092158821 رقم المرتجع :…" at bounding box center [847, 409] width 176 height 87
copy p "51092158821"
click at [152, 391] on span "اتفضل اساعد حضرتك ازاي؟" at bounding box center [168, 395] width 101 height 11
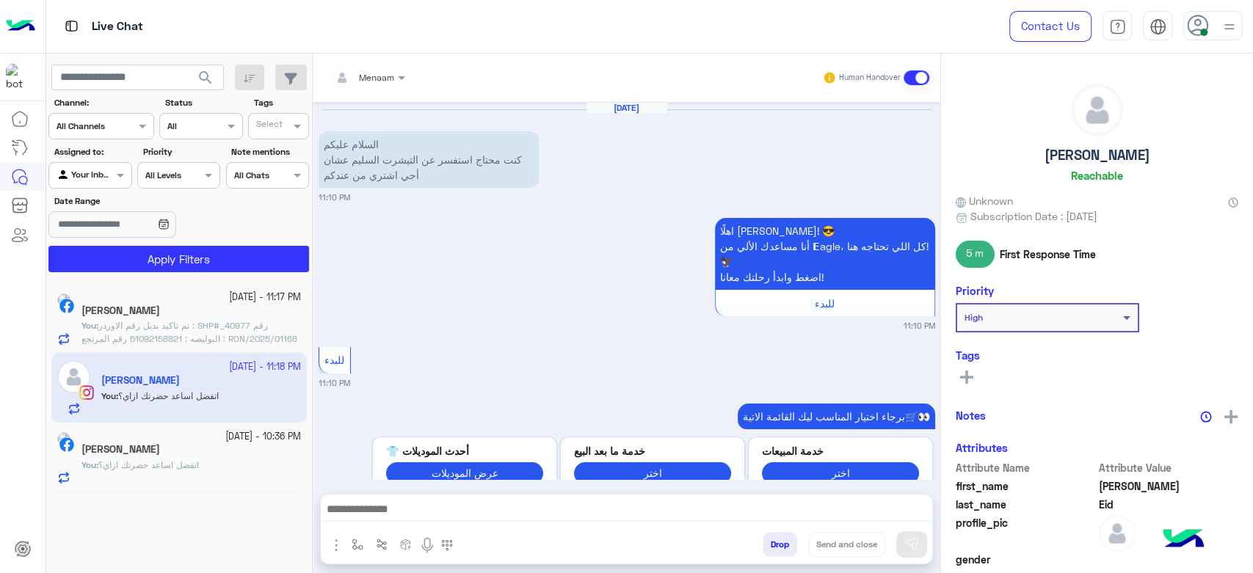
scroll to position [1583, 0]
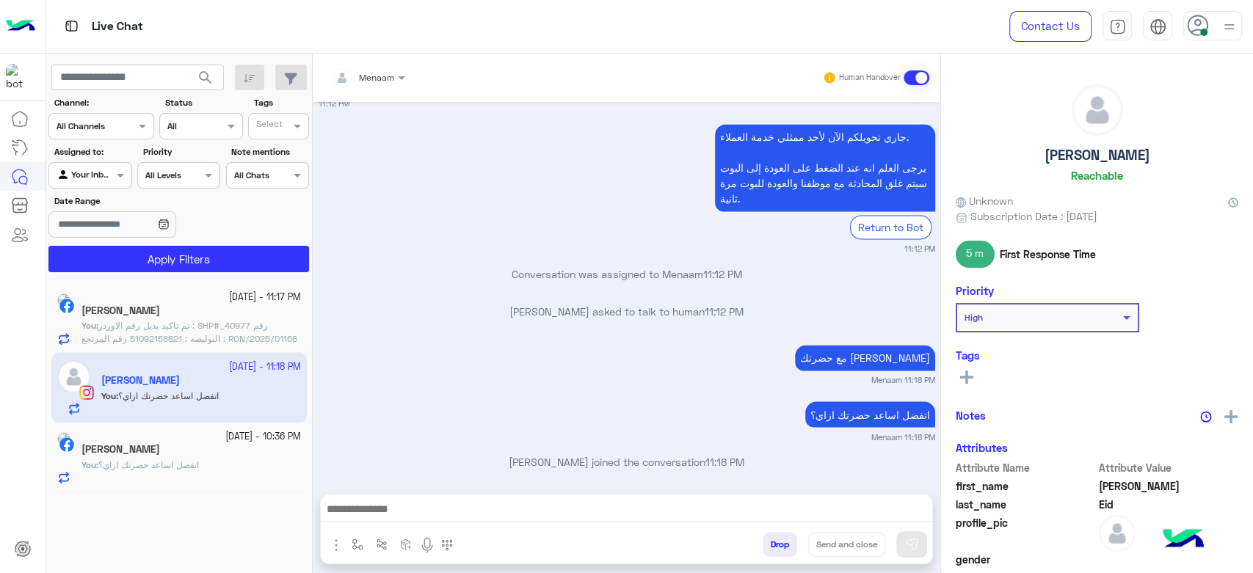
click at [194, 473] on div "You : اتفضل اساعد حضرتك ازاي؟" at bounding box center [190, 472] width 219 height 26
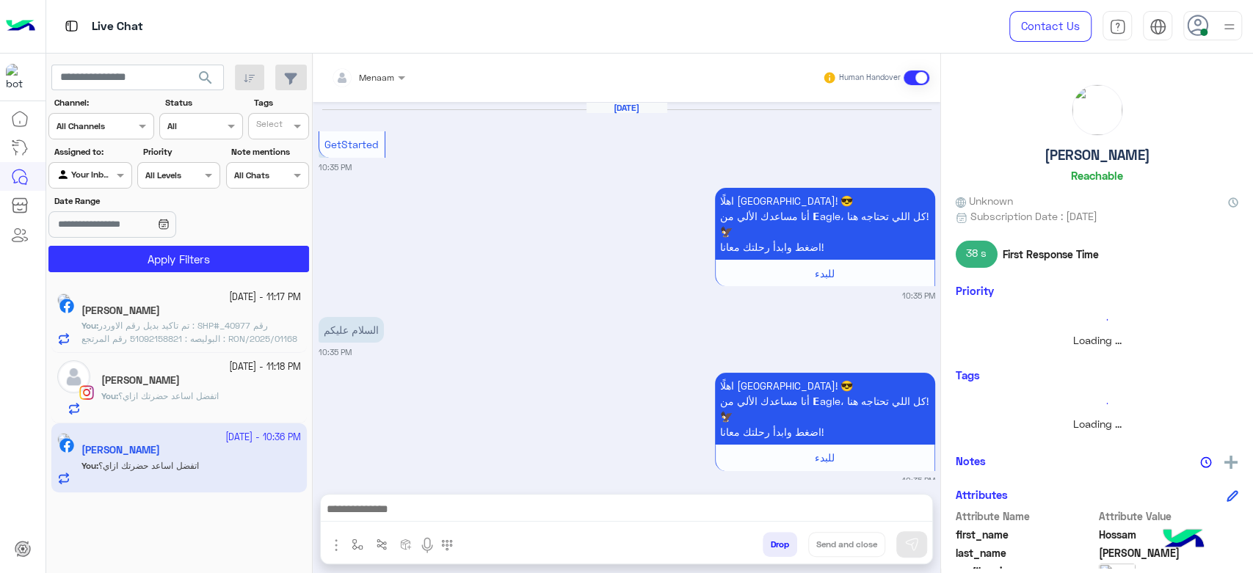
scroll to position [665, 0]
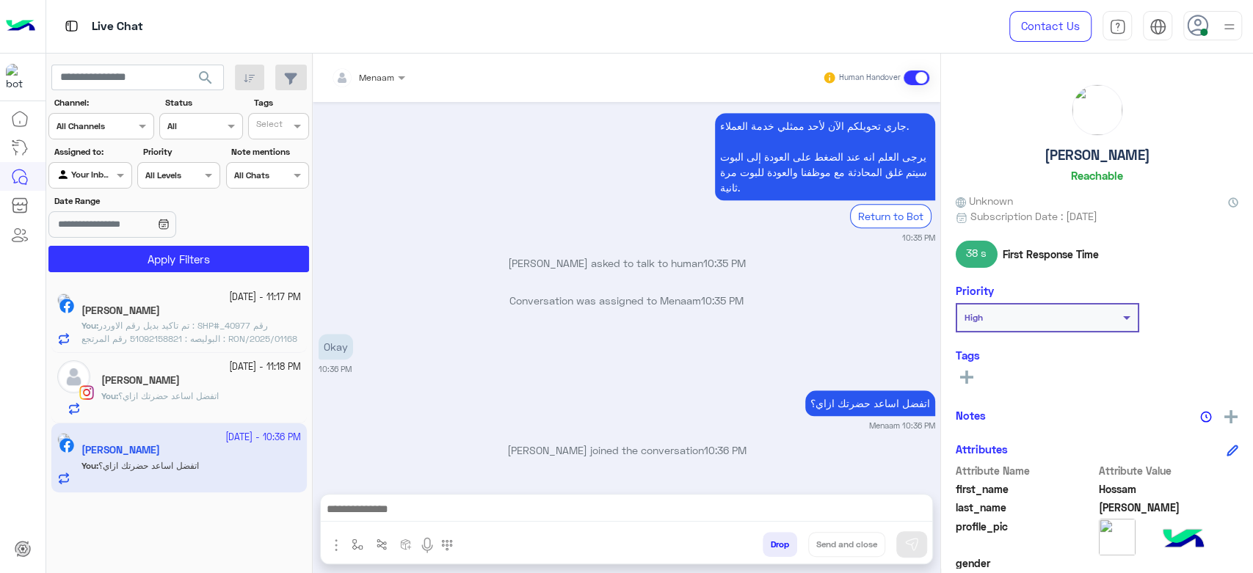
click at [222, 333] on p "You : تم تاكيد بديل رقم الاوردر : SHP#_40977 رقم البوليصه : 51092158821 رقم الم…" at bounding box center [190, 339] width 219 height 40
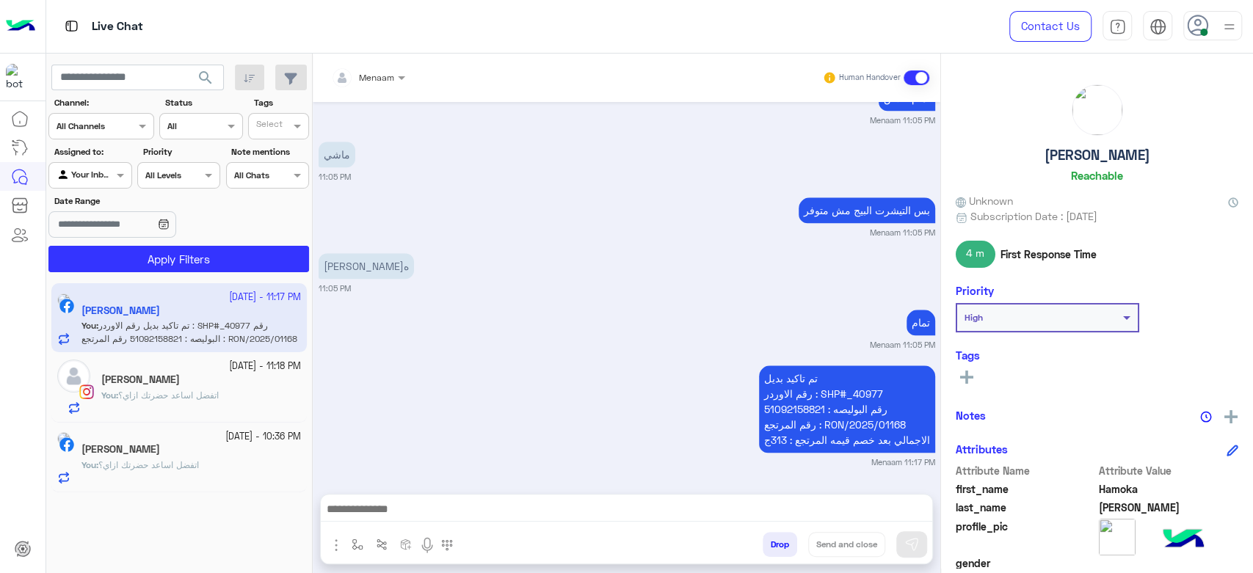
scroll to position [1010, 0]
click at [139, 384] on h5 "John Eid" at bounding box center [140, 379] width 79 height 12
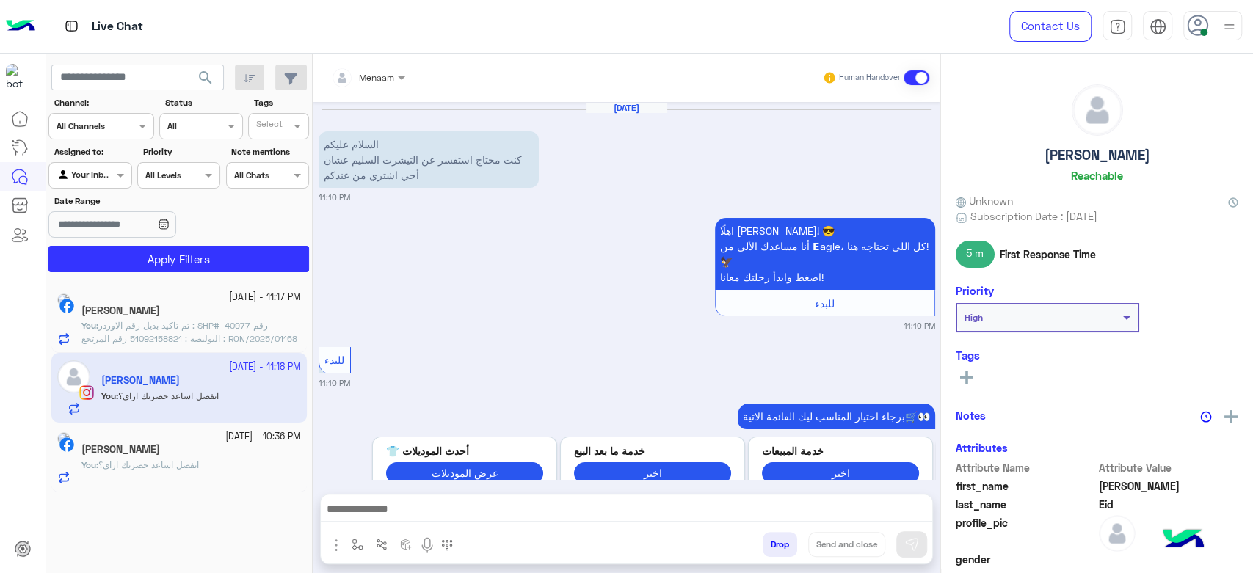
scroll to position [1583, 0]
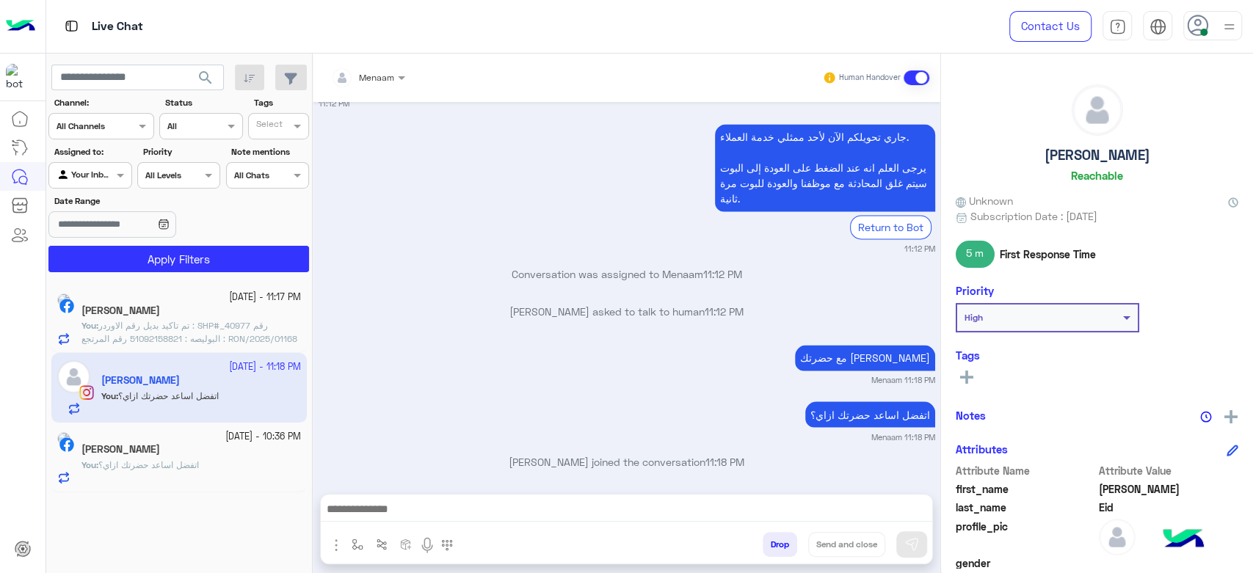
click at [201, 326] on span "تم تاكيد بديل رقم الاوردر : SHP#_40977 رقم البوليصه : 51092158821 رقم المرتجع :…" at bounding box center [189, 338] width 216 height 37
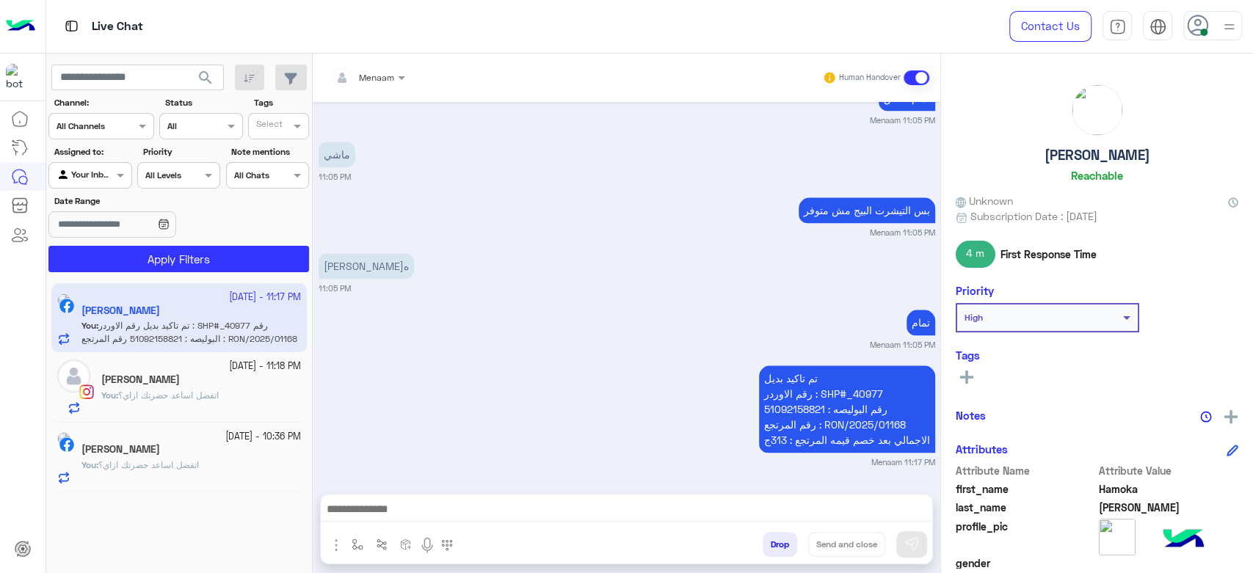
scroll to position [1010, 0]
click at [172, 399] on span "اتفضل اساعد حضرتك ازاي؟" at bounding box center [168, 395] width 101 height 11
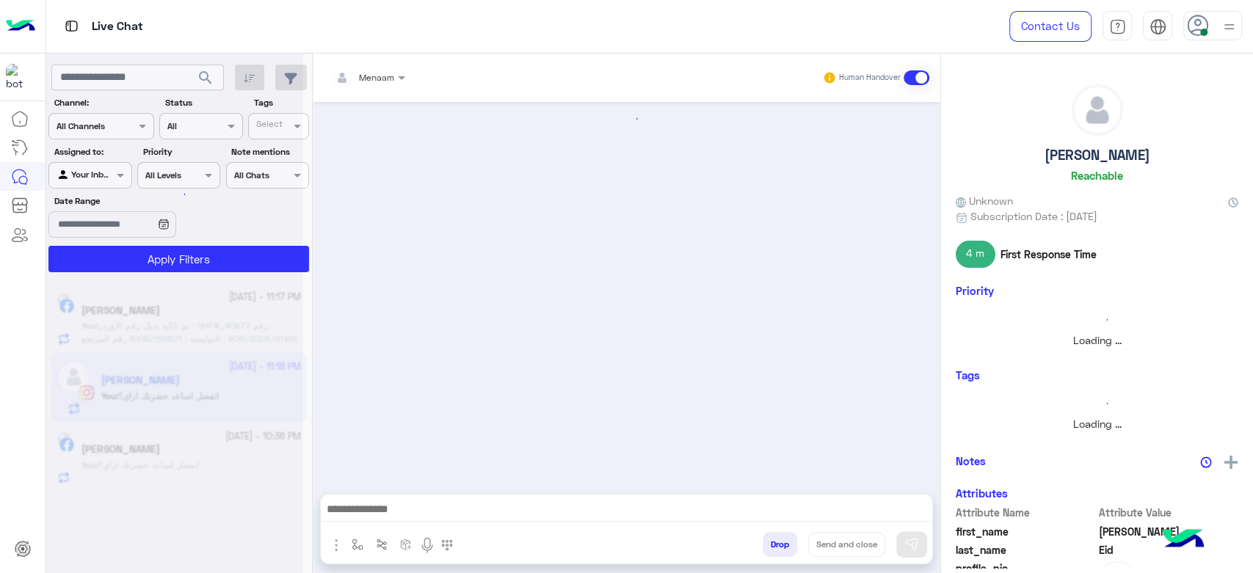
click at [172, 453] on div at bounding box center [174, 292] width 257 height 573
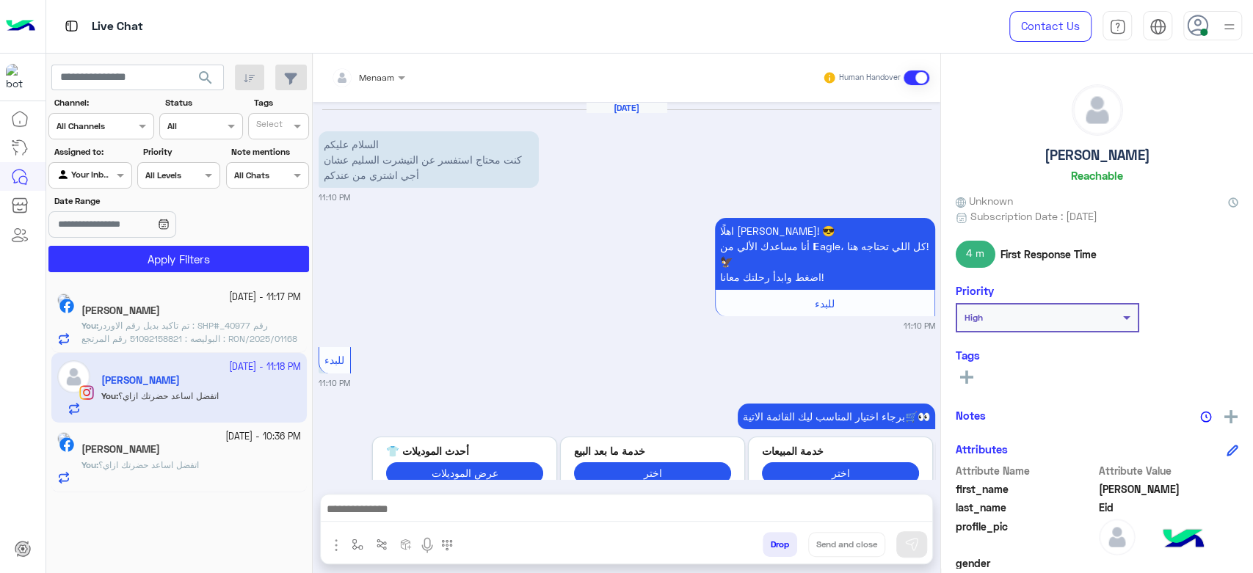
scroll to position [1583, 0]
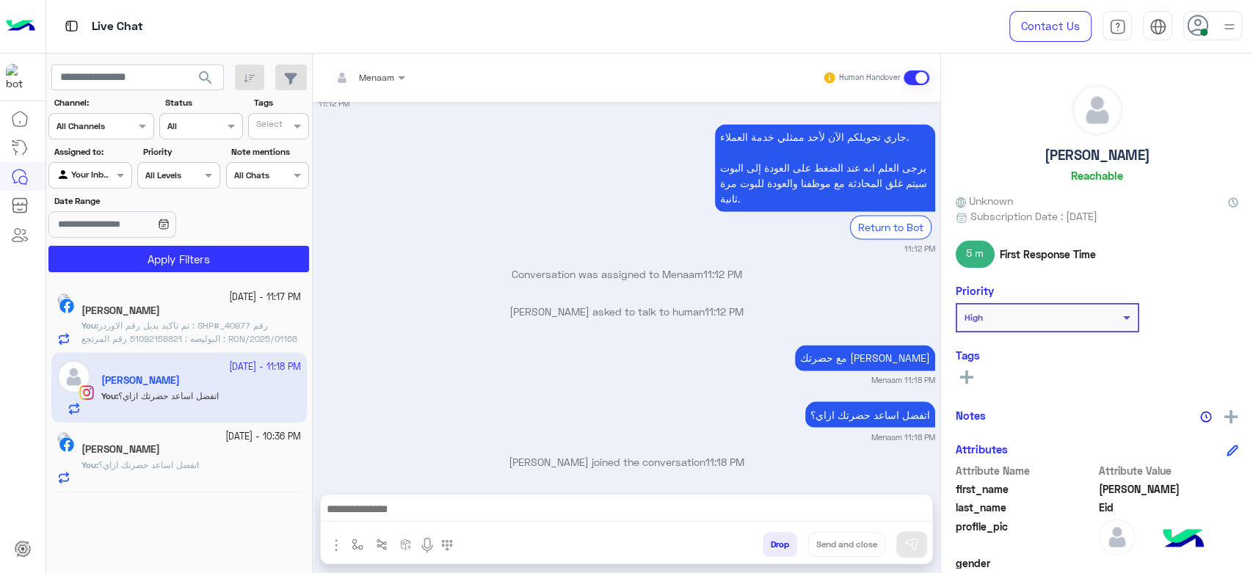
click at [176, 317] on div "[PERSON_NAME]" at bounding box center [190, 312] width 219 height 15
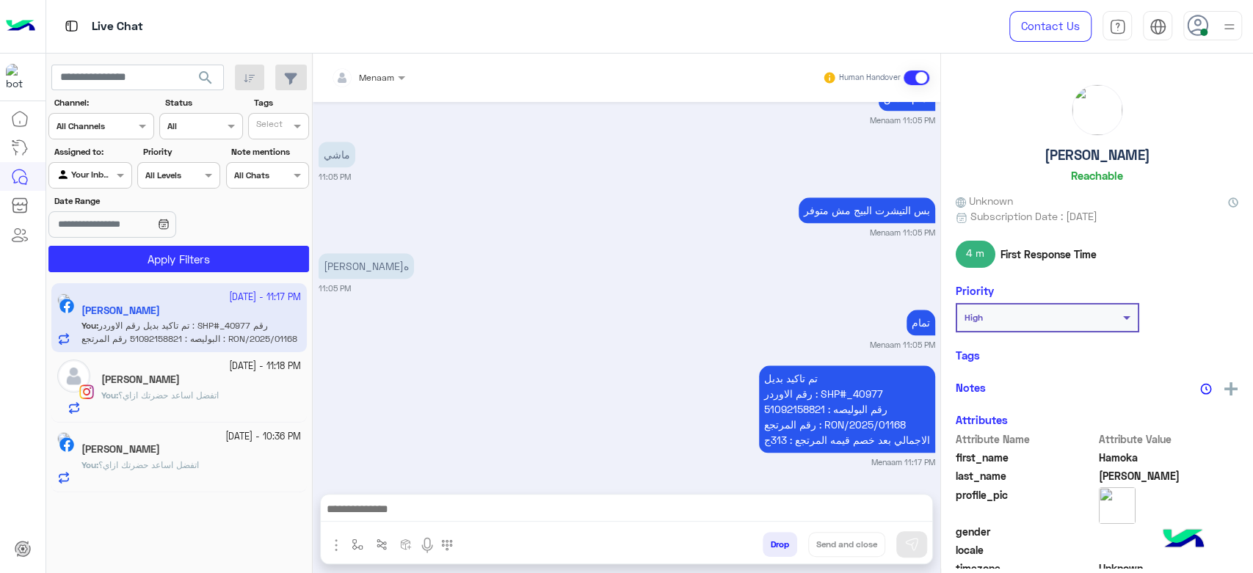
scroll to position [1010, 0]
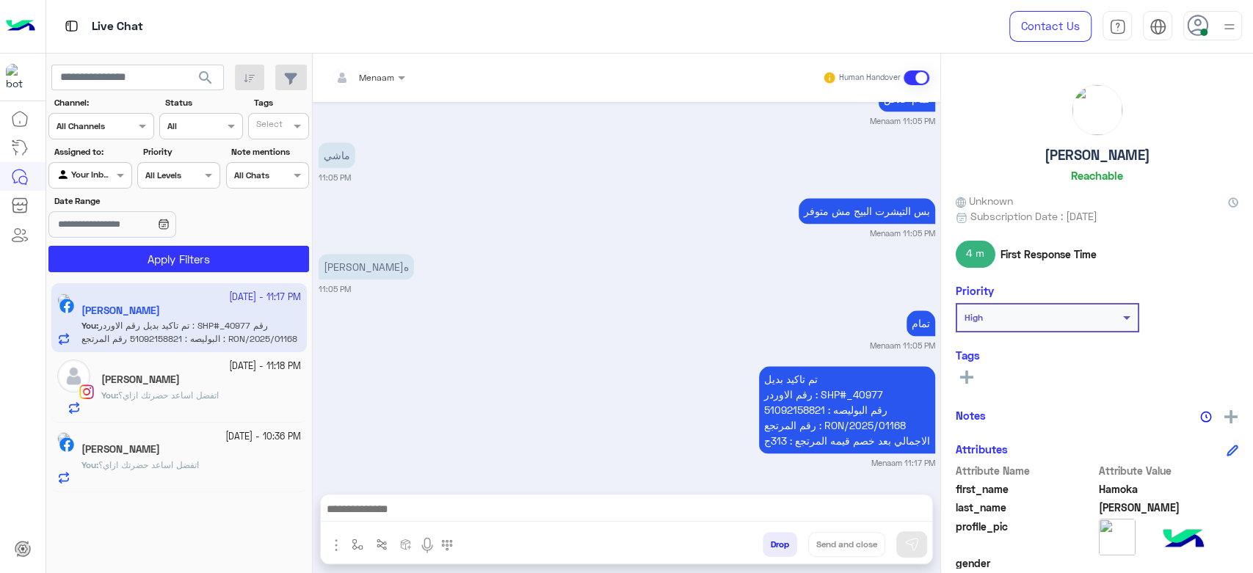
click at [779, 545] on button "Drop" at bounding box center [779, 544] width 34 height 25
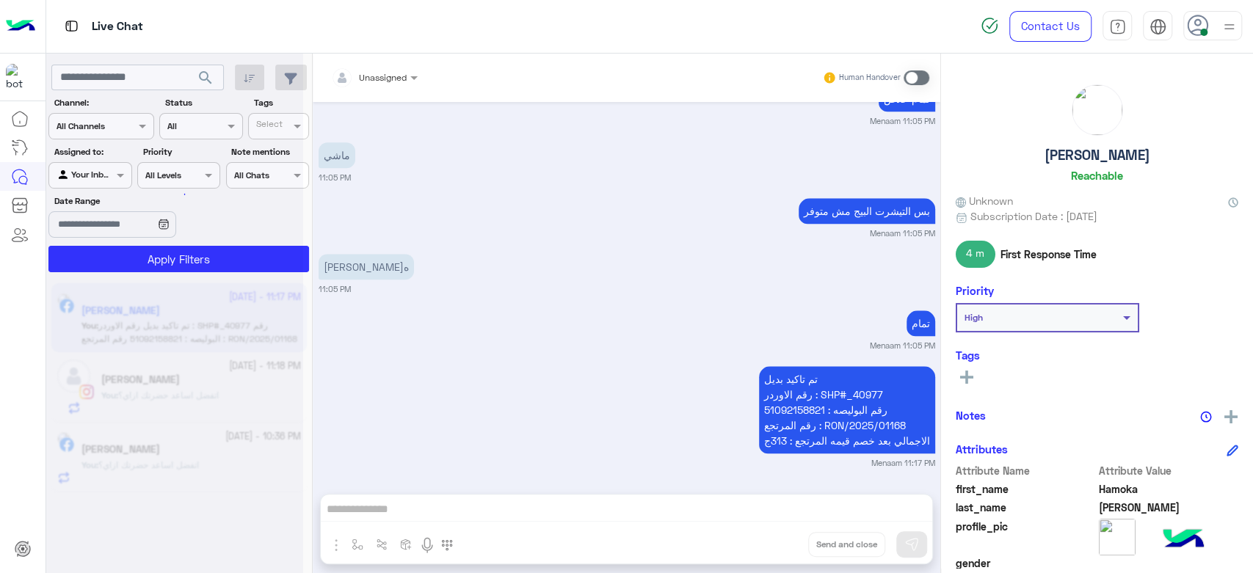
scroll to position [1049, 0]
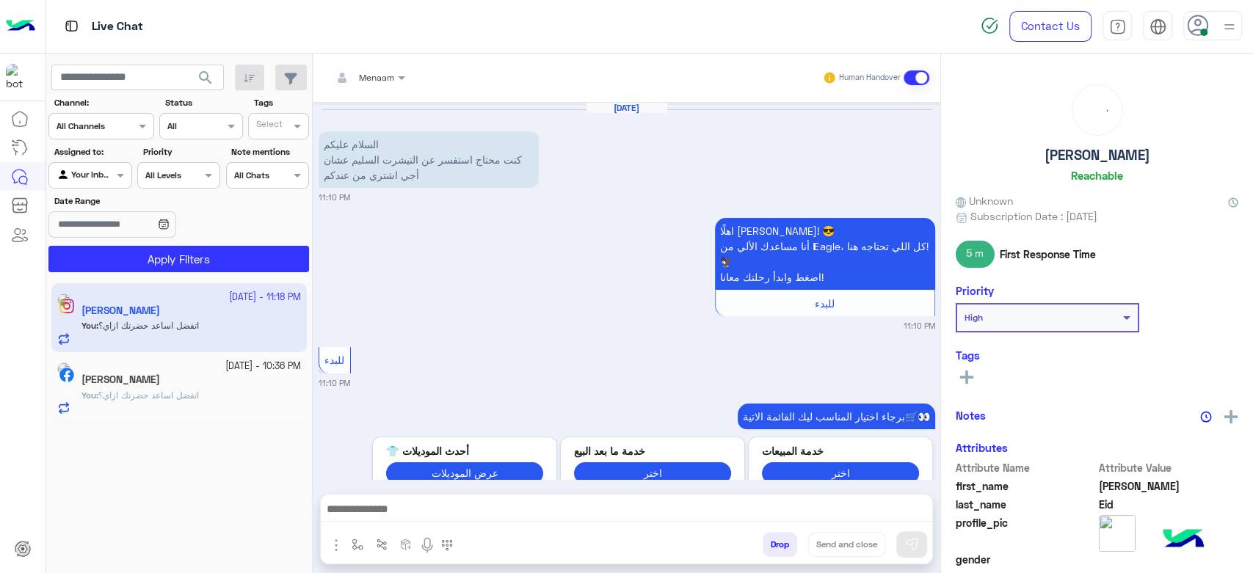
scroll to position [1583, 0]
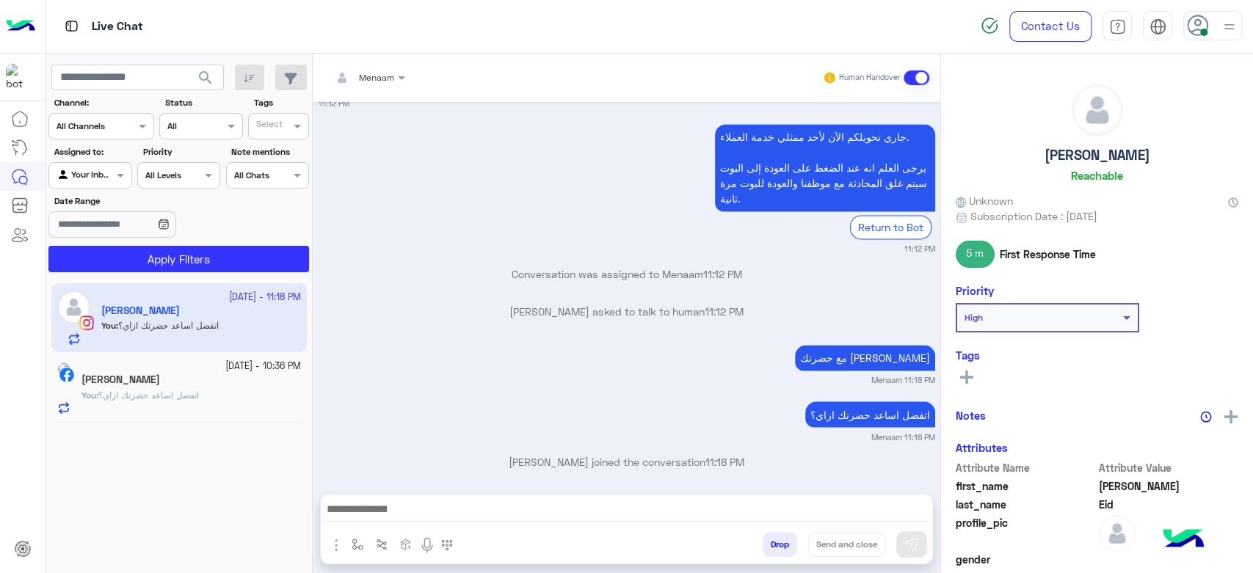
click at [178, 321] on app-inbox-user "23 September - 11:18 PM John Eid You : اتفضل اساعد حضرتك ازاي؟" at bounding box center [178, 317] width 255 height 69
click at [190, 389] on p "You : اتفضل اساعد حضرتك ازاي؟" at bounding box center [139, 395] width 117 height 13
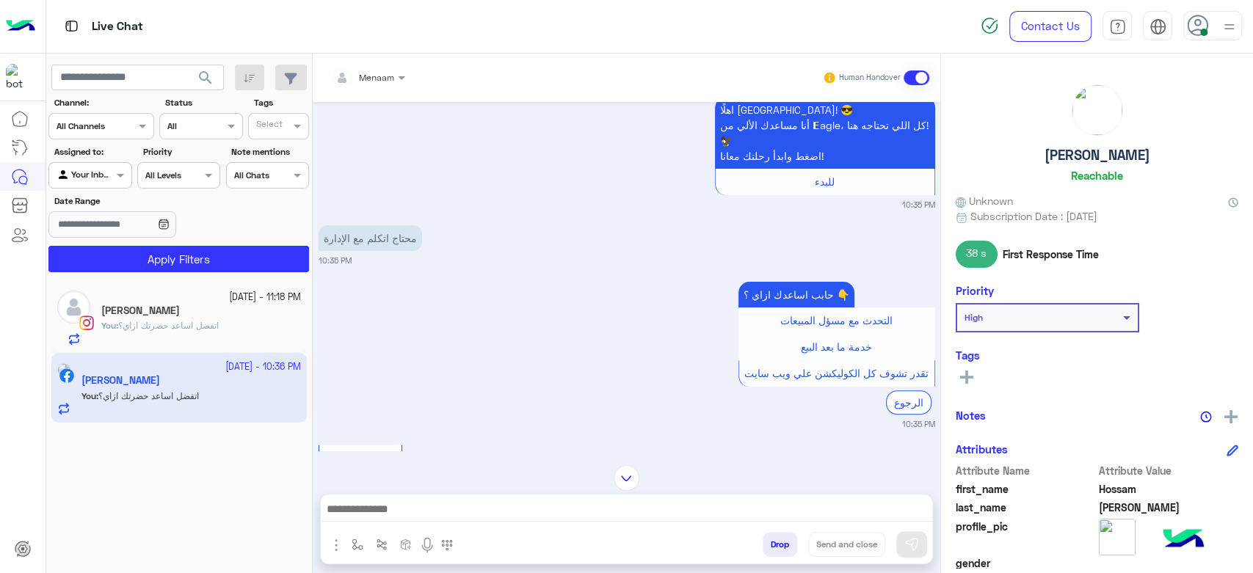
scroll to position [176, 0]
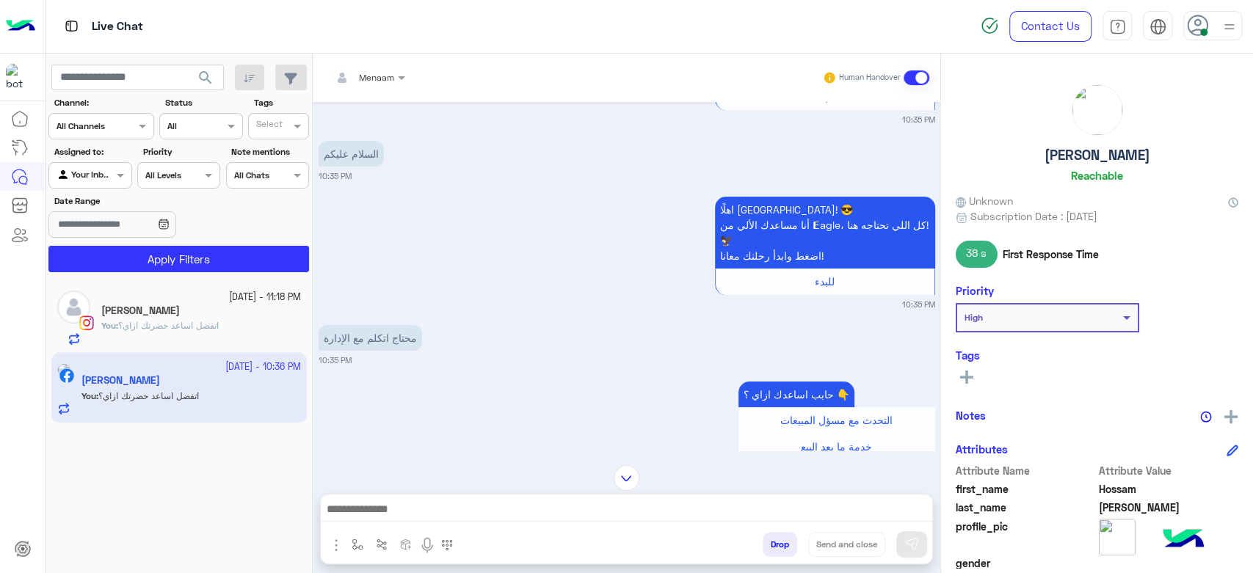
click at [131, 316] on h5 "John Eid" at bounding box center [140, 311] width 79 height 12
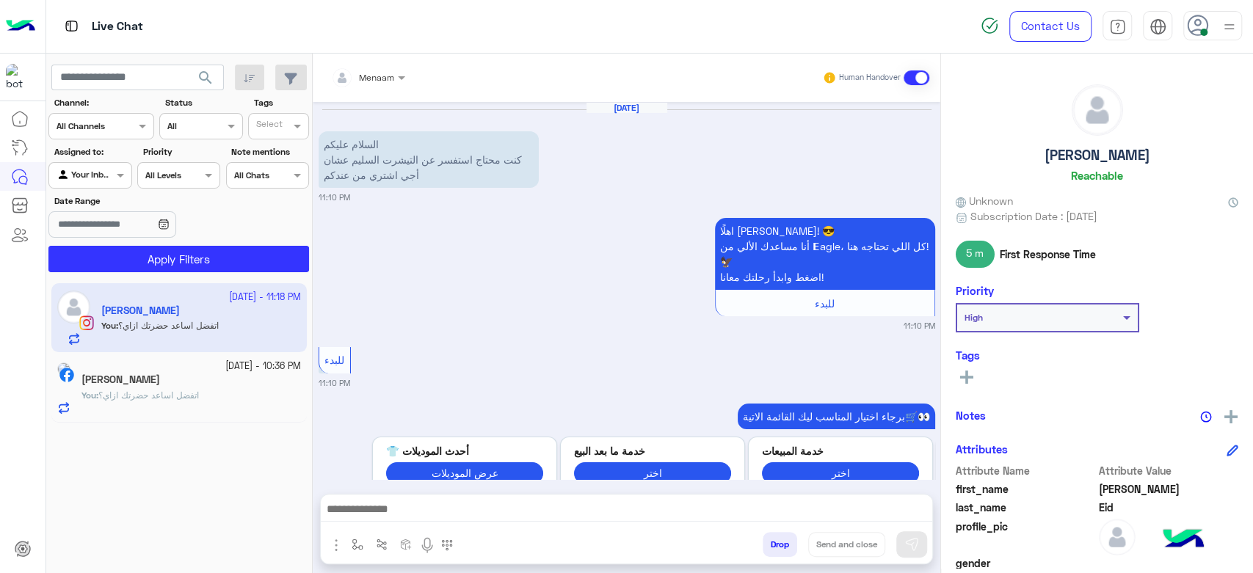
scroll to position [1583, 0]
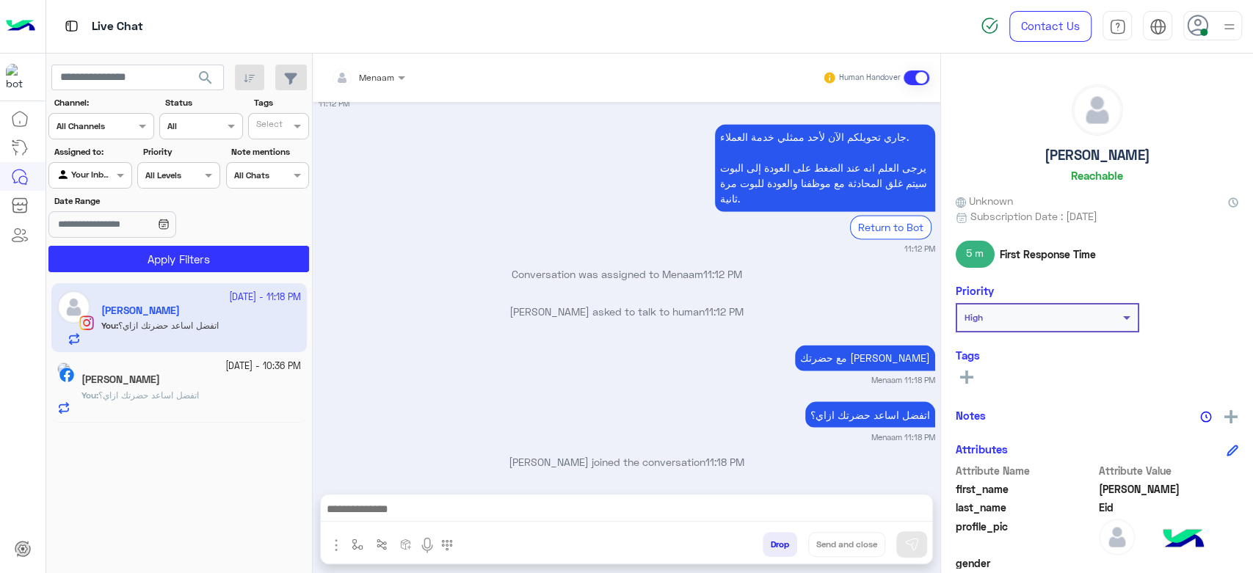
click at [230, 401] on div "You : اتفضل اساعد حضرتك ازاي؟" at bounding box center [190, 402] width 219 height 26
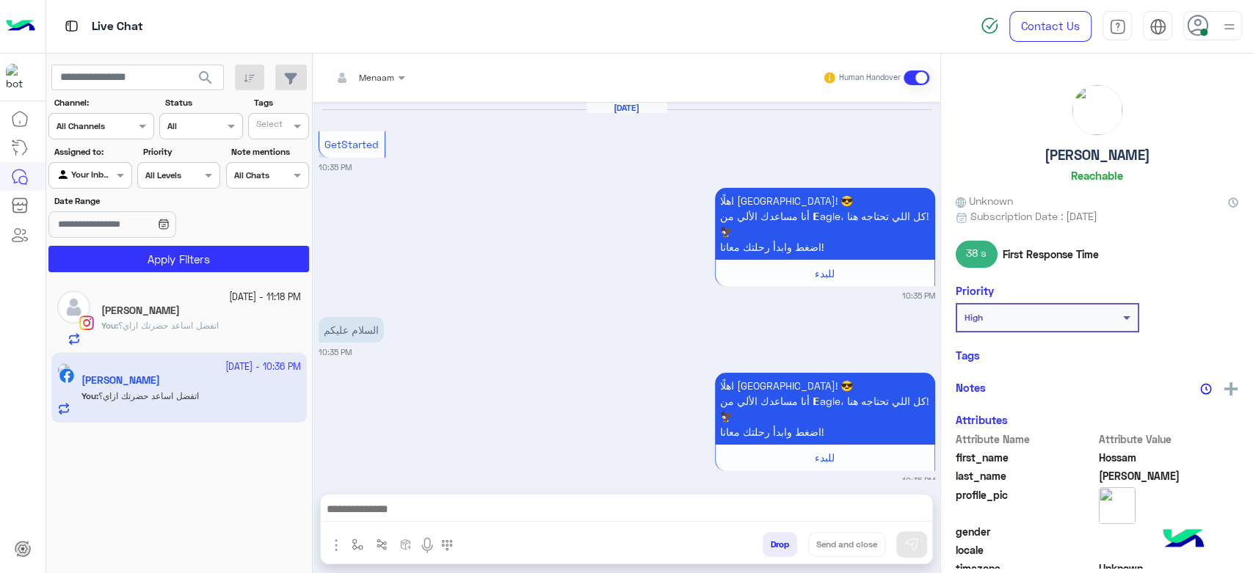
scroll to position [665, 0]
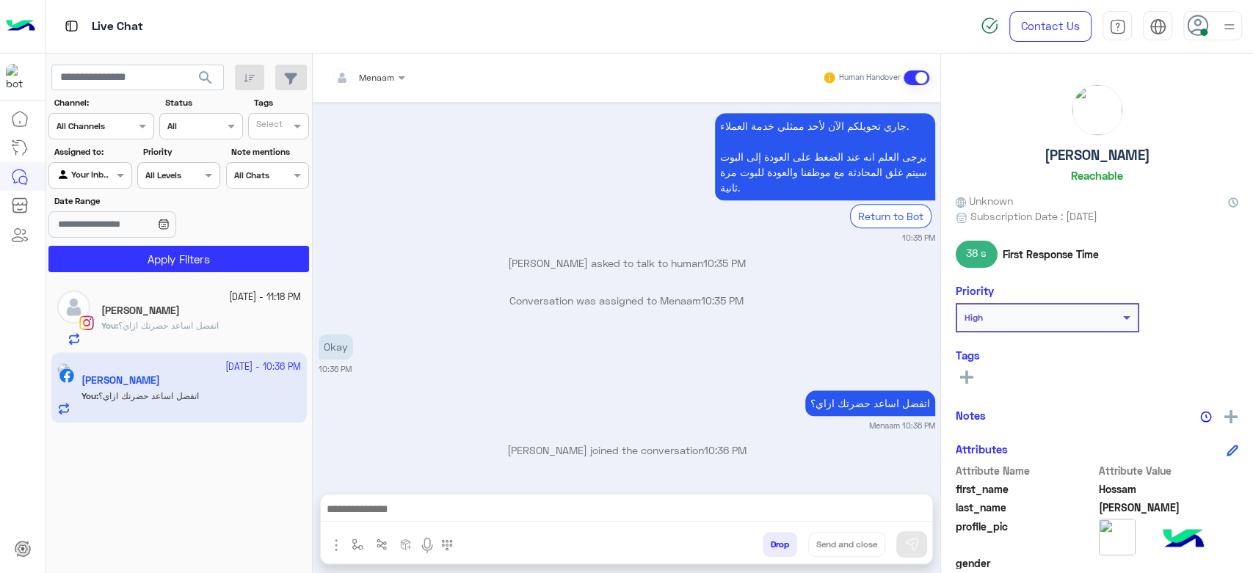
click at [168, 309] on div "John Eid" at bounding box center [201, 312] width 200 height 15
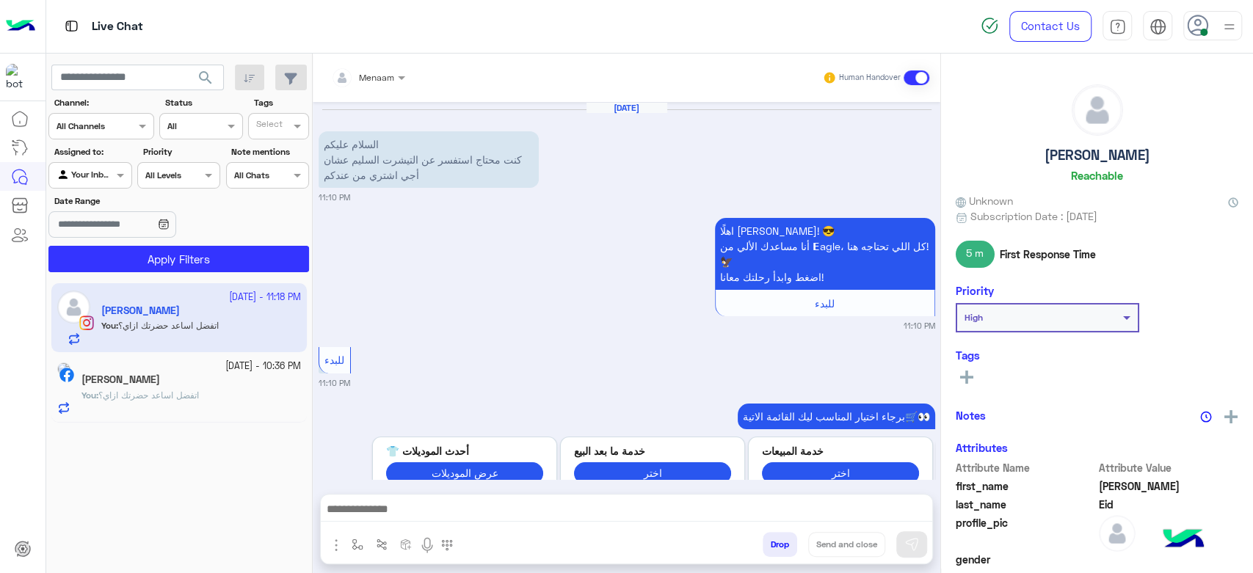
scroll to position [1583, 0]
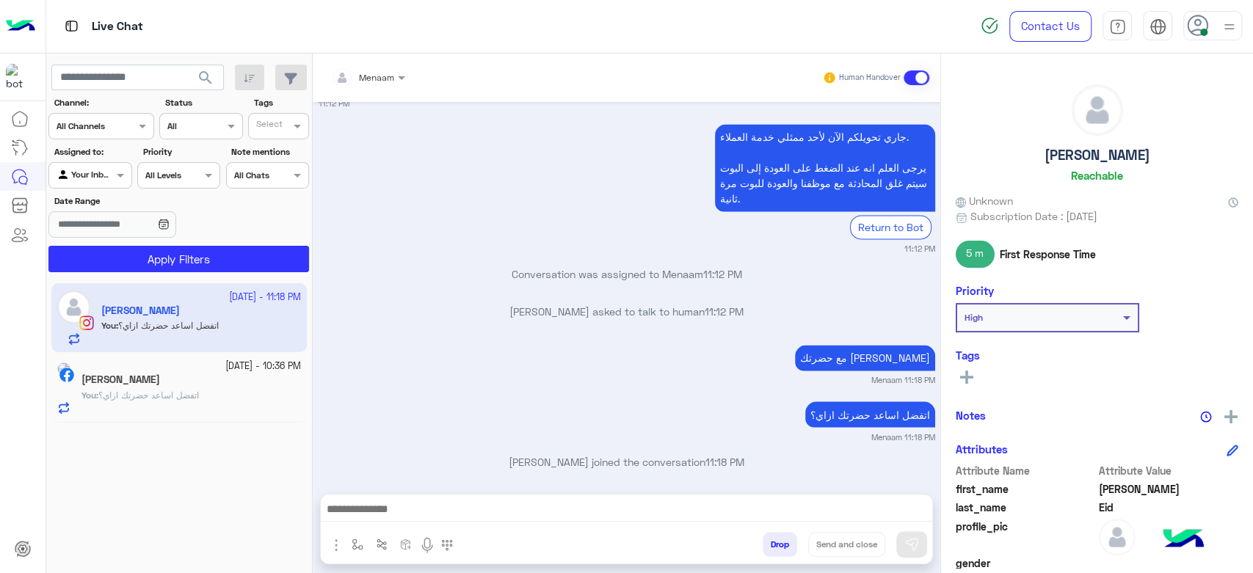
click at [398, 275] on div "Conversation was assigned to Menaam 11:12 PM" at bounding box center [626, 279] width 616 height 26
click at [593, 146] on div "جاري تحويلكم الآن لأحد ممثلي خدمة العملاء. يرجى العلم انه عند الضغط على العودة …" at bounding box center [626, 187] width 616 height 135
click at [1084, 159] on h5 "John Eid" at bounding box center [1097, 155] width 106 height 17
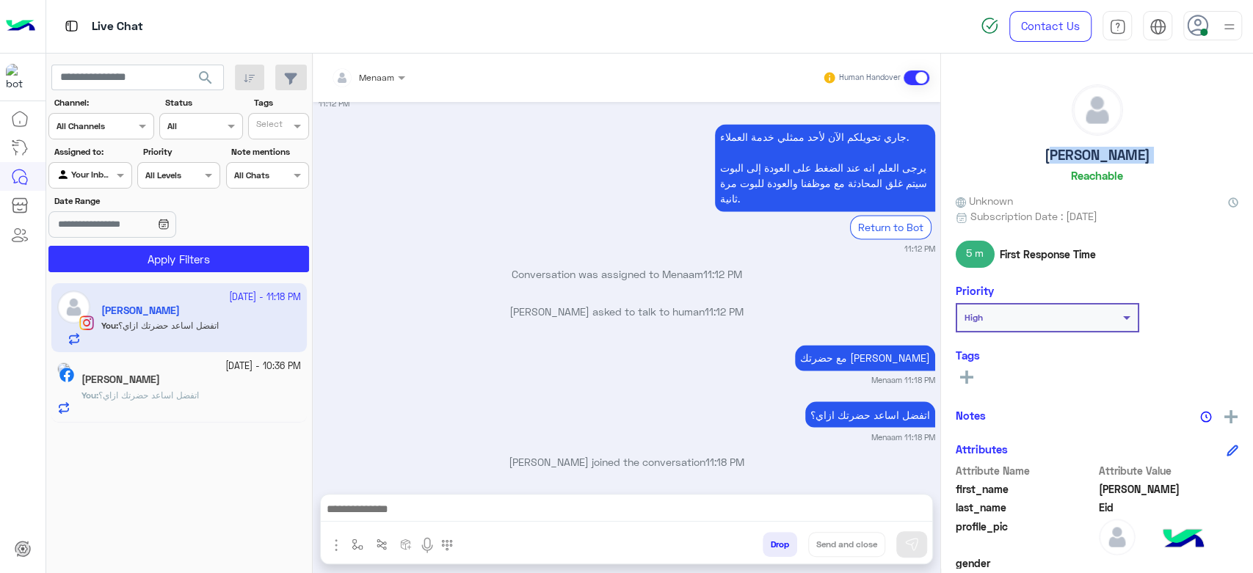
copy h5 "John Eid"
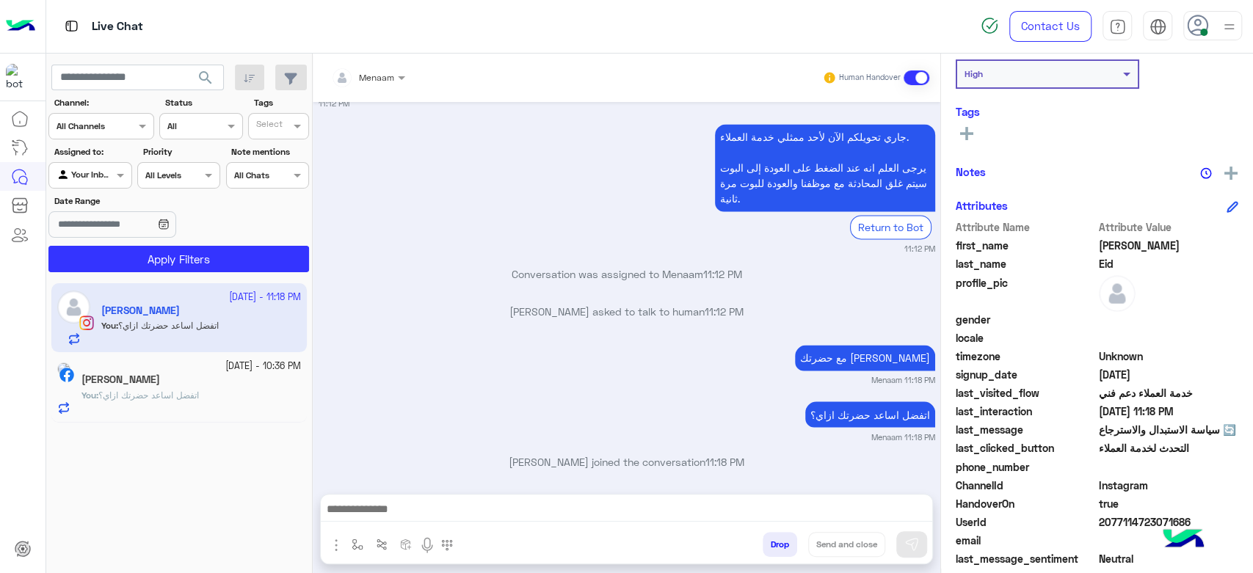
scroll to position [277, 0]
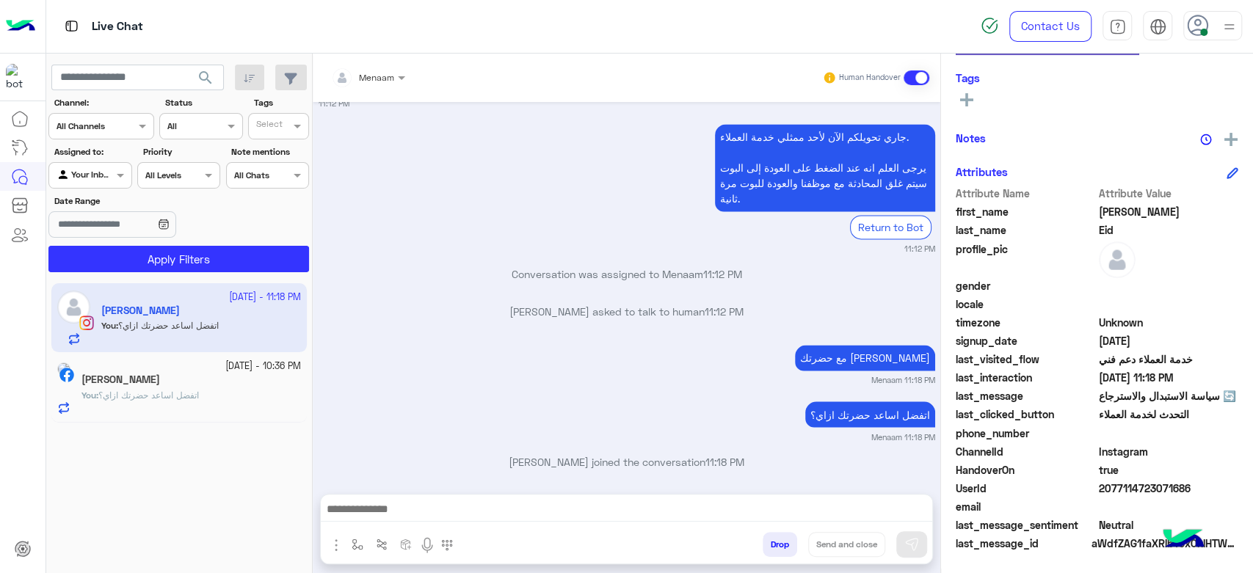
click at [1123, 493] on span "2077114723071686" at bounding box center [1168, 488] width 140 height 15
click at [1121, 492] on span "2077114723071686" at bounding box center [1168, 488] width 140 height 15
copy span "2077114723071686"
click at [789, 542] on button "Drop" at bounding box center [779, 544] width 34 height 25
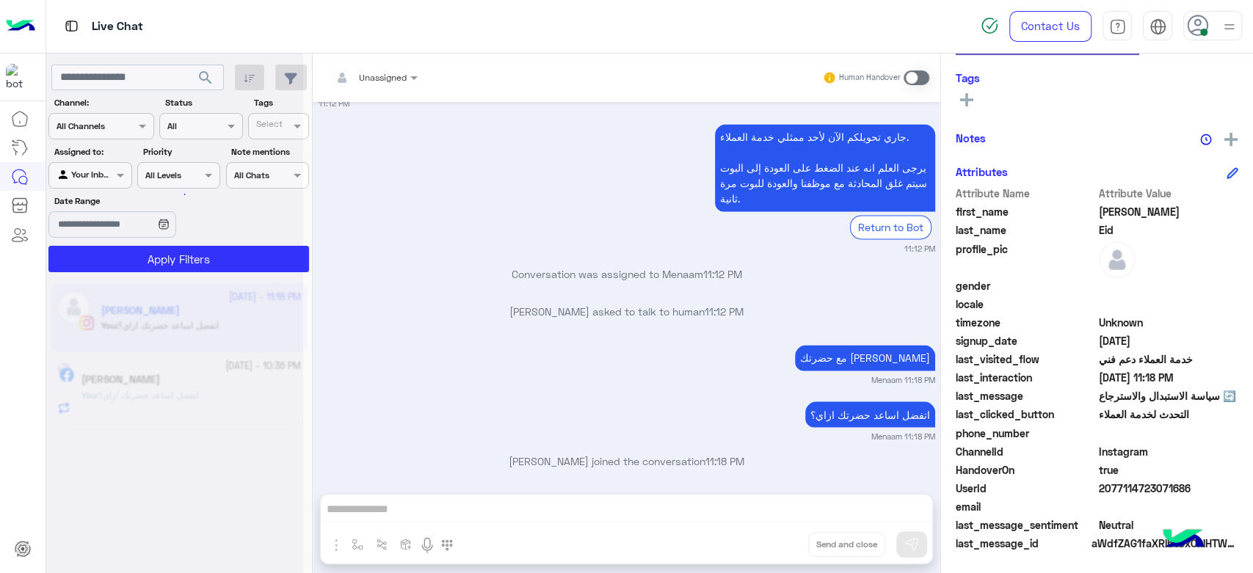
scroll to position [1646, 0]
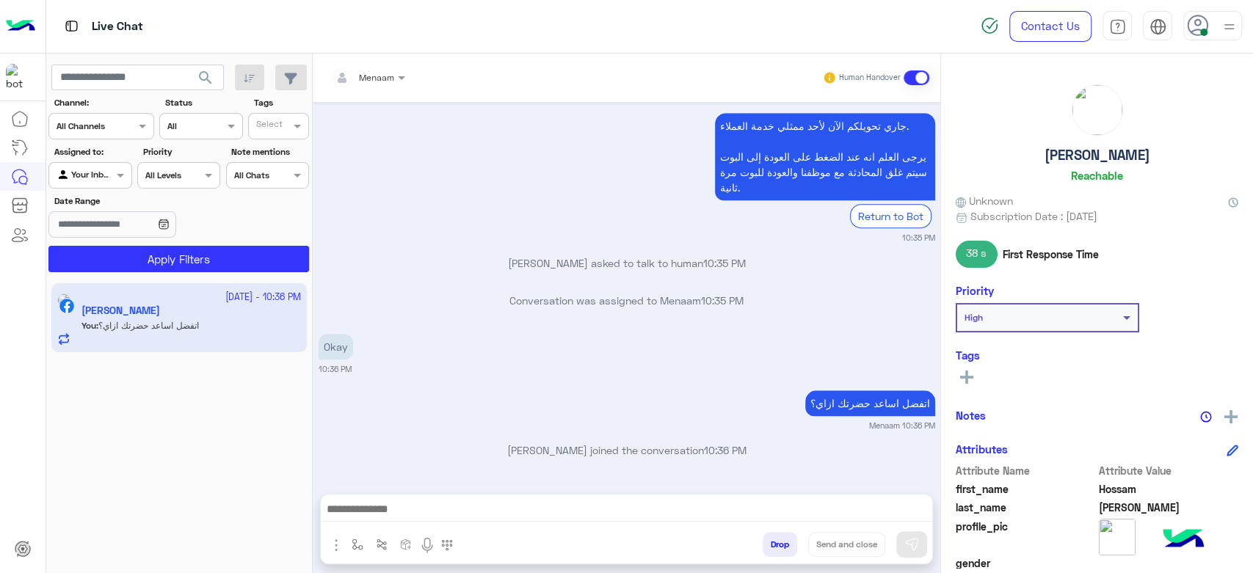
click at [1142, 151] on h5 "Hossam Mohamed" at bounding box center [1097, 155] width 106 height 17
copy h5 "Hossam Mohamed"
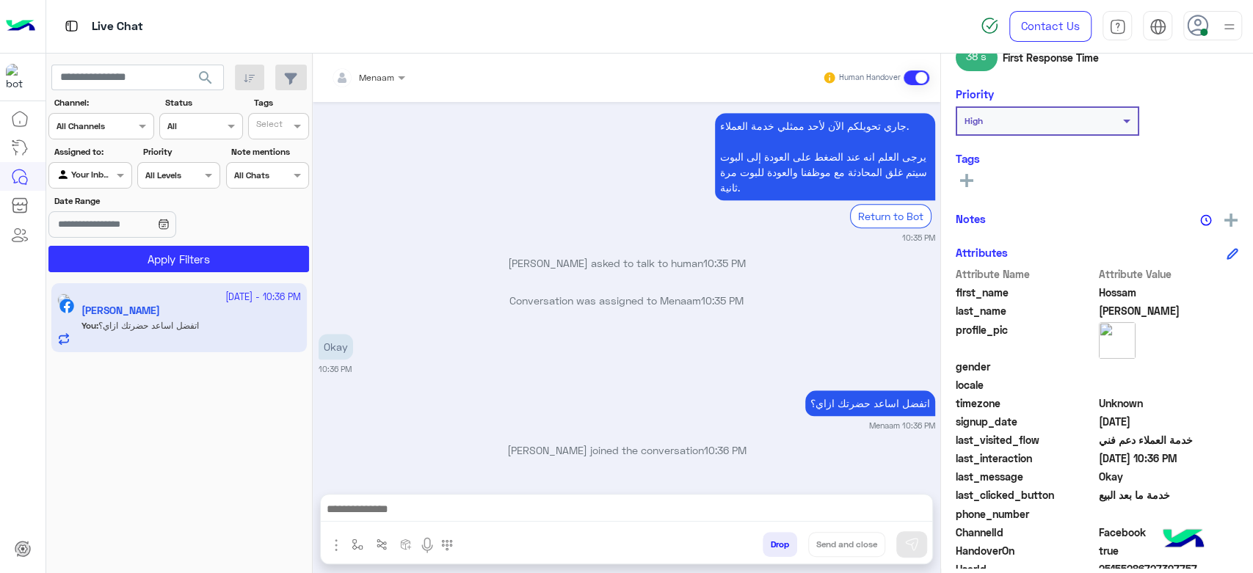
scroll to position [277, 0]
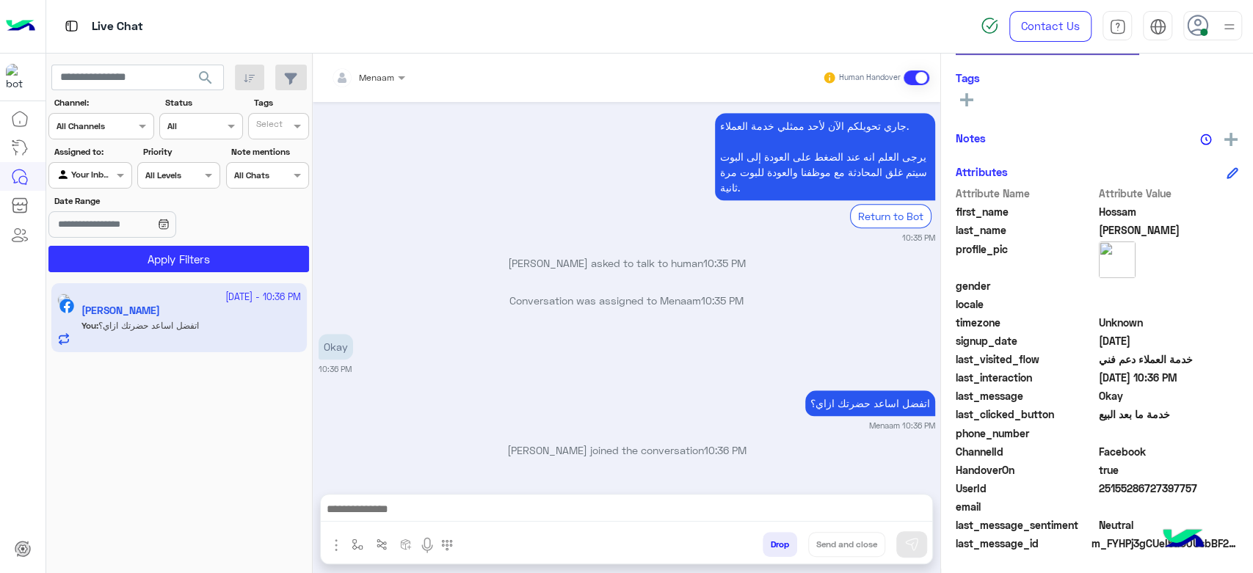
click at [1109, 484] on span "25155286727397757" at bounding box center [1168, 488] width 140 height 15
copy span "25155286727397757"
click at [785, 544] on button "Drop" at bounding box center [779, 544] width 34 height 25
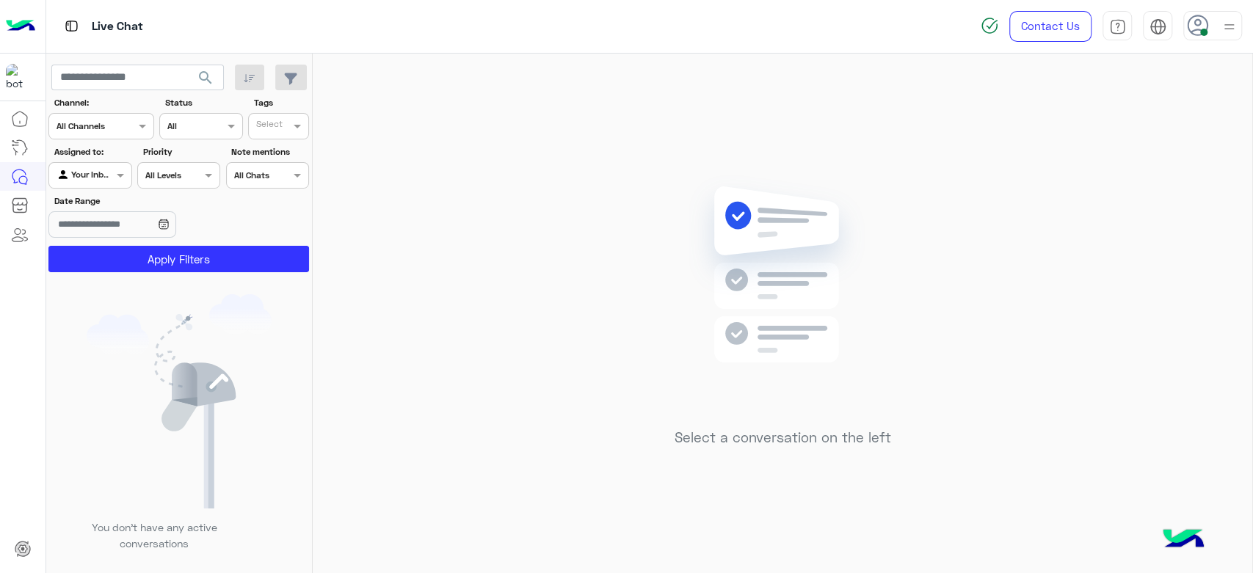
click at [1184, 26] on div at bounding box center [1212, 25] width 59 height 29
click at [1121, 200] on label "Offline" at bounding box center [1150, 208] width 160 height 26
click at [638, 123] on div "Select a conversation on the left" at bounding box center [782, 316] width 939 height 525
